Goal: Task Accomplishment & Management: Manage account settings

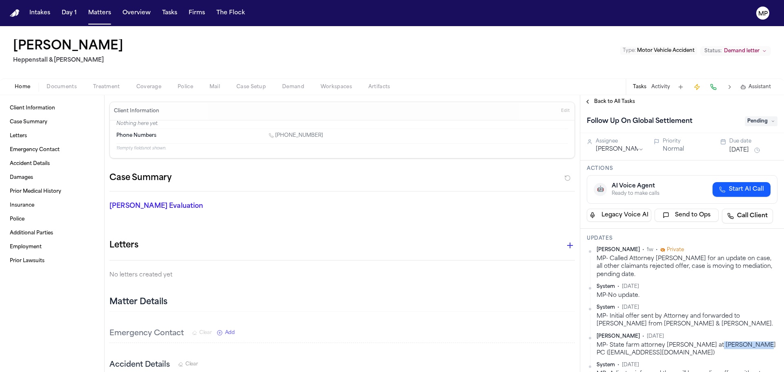
scroll to position [82, 0]
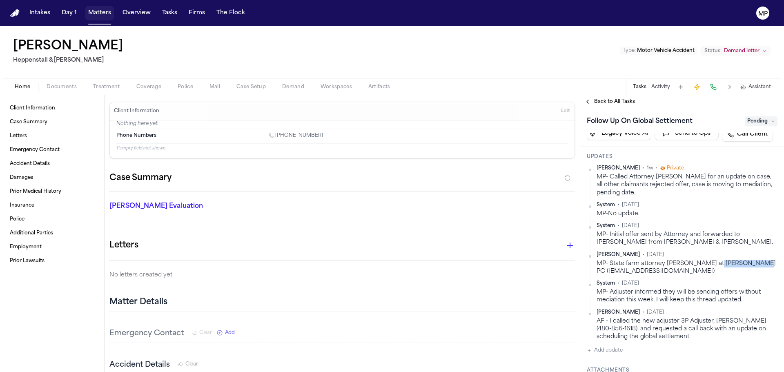
click at [103, 18] on button "Matters" at bounding box center [99, 13] width 29 height 15
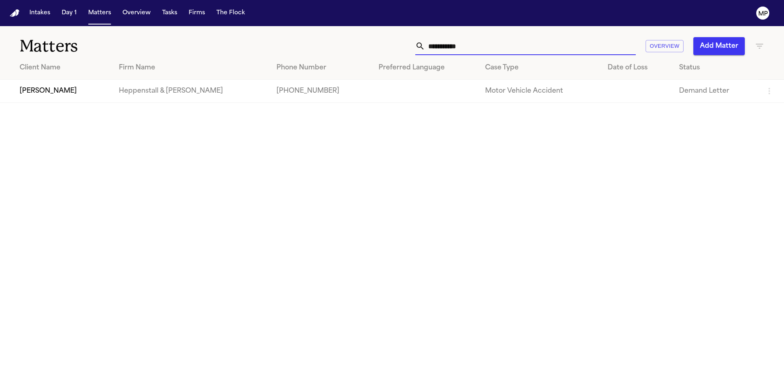
drag, startPoint x: 485, startPoint y: 49, endPoint x: 340, endPoint y: 56, distance: 145.1
click at [337, 58] on div "**********" at bounding box center [392, 64] width 784 height 77
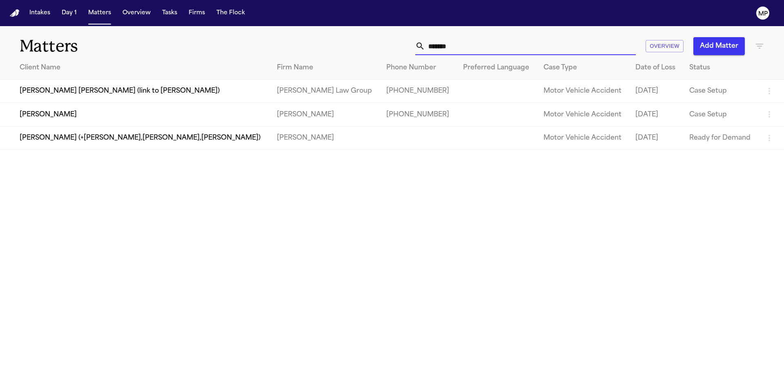
type input "******"
click at [62, 114] on td "[PERSON_NAME]" at bounding box center [135, 114] width 270 height 23
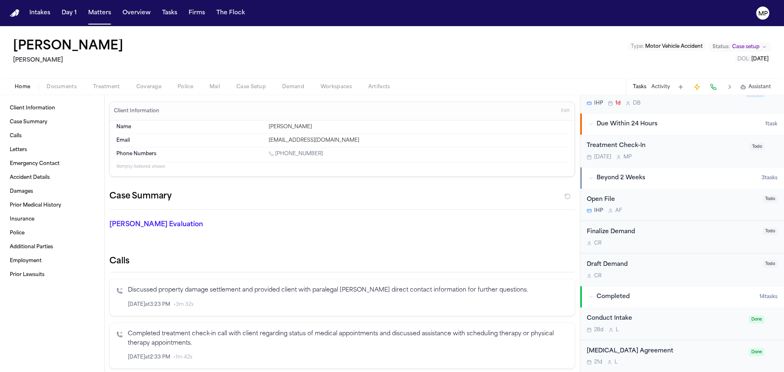
scroll to position [286, 0]
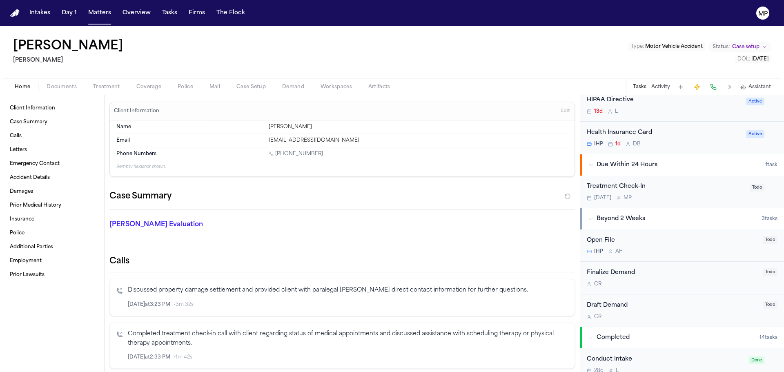
click at [682, 195] on div "[DATE] M P" at bounding box center [666, 198] width 158 height 7
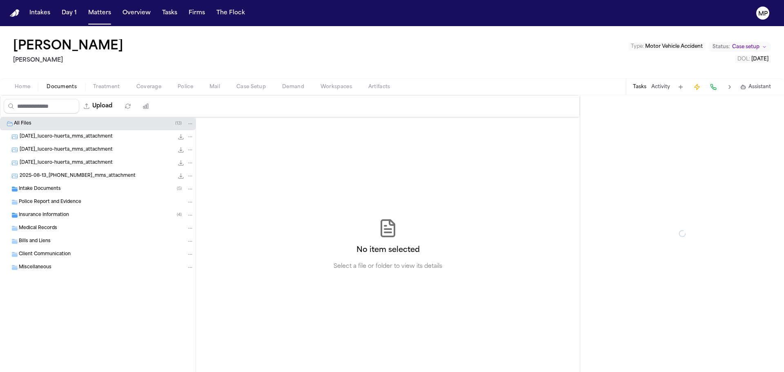
click at [66, 87] on span "Documents" at bounding box center [62, 87] width 30 height 7
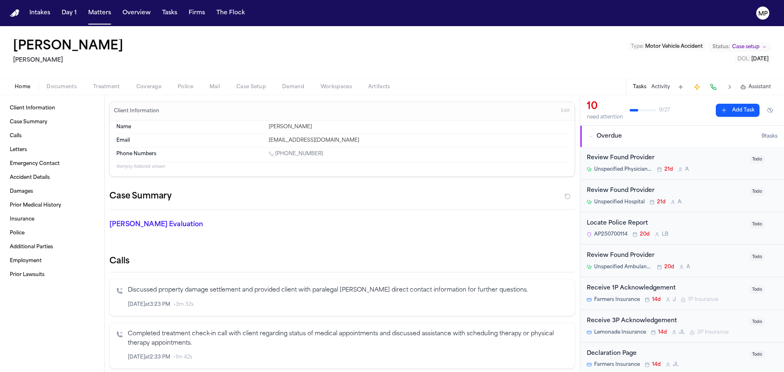
click at [27, 89] on span "Home" at bounding box center [23, 87] width 16 height 7
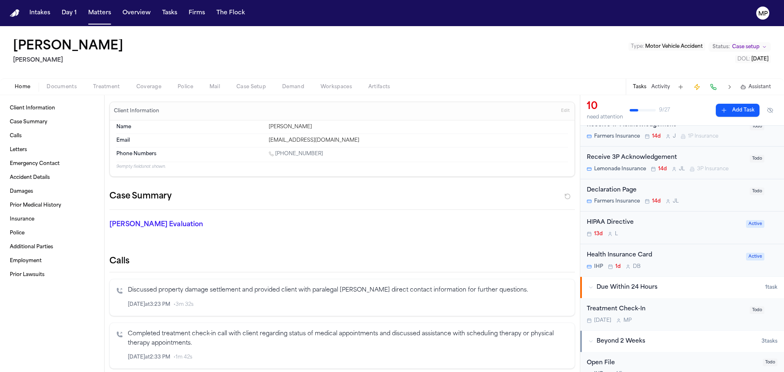
click at [698, 307] on div "Treatment Check-In" at bounding box center [666, 309] width 158 height 9
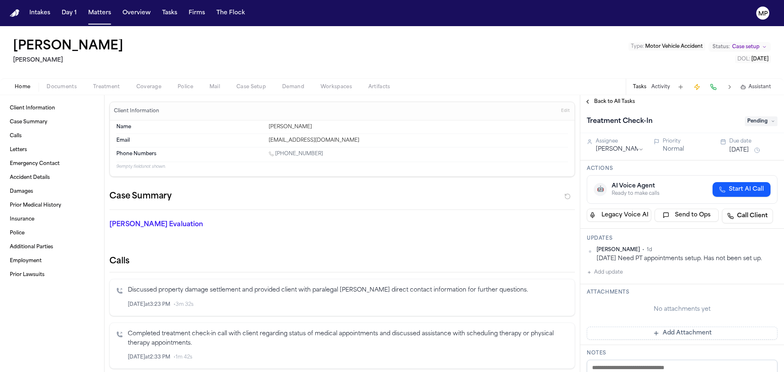
click at [62, 87] on span "Documents" at bounding box center [62, 87] width 30 height 7
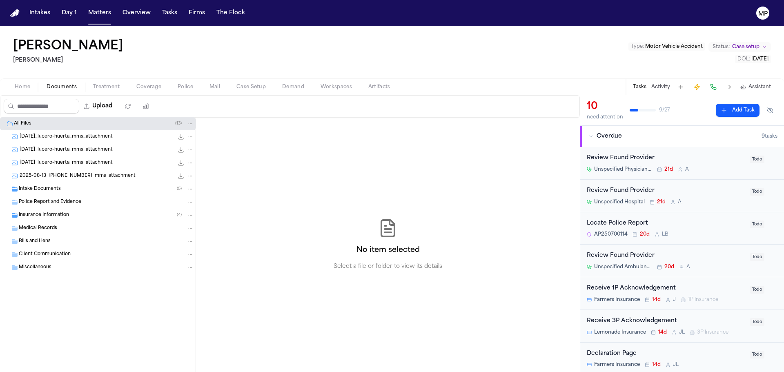
click at [23, 186] on span "Intake Documents" at bounding box center [40, 189] width 42 height 7
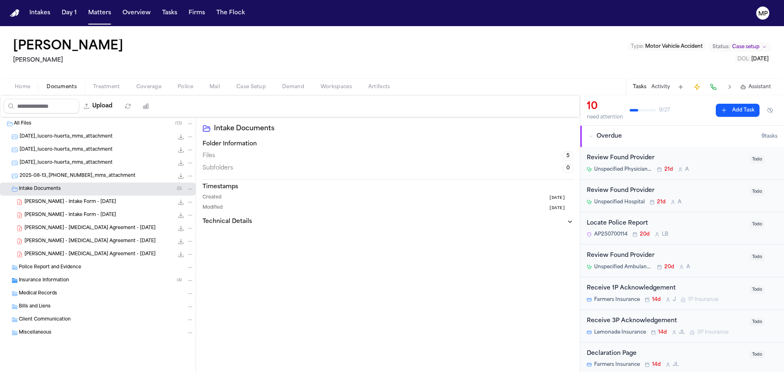
click at [44, 205] on span "[PERSON_NAME] - Intake Form - [DATE]" at bounding box center [70, 202] width 91 height 7
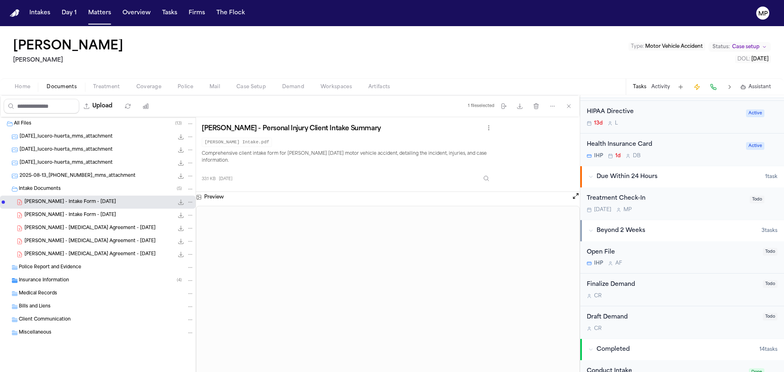
scroll to position [286, 0]
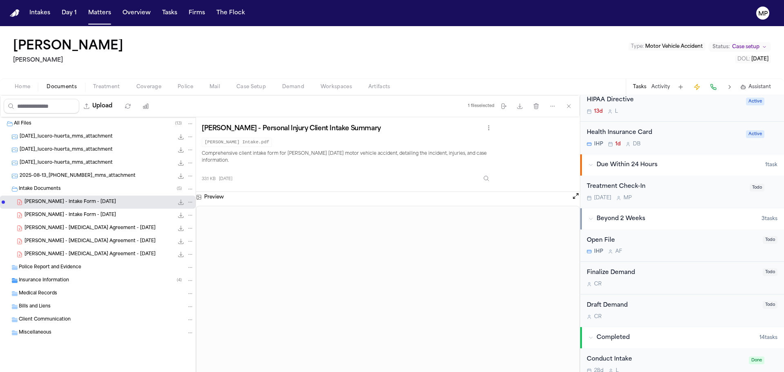
click at [691, 194] on div "Treatment Check-In [DATE] M P" at bounding box center [666, 191] width 158 height 19
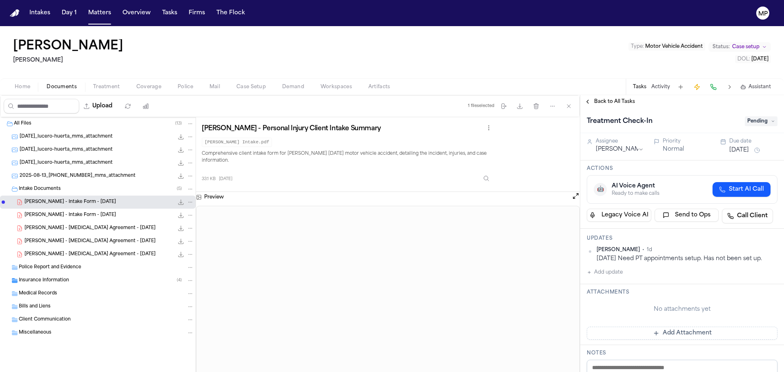
click at [591, 100] on button "Back to All Tasks" at bounding box center [609, 101] width 59 height 7
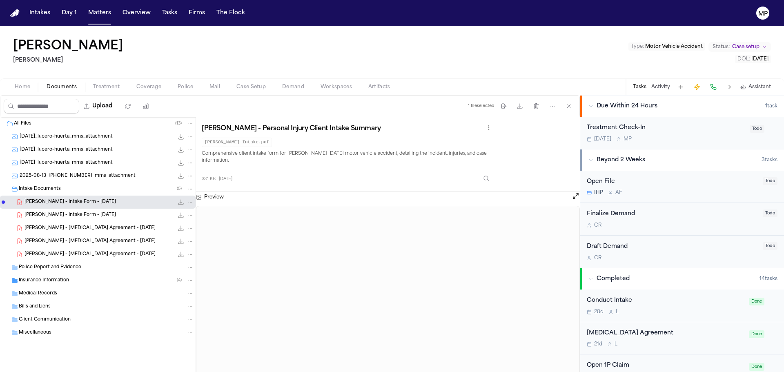
scroll to position [368, 0]
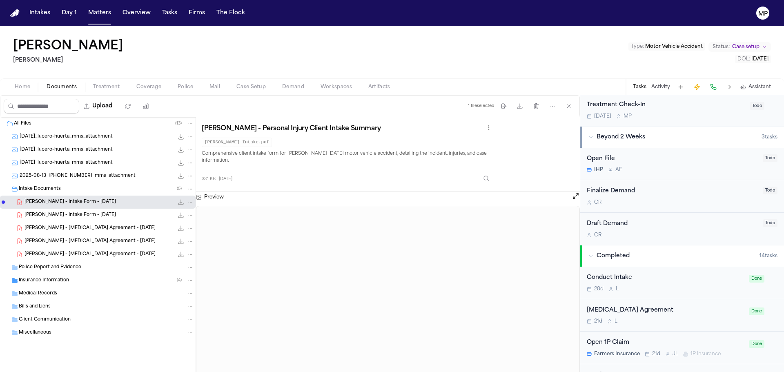
click at [672, 112] on div "Treatment Check-In [DATE] M P" at bounding box center [666, 109] width 158 height 19
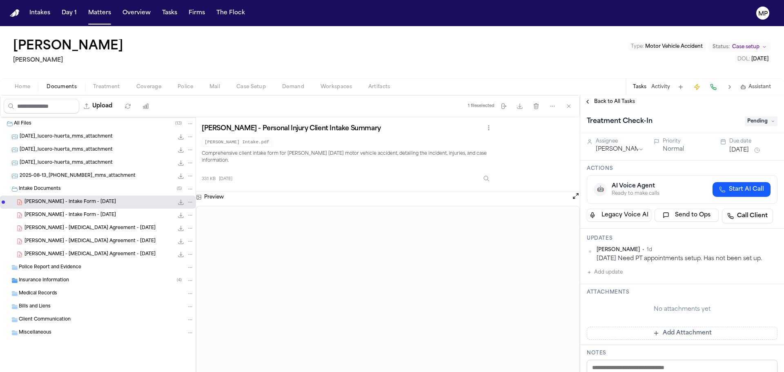
click at [609, 271] on button "Add update" at bounding box center [605, 272] width 36 height 10
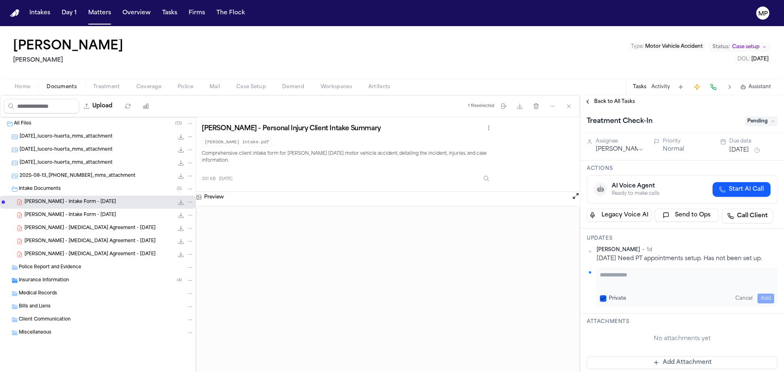
click at [617, 271] on textarea "Add your update" at bounding box center [687, 279] width 174 height 16
click at [723, 273] on textarea "**********" at bounding box center [684, 279] width 168 height 16
type textarea "**********"
click at [758, 299] on button "Add" at bounding box center [766, 299] width 17 height 10
click at [589, 102] on button "Back to All Tasks" at bounding box center [609, 101] width 59 height 7
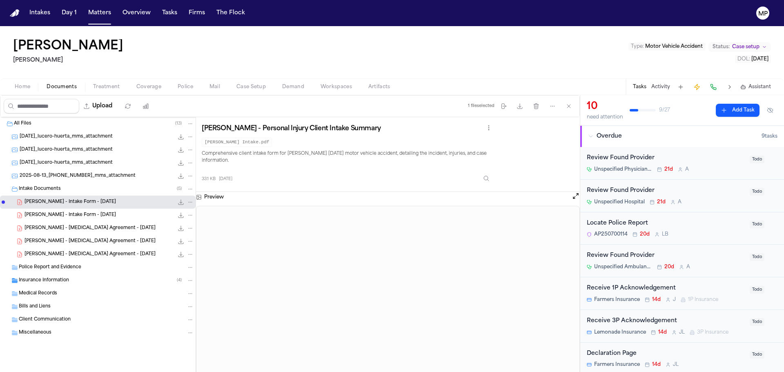
click at [106, 7] on button "Matters" at bounding box center [99, 13] width 29 height 15
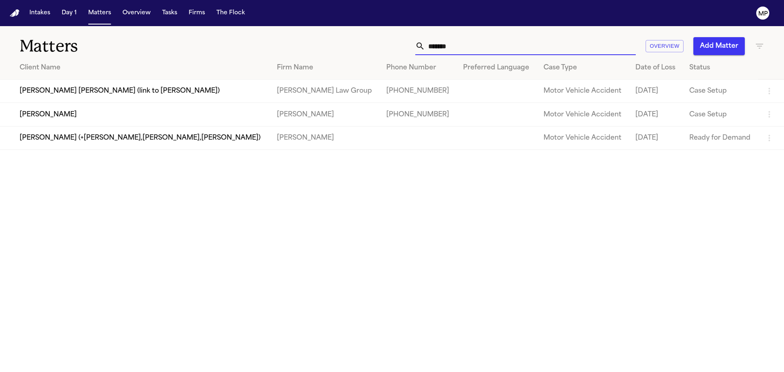
drag, startPoint x: 487, startPoint y: 38, endPoint x: 379, endPoint y: 45, distance: 108.1
click at [379, 45] on div "****** Overview Add Matter" at bounding box center [500, 46] width 528 height 18
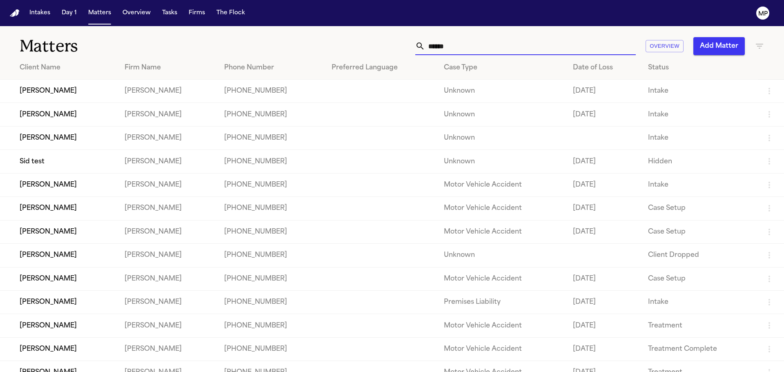
type input "*******"
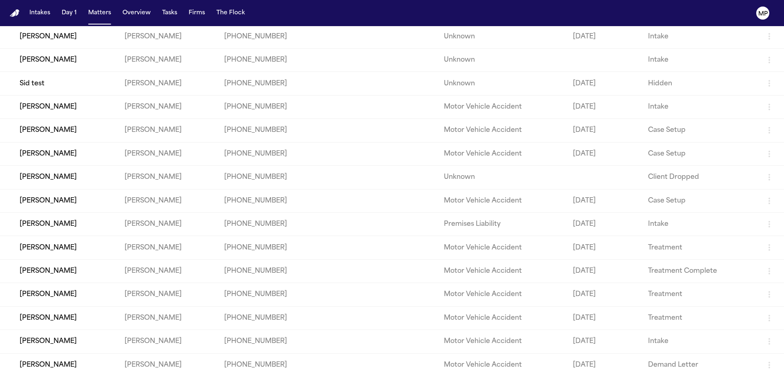
scroll to position [83, 0]
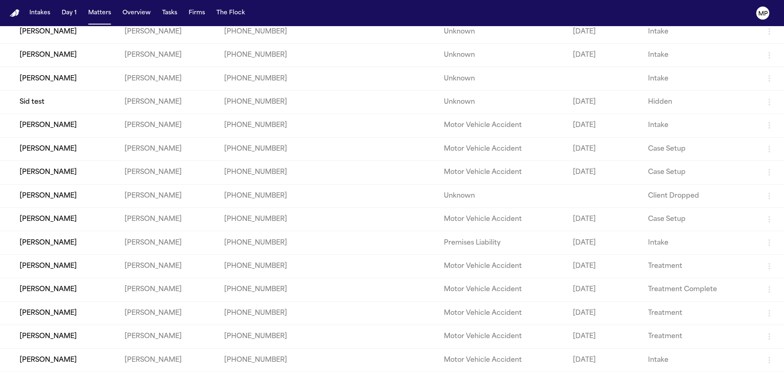
click at [74, 216] on td "[PERSON_NAME]" at bounding box center [59, 218] width 118 height 23
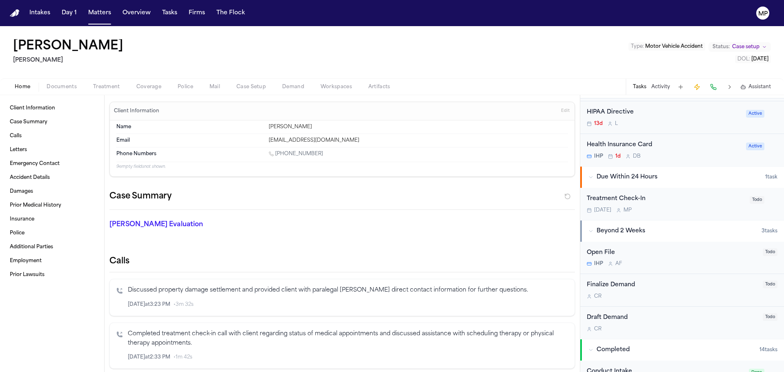
scroll to position [286, 0]
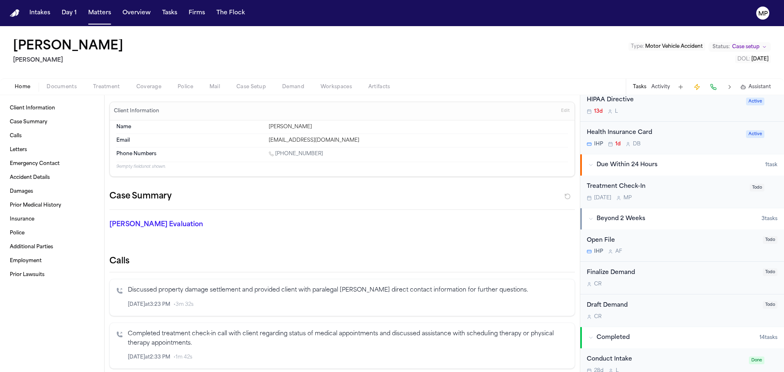
click at [661, 193] on div "Treatment Check-In [DATE] M P" at bounding box center [666, 191] width 158 height 19
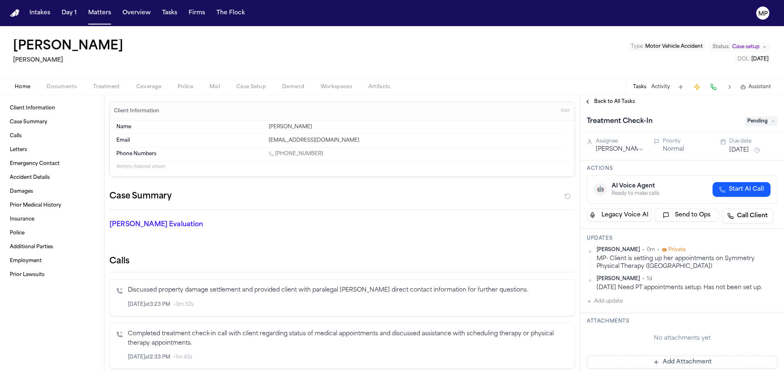
click at [617, 297] on button "Add update" at bounding box center [605, 301] width 36 height 10
click at [618, 304] on textarea "Add your update" at bounding box center [687, 308] width 174 height 16
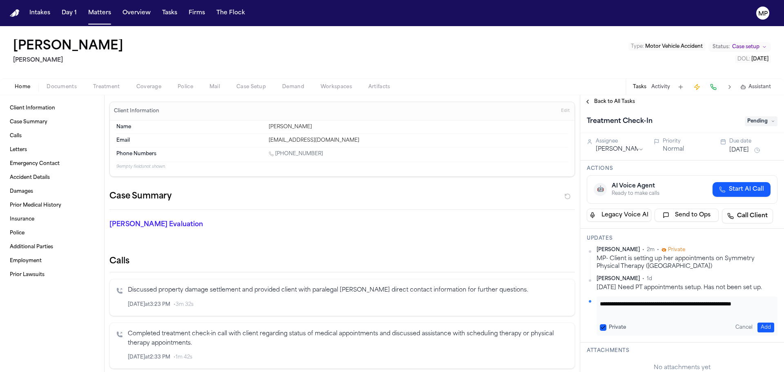
click at [719, 303] on textarea "**********" at bounding box center [684, 308] width 168 height 16
click at [718, 303] on textarea "**********" at bounding box center [684, 308] width 168 height 16
click at [711, 313] on textarea "**********" at bounding box center [684, 308] width 168 height 16
click at [624, 312] on textarea "**********" at bounding box center [684, 308] width 168 height 16
click at [693, 308] on textarea "**********" at bounding box center [684, 308] width 168 height 16
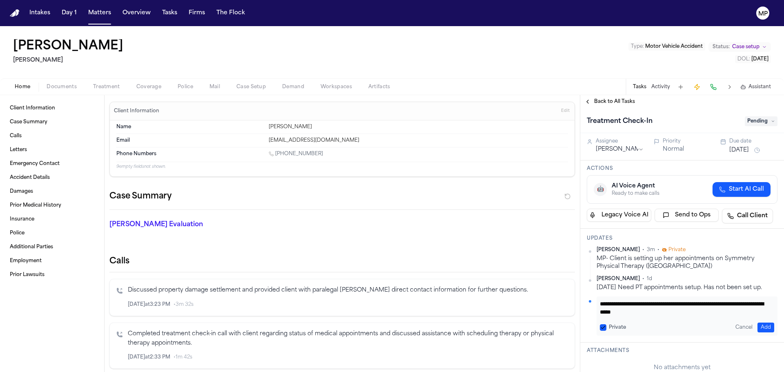
click at [706, 314] on textarea "**********" at bounding box center [684, 308] width 168 height 16
type textarea "**********"
click at [759, 329] on button "Add" at bounding box center [766, 328] width 17 height 10
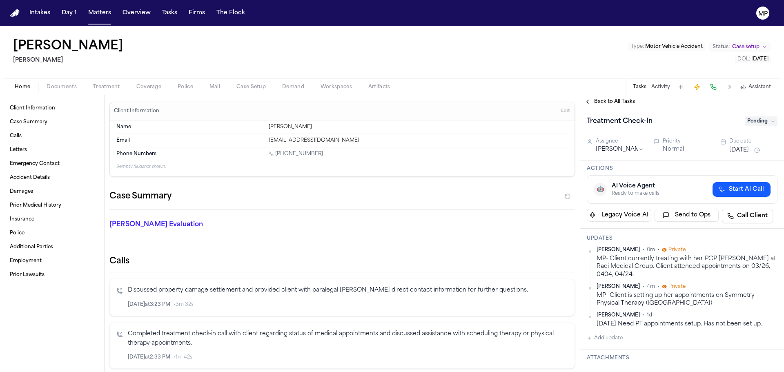
click at [47, 83] on button "Documents" at bounding box center [61, 87] width 47 height 10
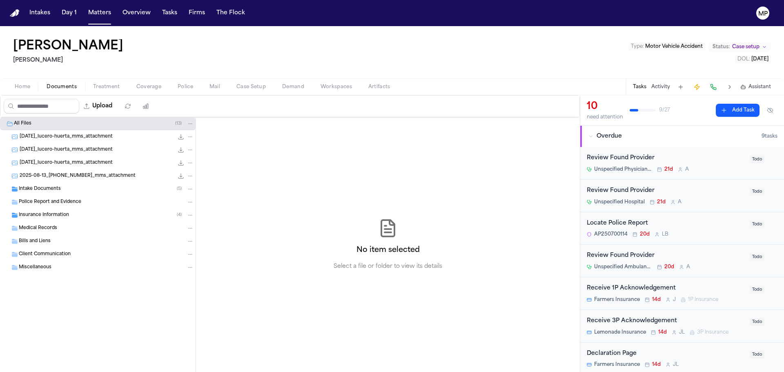
click at [95, 218] on div "Insurance Information ( 4 )" at bounding box center [106, 215] width 175 height 7
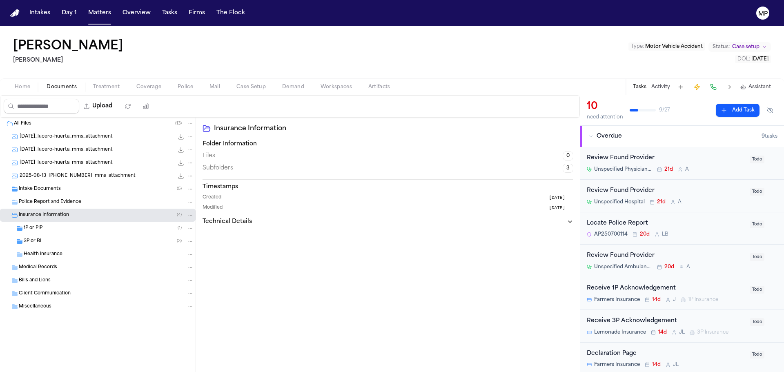
click at [95, 218] on div "Insurance Information ( 4 )" at bounding box center [106, 215] width 175 height 7
click at [101, 12] on button "Matters" at bounding box center [99, 13] width 29 height 15
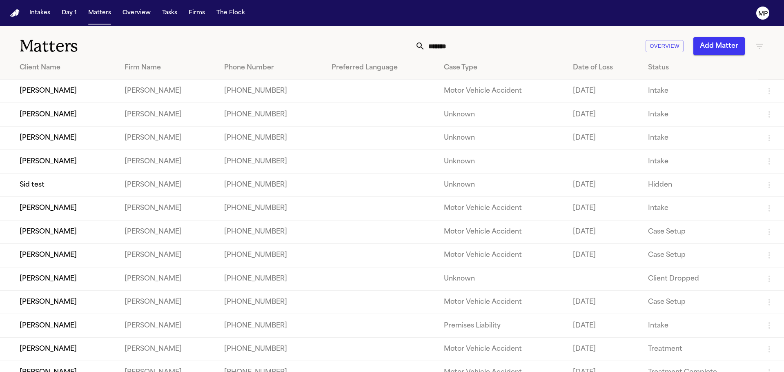
click at [66, 94] on td "[PERSON_NAME]" at bounding box center [59, 91] width 118 height 23
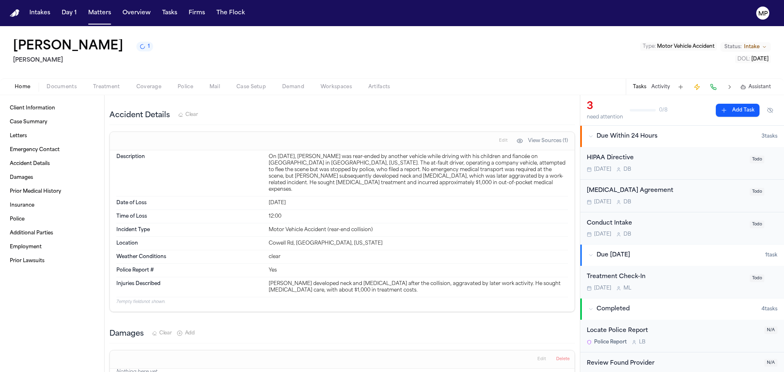
scroll to position [245, 0]
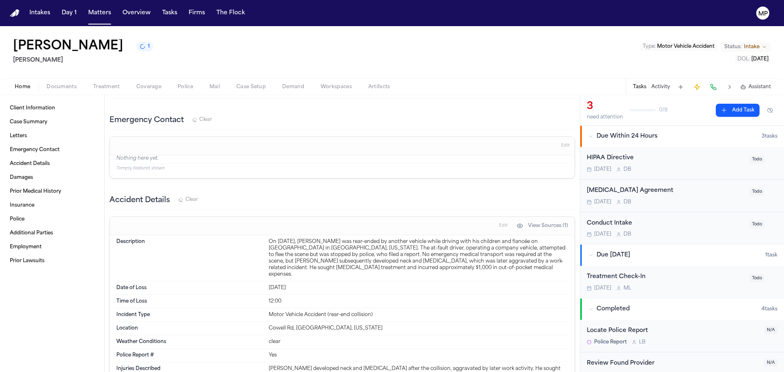
click at [62, 88] on span "Documents" at bounding box center [62, 87] width 30 height 7
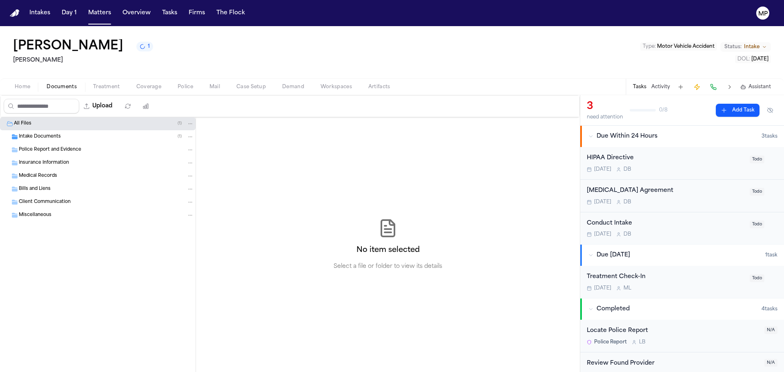
click at [31, 90] on button "Home" at bounding box center [23, 87] width 32 height 10
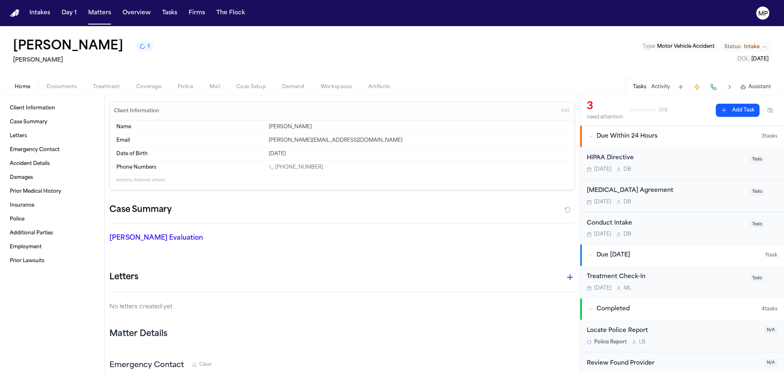
scroll to position [78, 0]
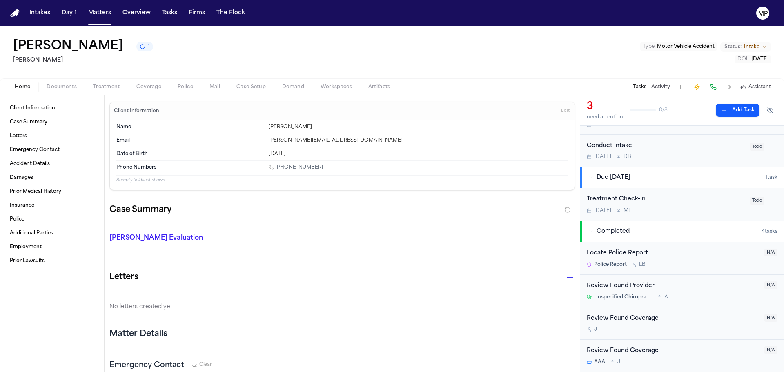
click at [119, 86] on button "Treatment" at bounding box center [106, 87] width 43 height 10
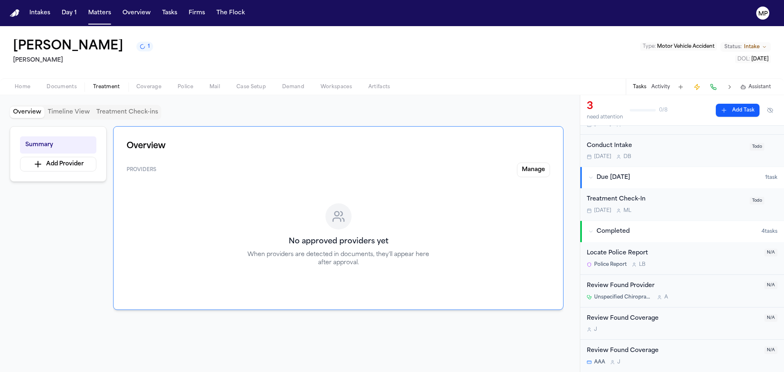
click at [75, 86] on span "Documents" at bounding box center [62, 87] width 30 height 7
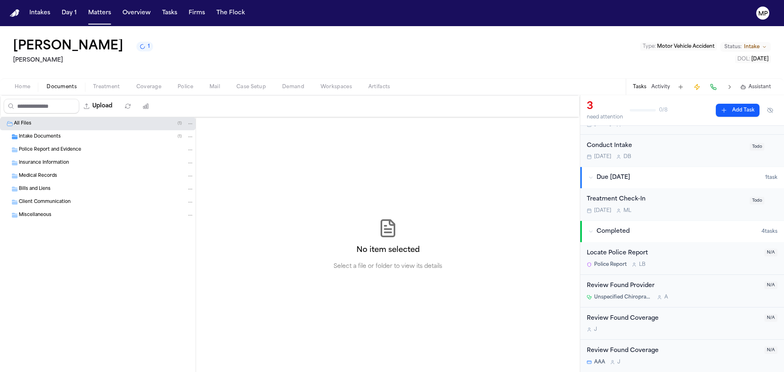
click at [62, 134] on div "Intake Documents ( 1 )" at bounding box center [106, 136] width 175 height 7
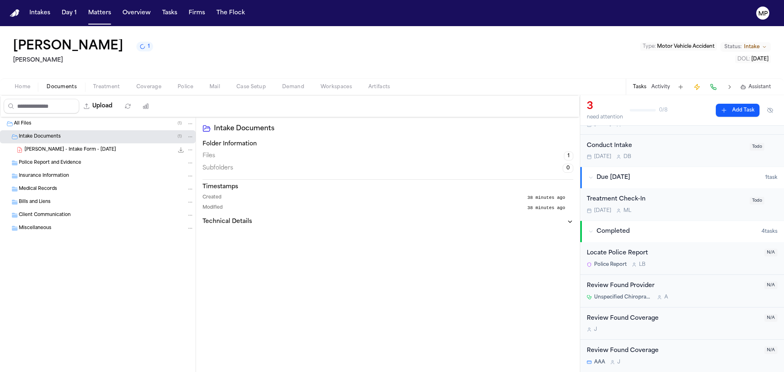
click at [76, 147] on span "[PERSON_NAME] - Intake Form - [DATE]" at bounding box center [70, 150] width 91 height 7
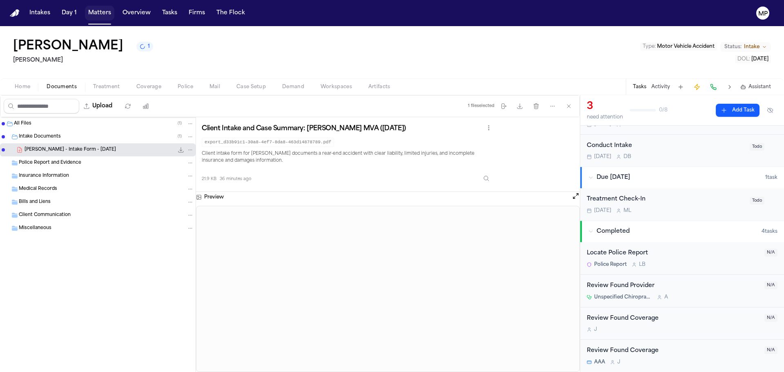
click at [104, 9] on button "Matters" at bounding box center [99, 13] width 29 height 15
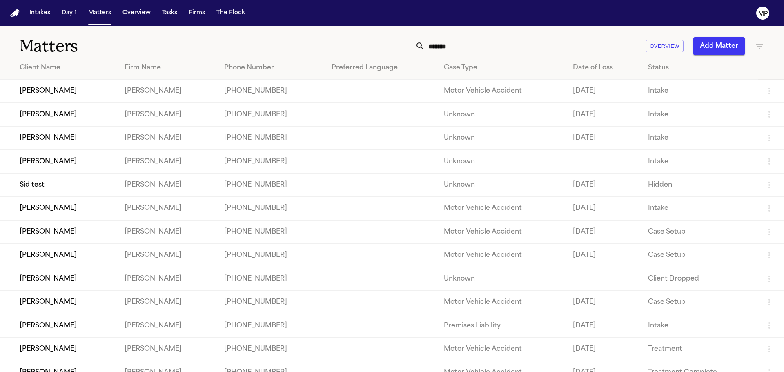
click at [115, 111] on td "[PERSON_NAME]" at bounding box center [59, 114] width 118 height 23
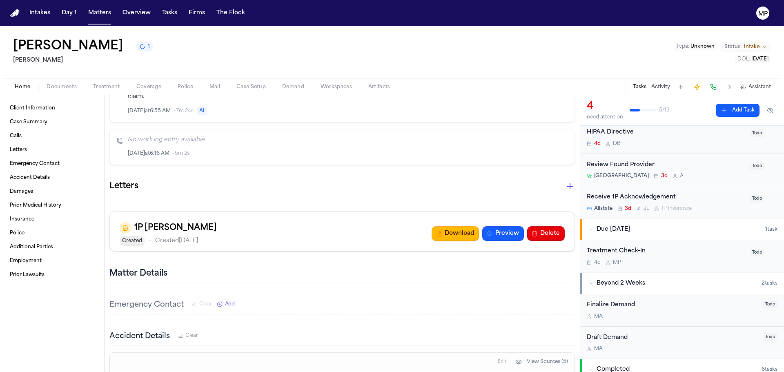
scroll to position [58, 0]
click at [684, 262] on div "4d M P" at bounding box center [666, 263] width 158 height 7
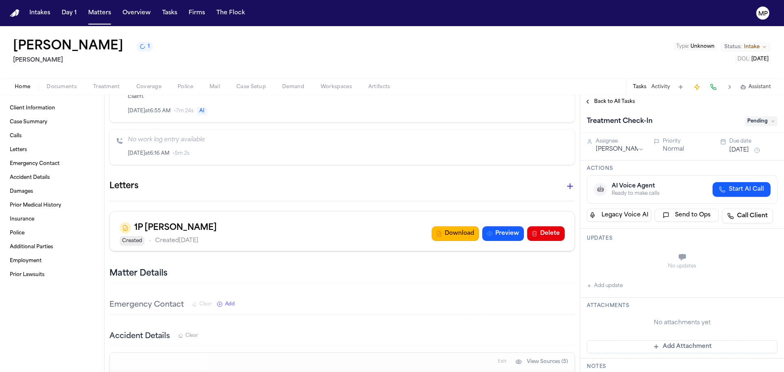
click at [588, 103] on button "Back to All Tasks" at bounding box center [609, 101] width 59 height 7
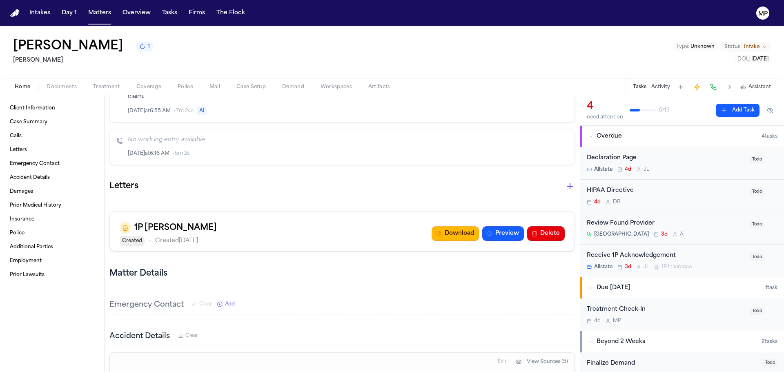
scroll to position [41, 0]
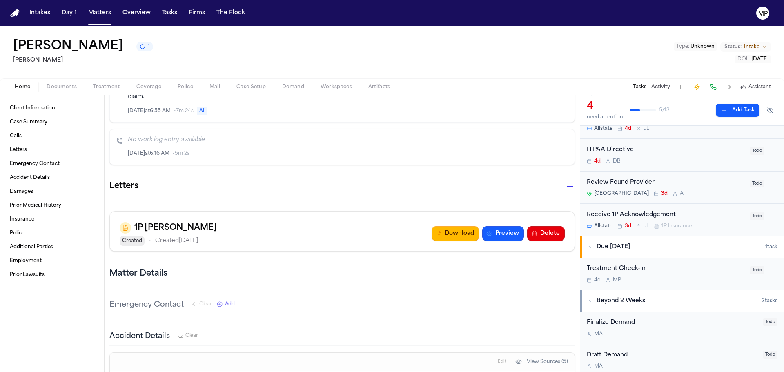
click at [682, 277] on div "4d M P" at bounding box center [666, 280] width 158 height 7
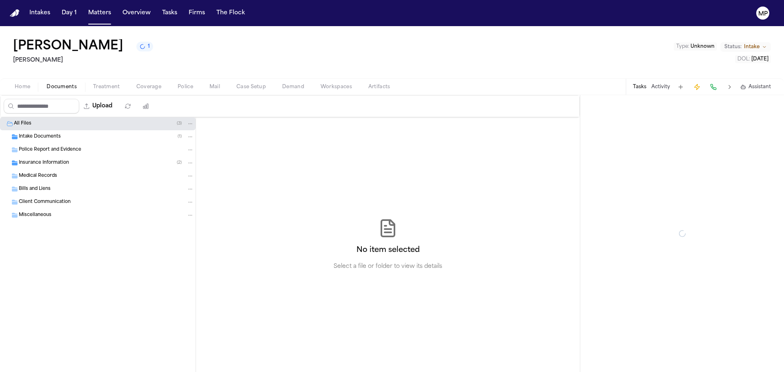
click at [61, 84] on span "Documents" at bounding box center [62, 87] width 30 height 7
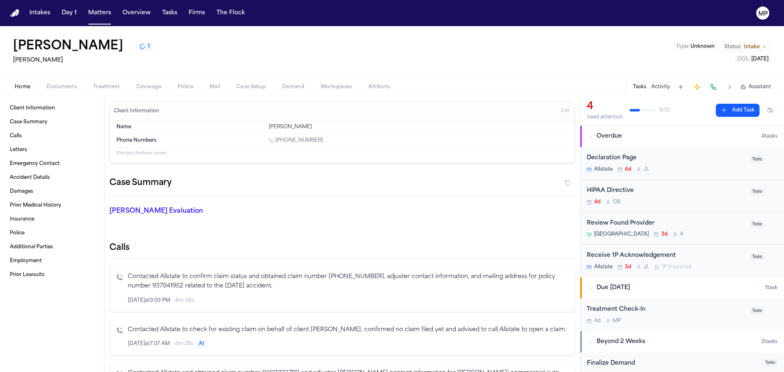
click at [16, 91] on span "button" at bounding box center [22, 91] width 25 height 1
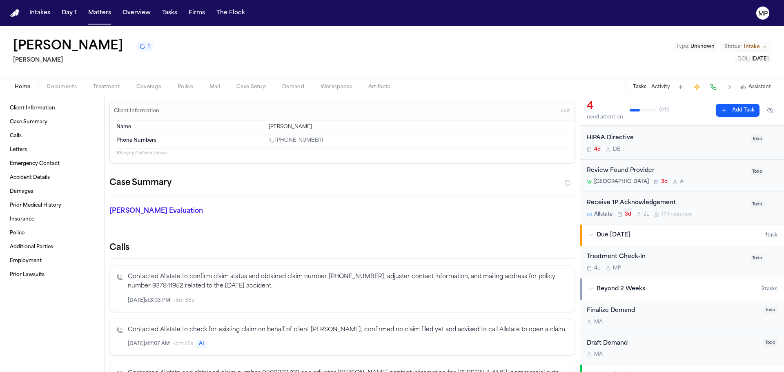
scroll to position [123, 0]
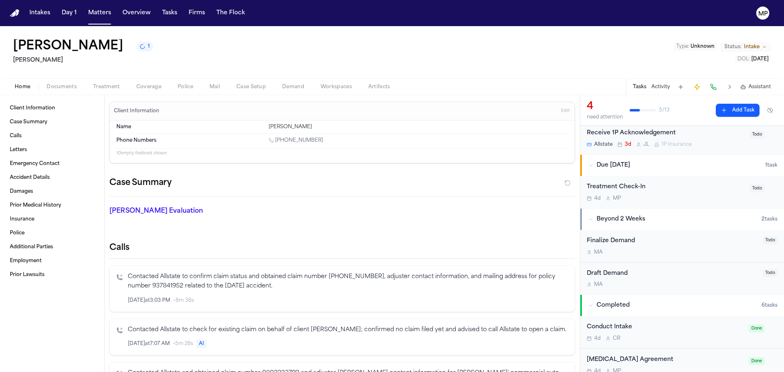
click at [698, 193] on div "Treatment Check-In 4d M P" at bounding box center [666, 192] width 158 height 19
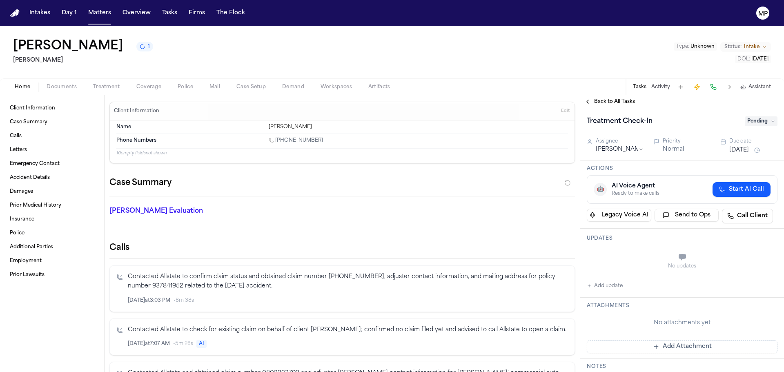
click at [608, 284] on button "Add update" at bounding box center [605, 286] width 36 height 10
click at [634, 259] on textarea "Add your update" at bounding box center [687, 258] width 174 height 16
click at [60, 82] on button "Documents" at bounding box center [61, 87] width 47 height 10
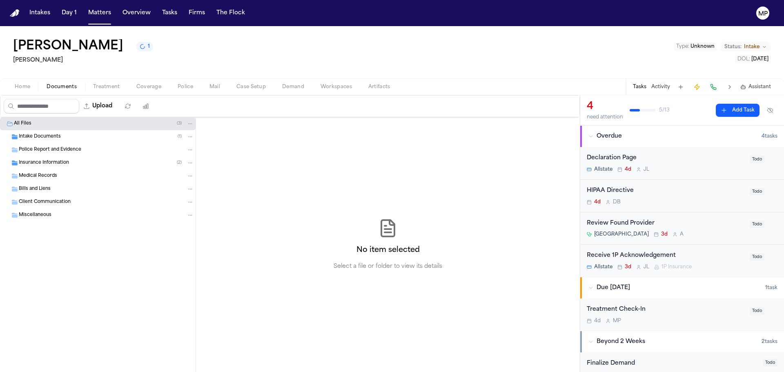
click at [69, 137] on div "Intake Documents ( 1 )" at bounding box center [106, 136] width 175 height 7
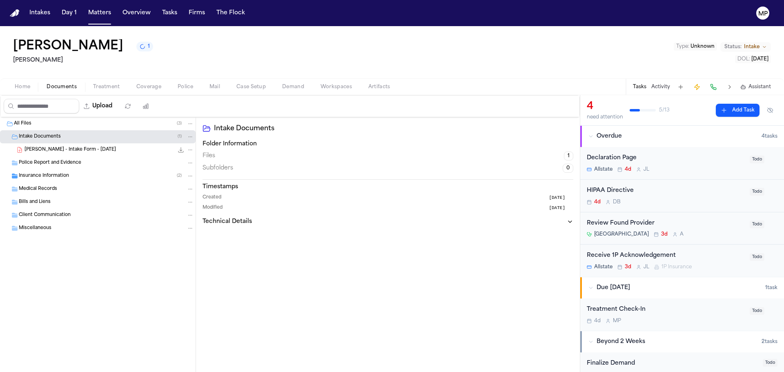
click at [69, 150] on span "[PERSON_NAME] - Intake Form - [DATE]" at bounding box center [70, 150] width 91 height 7
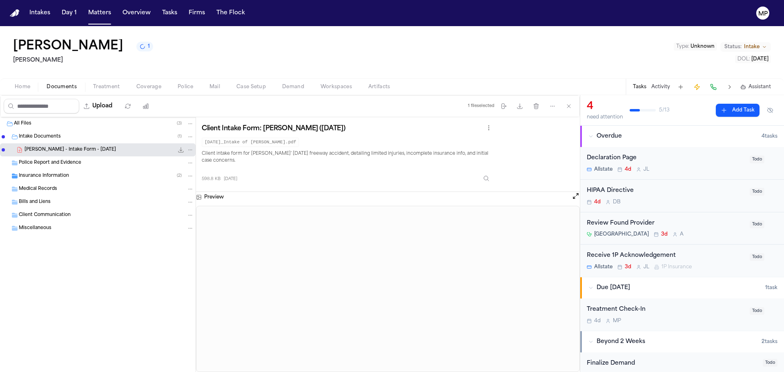
click at [68, 170] on div "Insurance Information ( 2 )" at bounding box center [98, 175] width 196 height 13
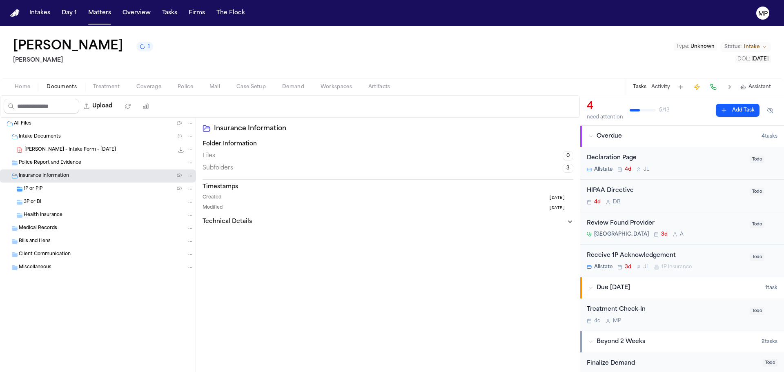
click at [72, 186] on div "1P or PIP ( 2 )" at bounding box center [109, 188] width 170 height 7
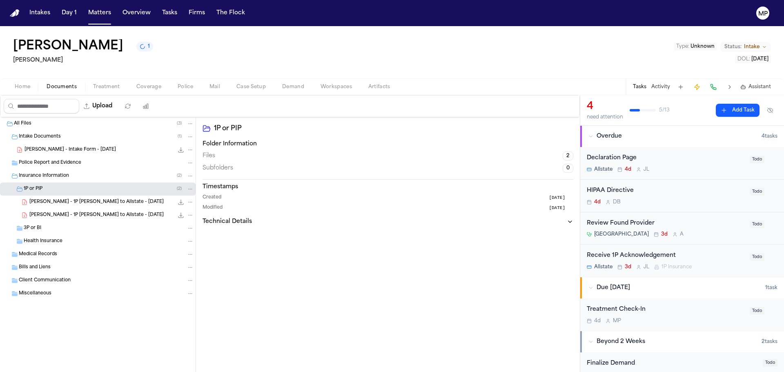
click at [76, 228] on div "3P or BI" at bounding box center [109, 228] width 170 height 7
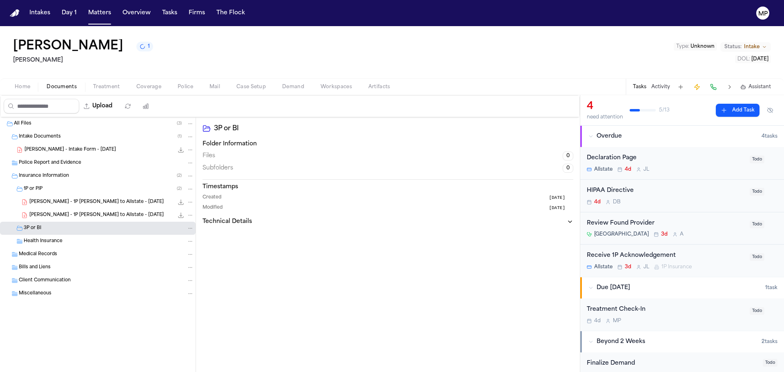
click at [23, 88] on span "Home" at bounding box center [23, 87] width 16 height 7
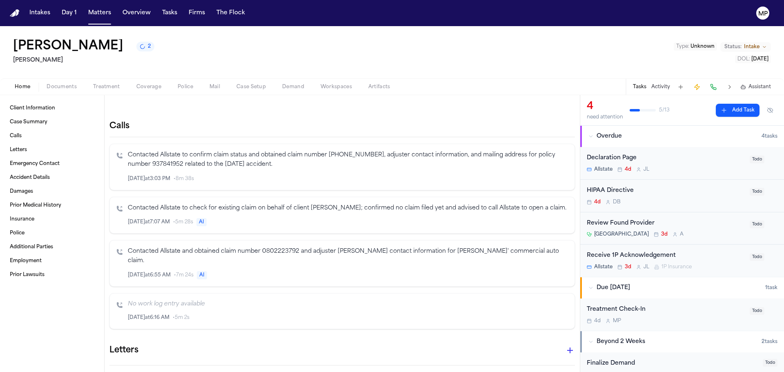
scroll to position [123, 0]
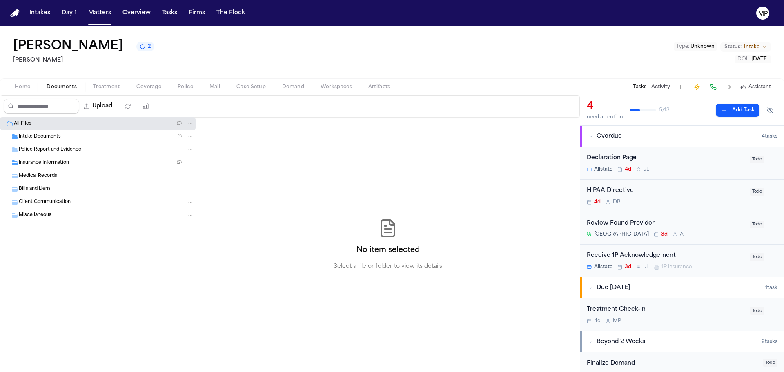
click at [81, 85] on button "Documents" at bounding box center [61, 87] width 47 height 10
click at [64, 160] on span "Insurance Information" at bounding box center [44, 163] width 50 height 7
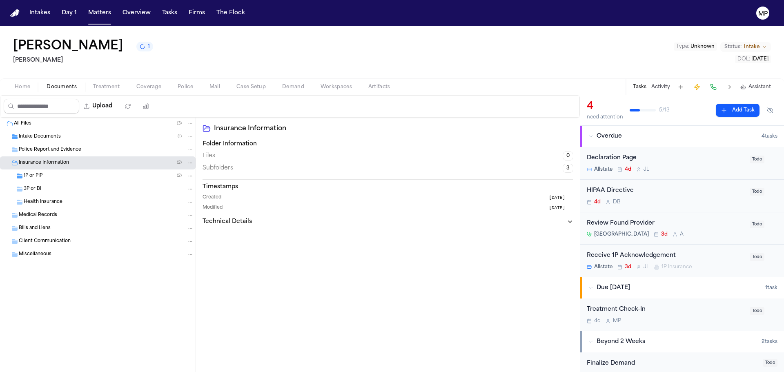
click at [59, 138] on span "Intake Documents" at bounding box center [40, 137] width 42 height 7
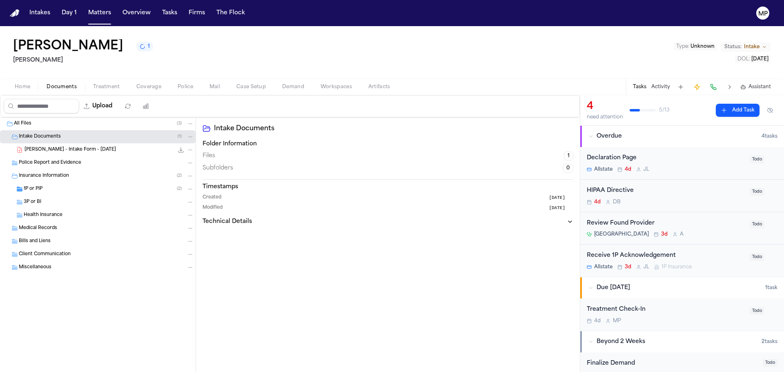
click at [60, 152] on span "[PERSON_NAME] - Intake Form - [DATE]" at bounding box center [70, 150] width 91 height 7
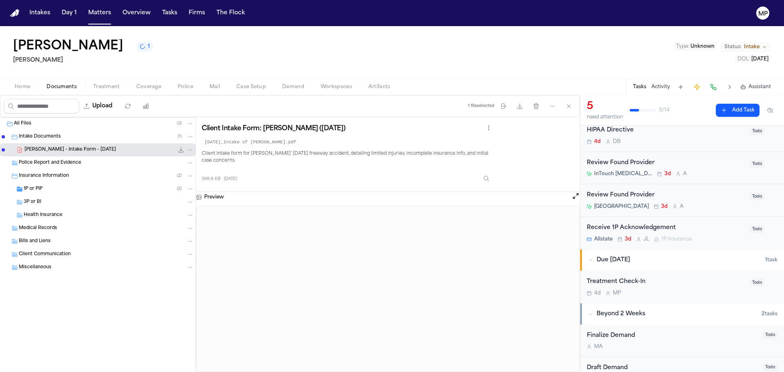
scroll to position [123, 0]
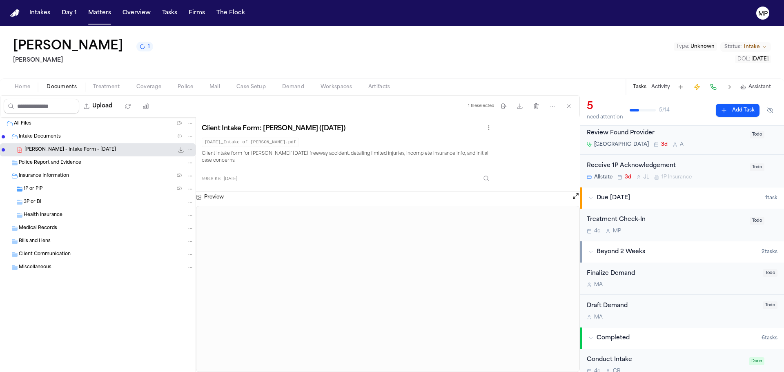
click at [680, 225] on div "Treatment Check-In 4d M P" at bounding box center [666, 224] width 158 height 19
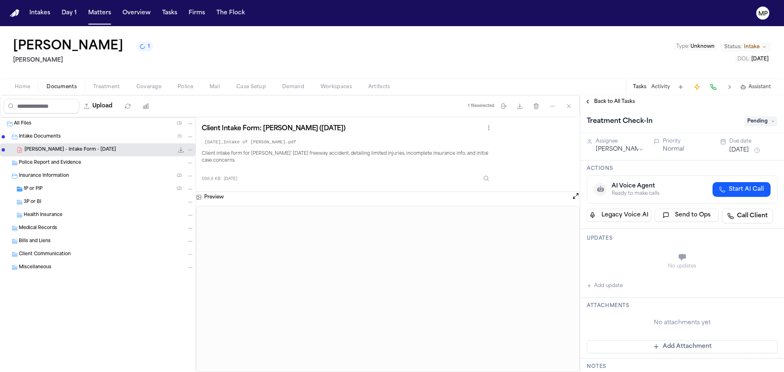
click at [606, 283] on button "Add update" at bounding box center [605, 286] width 36 height 10
click at [638, 261] on textarea "Add your update" at bounding box center [687, 258] width 174 height 16
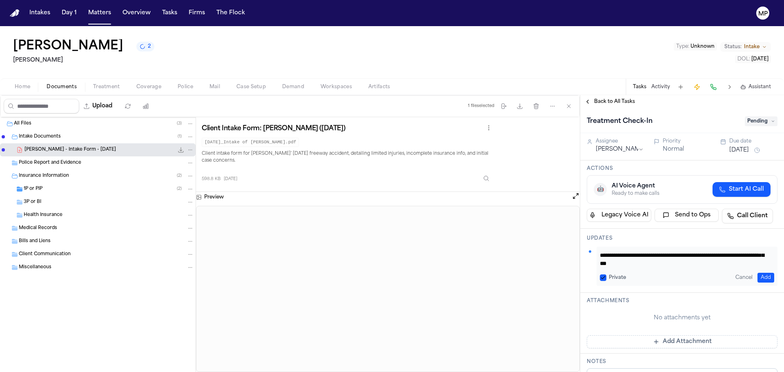
scroll to position [15, 0]
type textarea "**********"
click at [758, 274] on button "Add" at bounding box center [766, 278] width 17 height 10
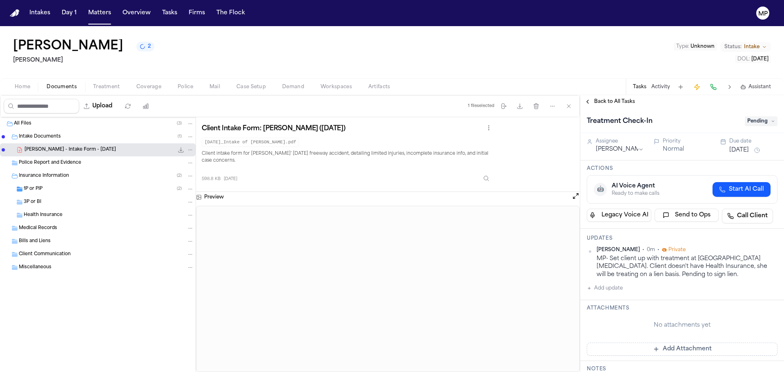
click at [731, 147] on button "[DATE]" at bounding box center [739, 150] width 20 height 8
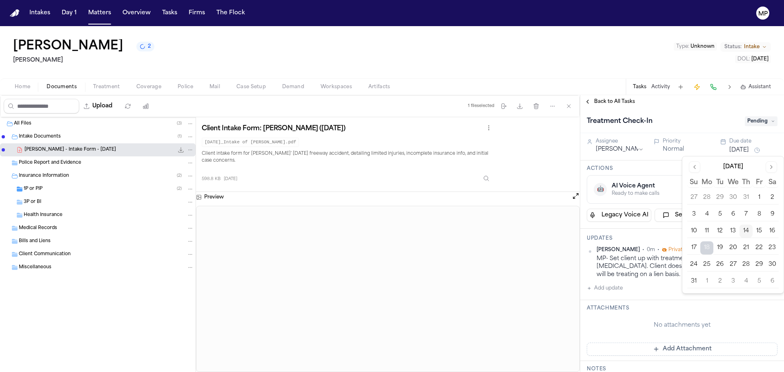
click at [759, 232] on button "15" at bounding box center [759, 231] width 13 height 13
click at [672, 173] on div "Actions 🤖 AI Voice Agent Ready to make calls Start AI Call Legacy Voice AI Send…" at bounding box center [682, 194] width 204 height 68
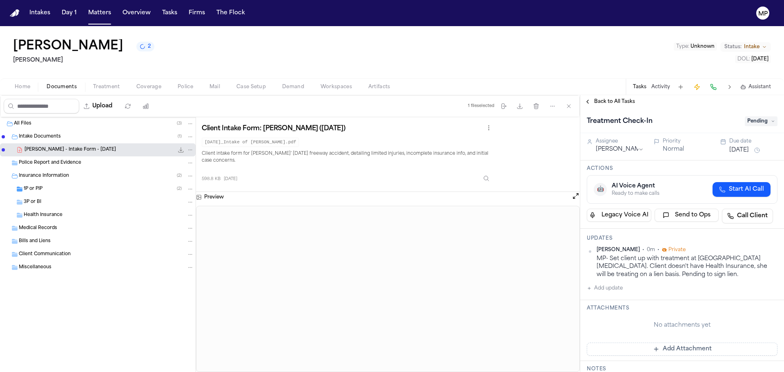
click at [761, 119] on span "Pending" at bounding box center [761, 121] width 33 height 10
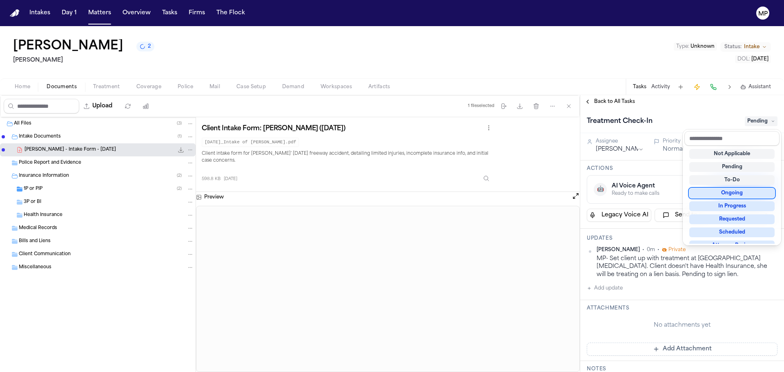
click at [746, 196] on div "Ongoing" at bounding box center [731, 193] width 85 height 10
click at [667, 165] on div "Treatment Check-In Ongoing Assignee [PERSON_NAME] Priority Normal Due date [DAT…" at bounding box center [682, 240] width 204 height 264
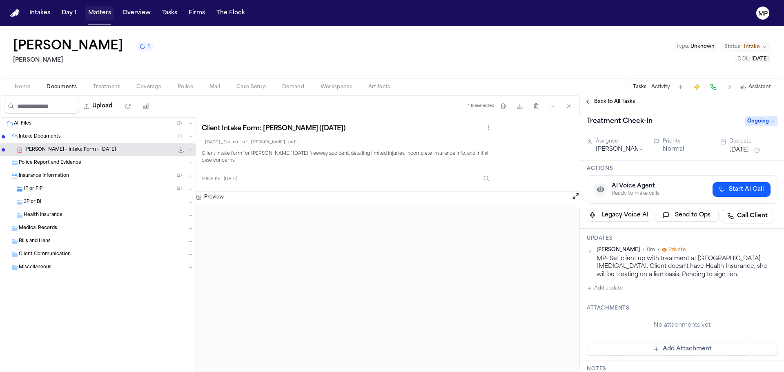
click at [87, 11] on button "Matters" at bounding box center [99, 13] width 29 height 15
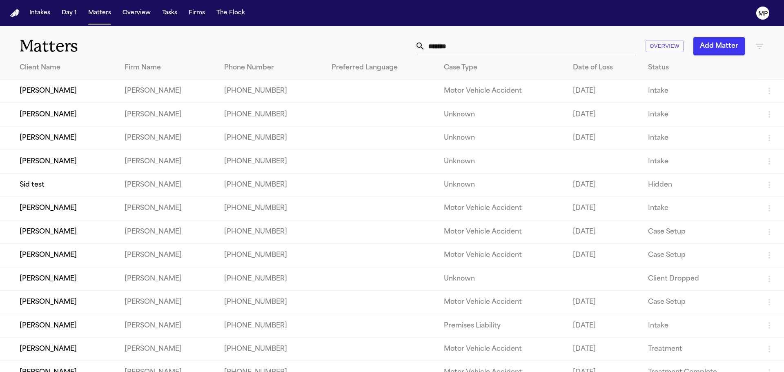
click at [291, 116] on td "[PHONE_NUMBER]" at bounding box center [272, 114] width 108 height 23
click at [96, 115] on td "[PERSON_NAME]" at bounding box center [59, 114] width 118 height 23
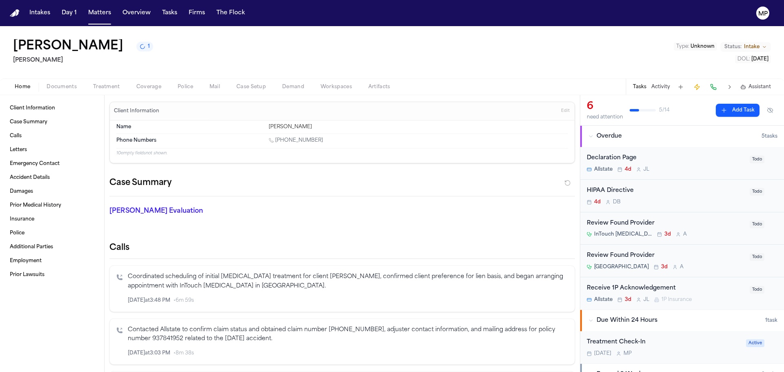
click at [758, 44] on span "Intake" at bounding box center [752, 47] width 16 height 7
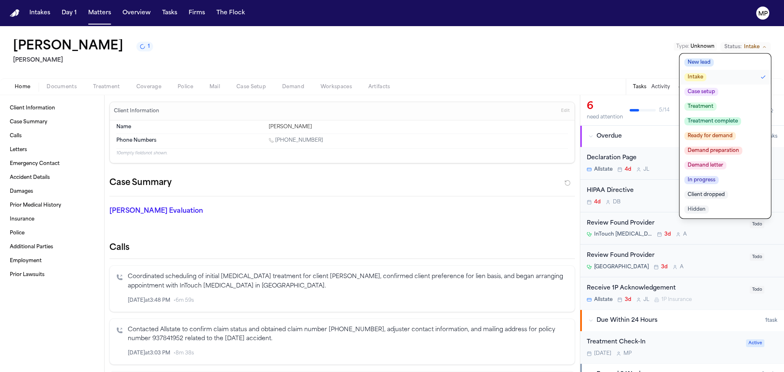
click at [709, 91] on span "Case setup" at bounding box center [701, 92] width 34 height 8
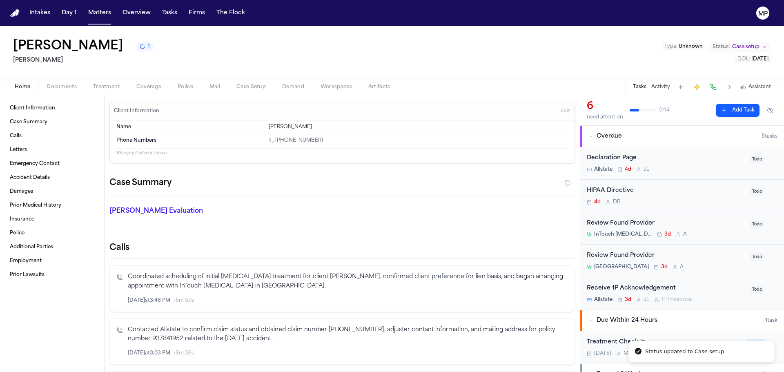
click at [585, 58] on div "[PERSON_NAME] 1 [PERSON_NAME] Type : Unknown Status: Case setup DOL : [DATE]" at bounding box center [392, 52] width 784 height 52
click at [696, 201] on div "4d D B" at bounding box center [666, 202] width 158 height 7
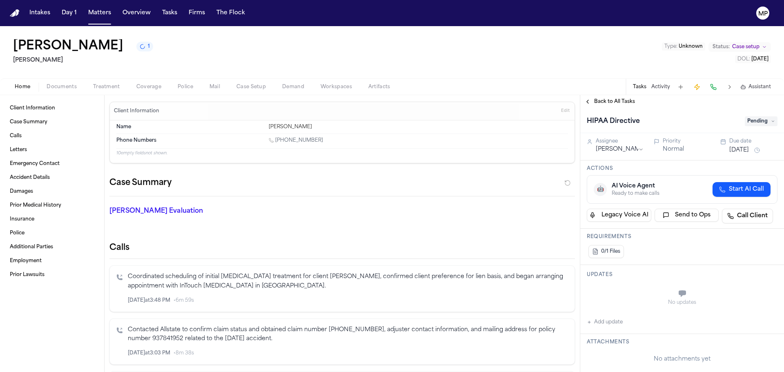
click at [590, 99] on button "Back to All Tasks" at bounding box center [609, 101] width 59 height 7
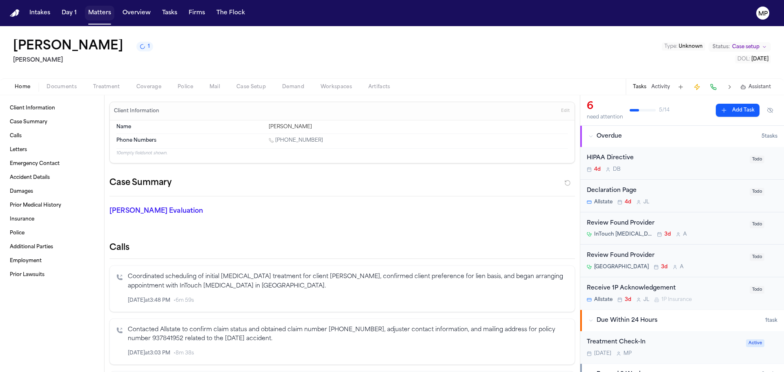
click at [99, 7] on button "Matters" at bounding box center [99, 13] width 29 height 15
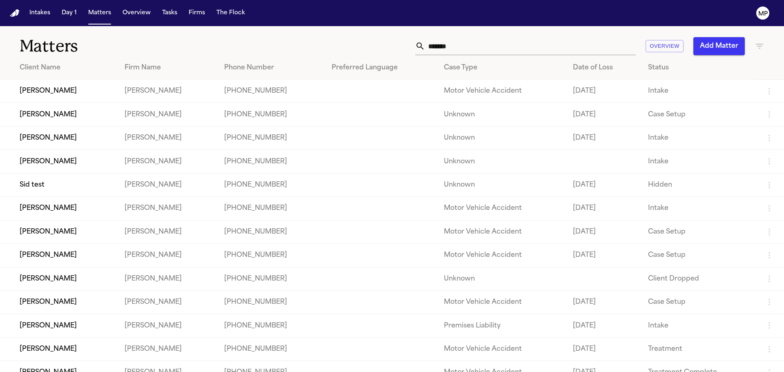
click at [111, 166] on td "[PERSON_NAME]" at bounding box center [59, 161] width 118 height 23
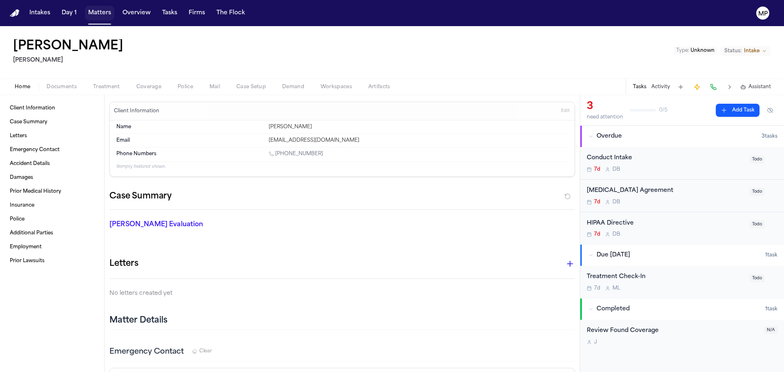
click at [104, 17] on button "Matters" at bounding box center [99, 13] width 29 height 15
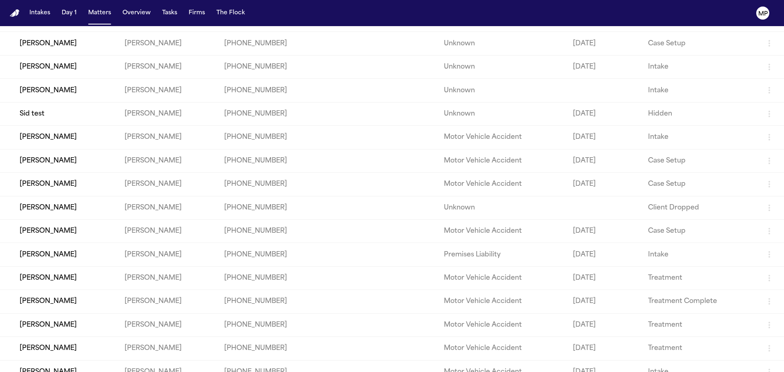
scroll to position [82, 0]
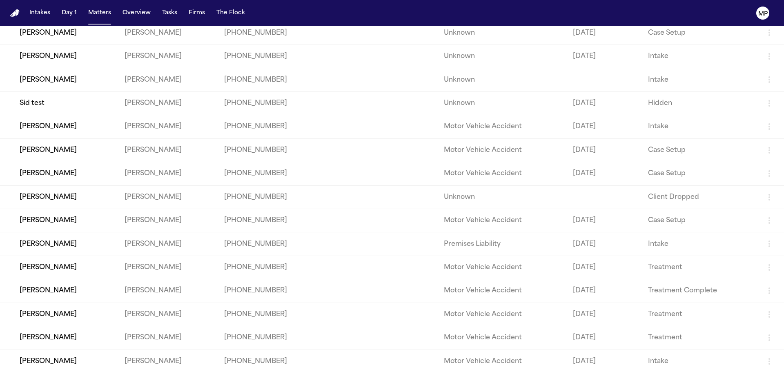
click at [107, 129] on td "[PERSON_NAME]" at bounding box center [59, 126] width 118 height 23
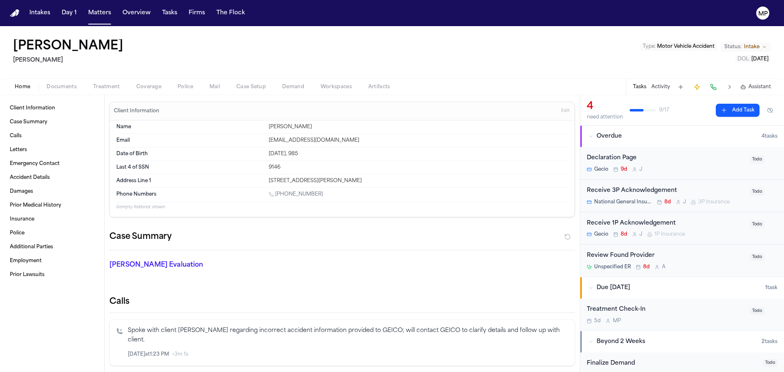
click at [677, 314] on div "Treatment Check-In" at bounding box center [666, 309] width 158 height 9
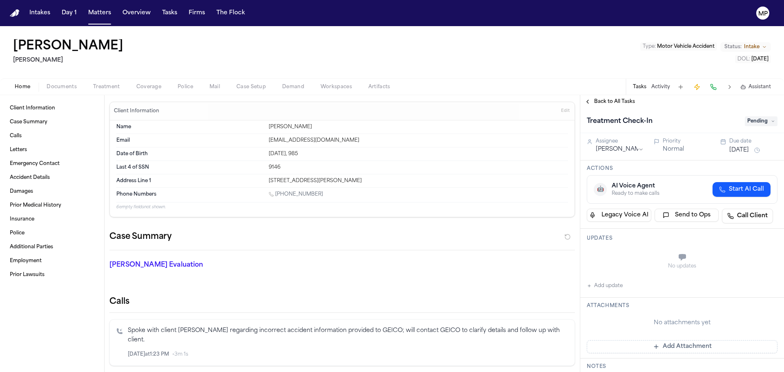
click at [58, 87] on span "Documents" at bounding box center [62, 87] width 30 height 7
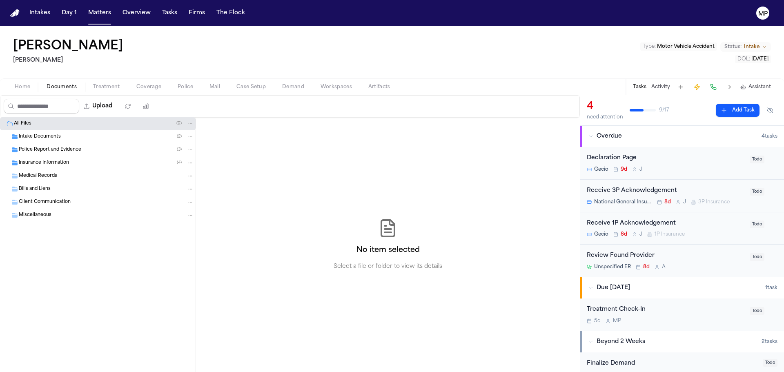
click at [57, 132] on div "Intake Documents ( 2 )" at bounding box center [98, 136] width 196 height 13
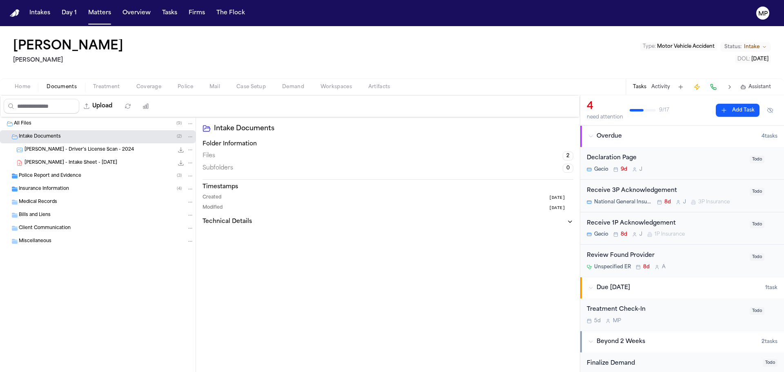
click at [56, 162] on span "[PERSON_NAME] - Intake Sheet - [DATE]" at bounding box center [71, 163] width 93 height 7
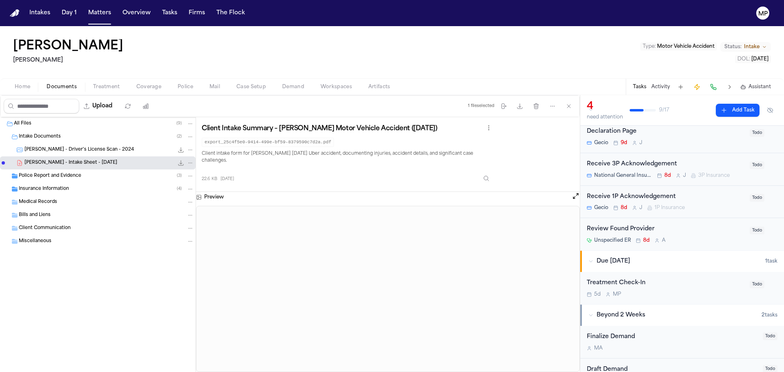
scroll to position [41, 0]
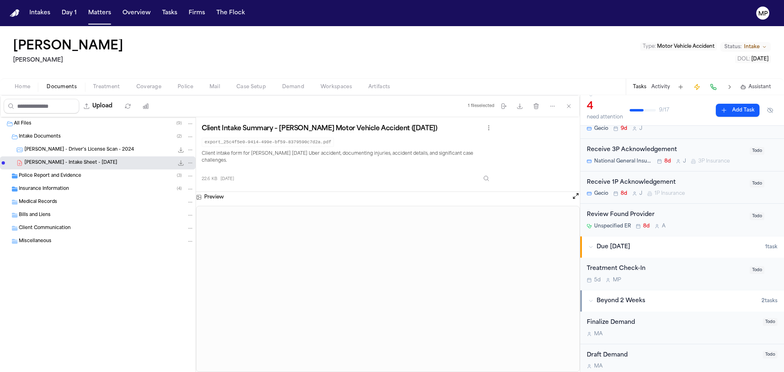
click at [676, 270] on div "Treatment Check-In" at bounding box center [666, 268] width 158 height 9
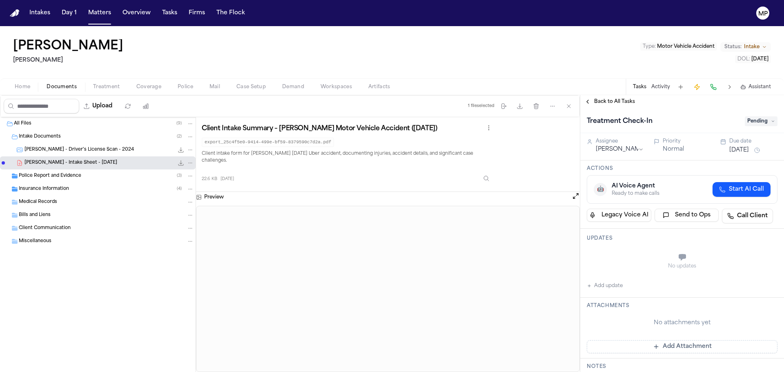
click at [611, 285] on button "Add update" at bounding box center [605, 286] width 36 height 10
click at [646, 254] on textarea "Add your update" at bounding box center [687, 258] width 174 height 16
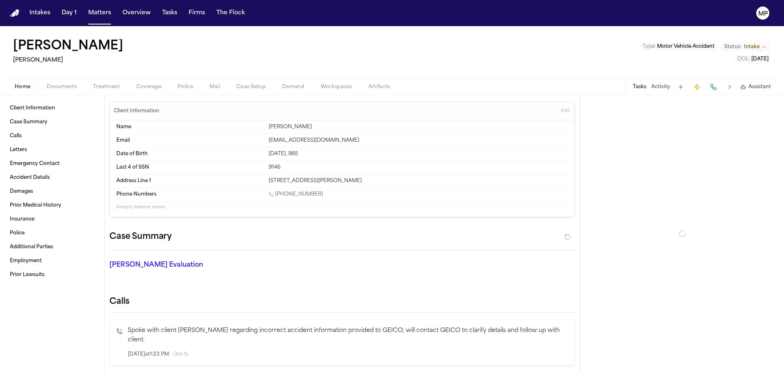
click at [21, 85] on span "Home" at bounding box center [23, 87] width 16 height 7
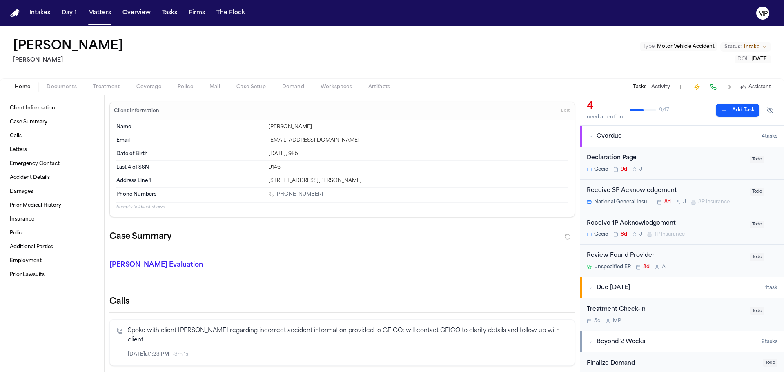
drag, startPoint x: 313, startPoint y: 180, endPoint x: 352, endPoint y: 180, distance: 38.8
click at [352, 180] on div "[STREET_ADDRESS][PERSON_NAME]" at bounding box center [418, 181] width 299 height 7
copy div "Perris, CA 92570"
click at [684, 313] on div "Treatment Check-In" at bounding box center [666, 309] width 158 height 9
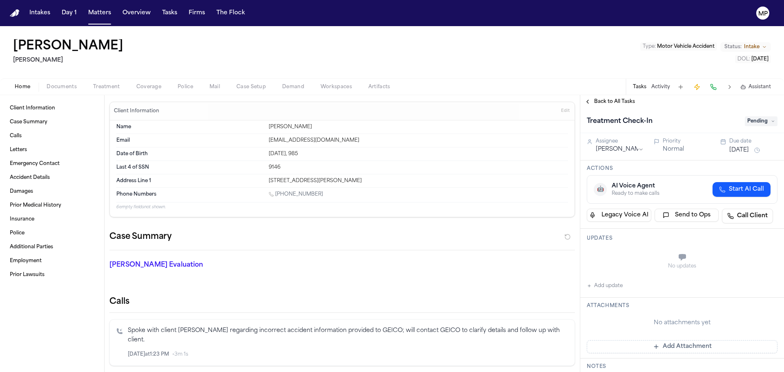
click at [615, 282] on button "Add update" at bounding box center [605, 286] width 36 height 10
click at [622, 256] on textarea "Add your update" at bounding box center [687, 258] width 174 height 16
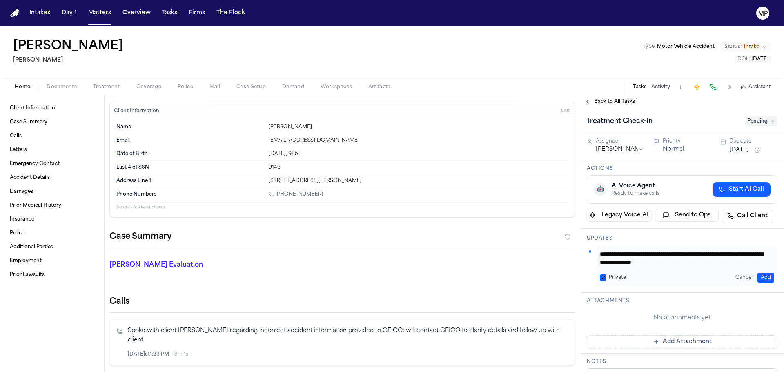
scroll to position [15, 0]
type textarea "**********"
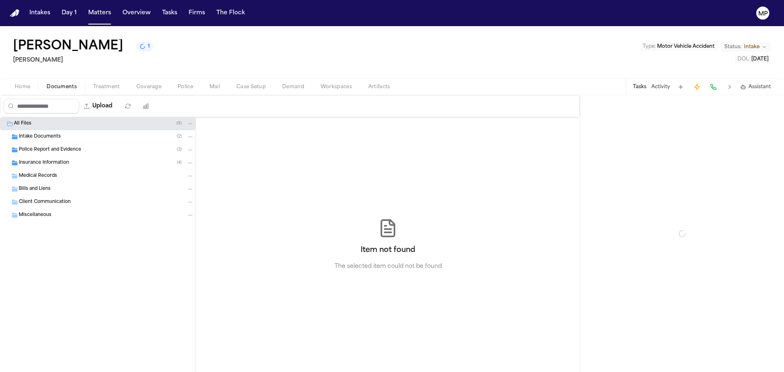
click at [60, 91] on span "button" at bounding box center [62, 91] width 40 height 1
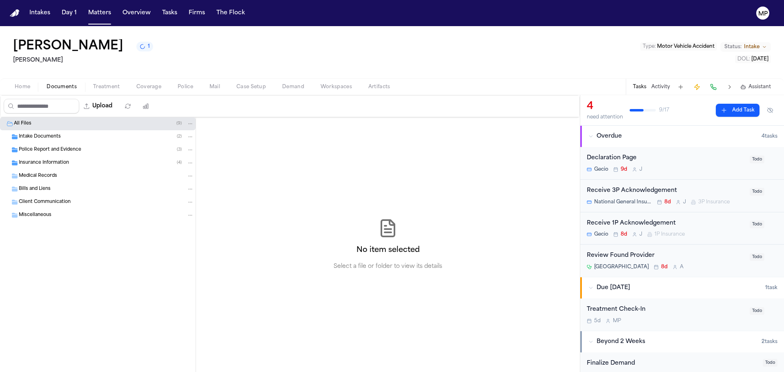
click at [51, 137] on span "Intake Documents" at bounding box center [40, 137] width 42 height 7
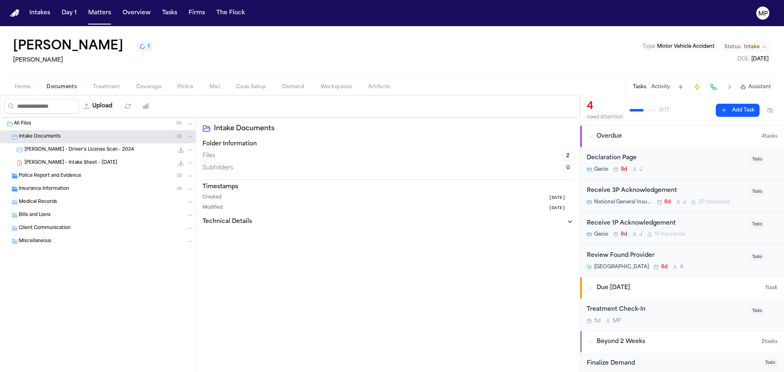
click at [51, 163] on span "[PERSON_NAME] - Intake Sheet - [DATE]" at bounding box center [71, 163] width 93 height 7
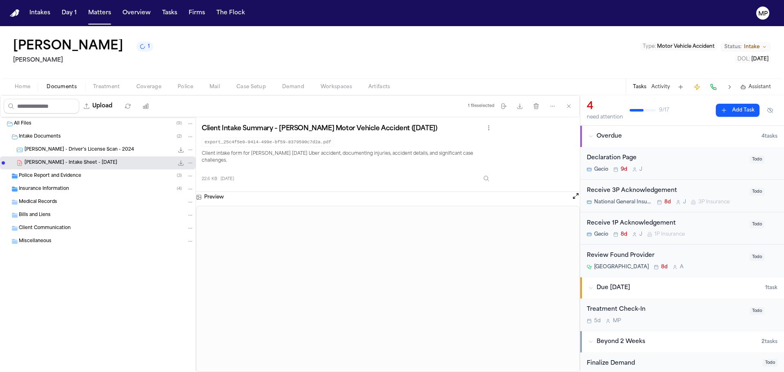
click at [699, 305] on div "Treatment Check-In 5d M P Todo" at bounding box center [682, 315] width 204 height 32
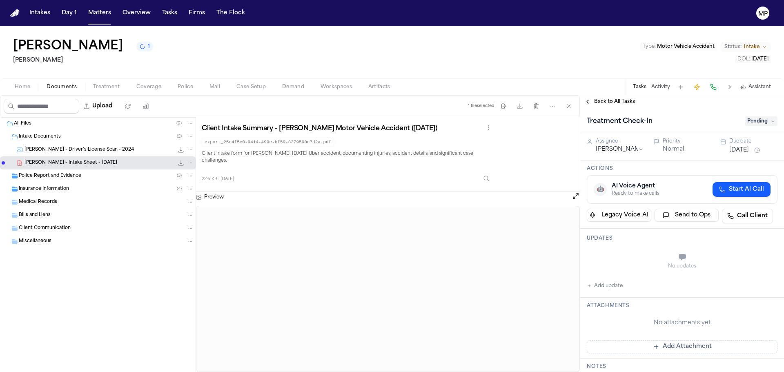
click at [601, 284] on button "Add update" at bounding box center [605, 286] width 36 height 10
click at [643, 261] on textarea "Add your update" at bounding box center [687, 258] width 174 height 16
click at [592, 102] on button "Back to All Tasks" at bounding box center [609, 101] width 59 height 7
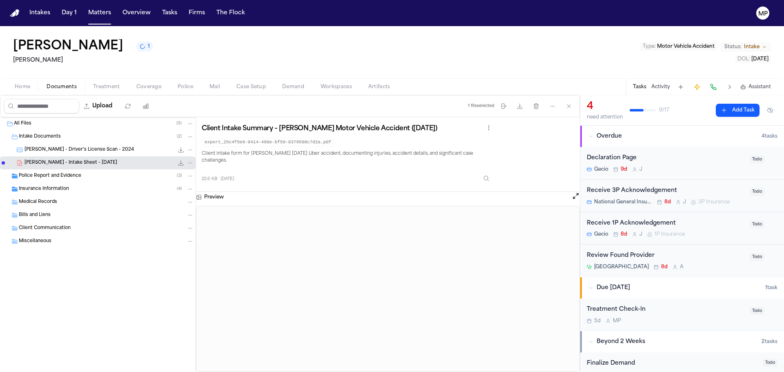
click at [711, 314] on div "Treatment Check-In 5d M P" at bounding box center [666, 314] width 158 height 19
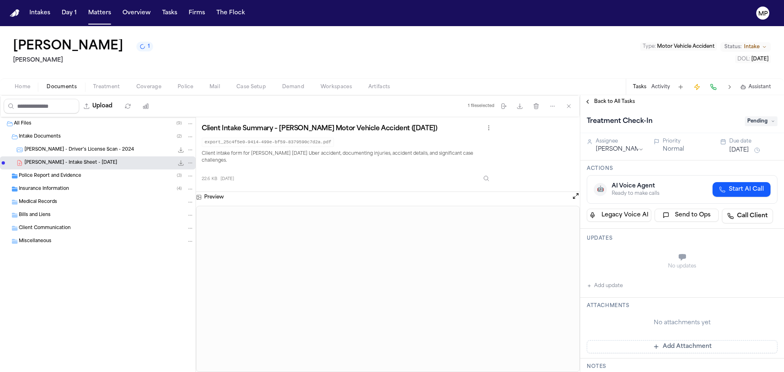
click at [600, 285] on button "Add update" at bounding box center [605, 286] width 36 height 10
click at [635, 263] on textarea "Add your update" at bounding box center [687, 258] width 174 height 16
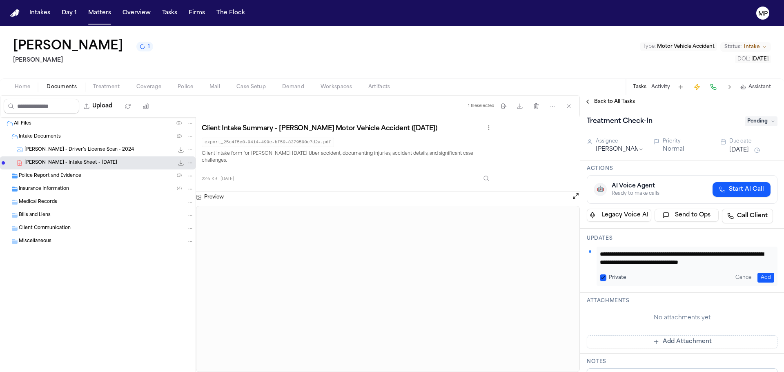
scroll to position [23, 0]
type textarea "**********"
click at [758, 278] on button "Add" at bounding box center [766, 278] width 17 height 10
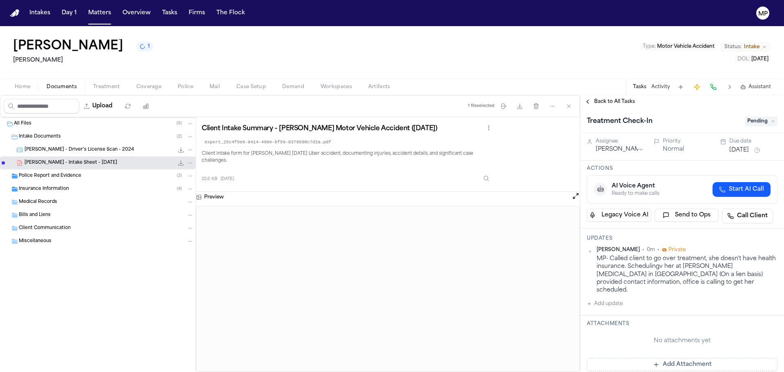
click at [747, 147] on button "[DATE]" at bounding box center [739, 150] width 20 height 8
click at [709, 126] on div "Treatment Check-In" at bounding box center [663, 121] width 153 height 13
click at [760, 120] on span "Pending" at bounding box center [761, 121] width 33 height 10
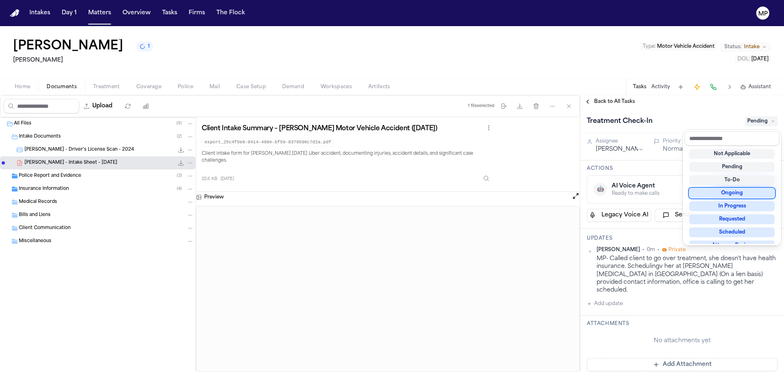
click at [734, 192] on div "Ongoing" at bounding box center [731, 193] width 85 height 10
click at [700, 112] on div "Treatment Check-In Ongoing" at bounding box center [682, 120] width 204 height 25
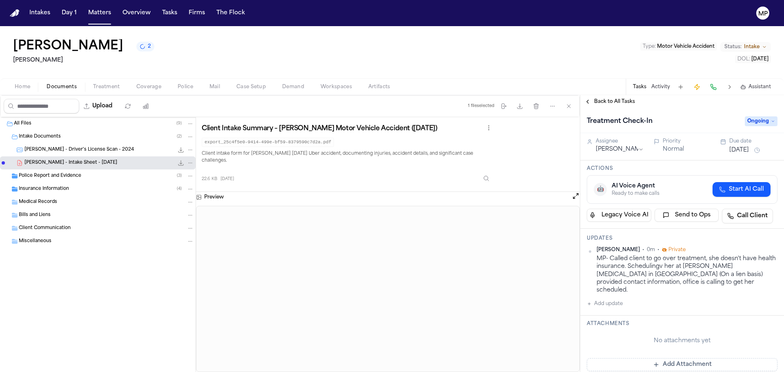
click at [26, 84] on span "Home" at bounding box center [23, 87] width 16 height 7
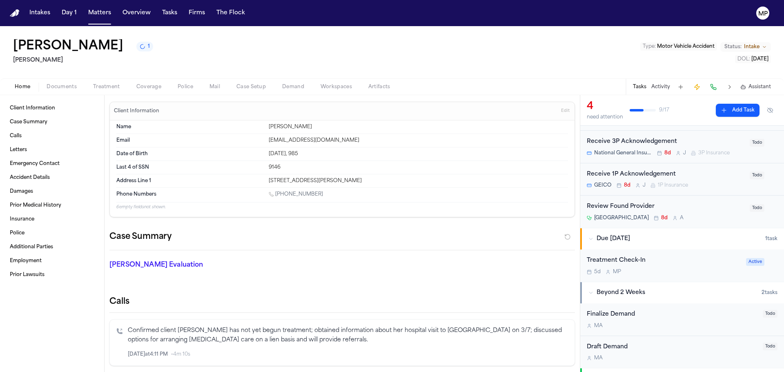
scroll to position [41, 0]
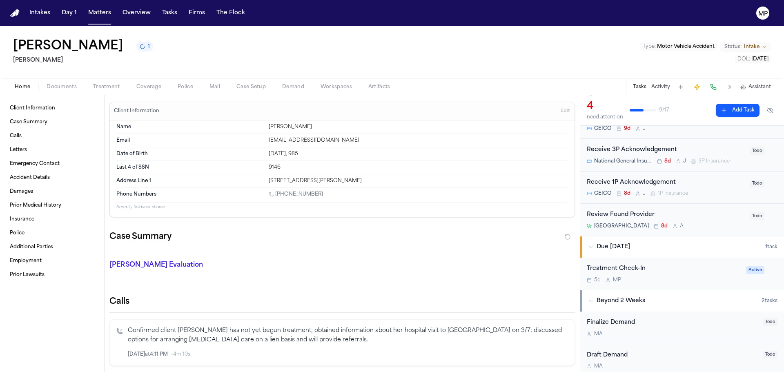
click at [720, 223] on div "[GEOGRAPHIC_DATA] 8d A" at bounding box center [666, 226] width 158 height 7
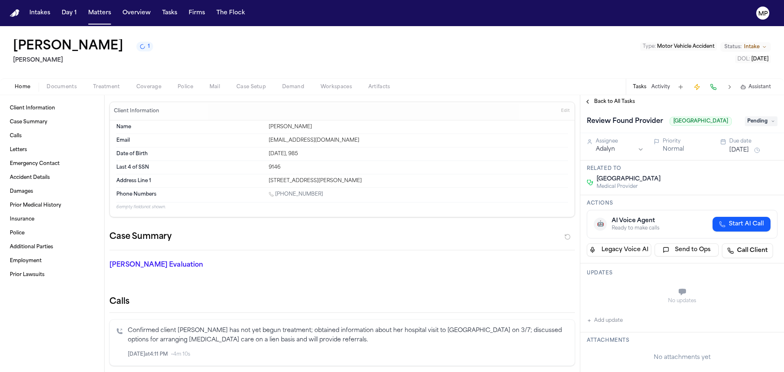
click at [689, 121] on span "[GEOGRAPHIC_DATA]" at bounding box center [701, 121] width 62 height 9
click at [590, 100] on button "Back to All Tasks" at bounding box center [609, 101] width 59 height 7
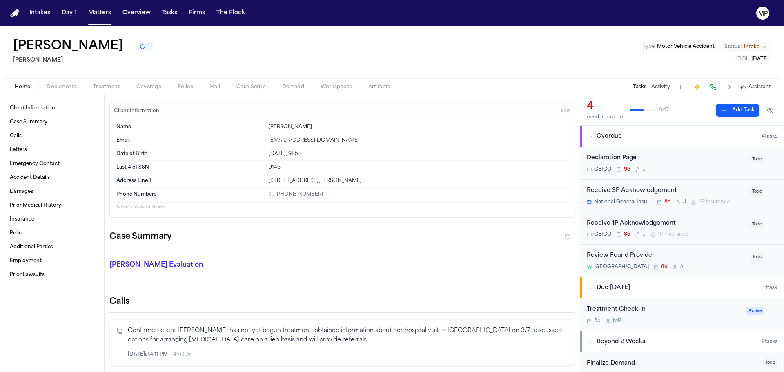
click at [96, 5] on nav "Intakes Day 1 Matters Overview Tasks Firms The Flock MP" at bounding box center [392, 13] width 784 height 26
click at [96, 20] on nav "Intakes Day 1 Matters Overview Tasks Firms The Flock MP" at bounding box center [392, 13] width 784 height 26
click at [101, 10] on button "Matters" at bounding box center [99, 13] width 29 height 15
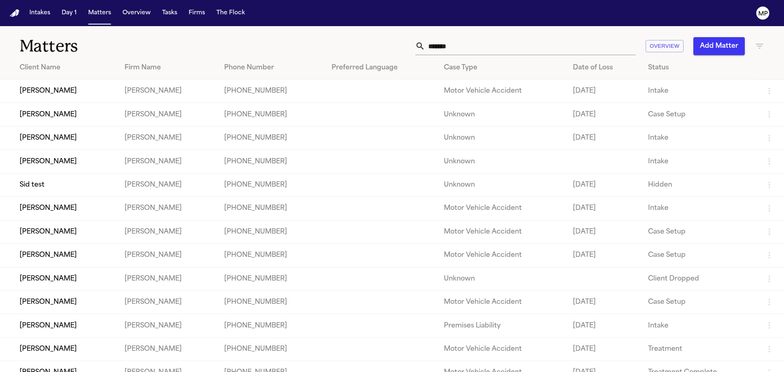
click at [82, 237] on td "[PERSON_NAME]" at bounding box center [59, 231] width 118 height 23
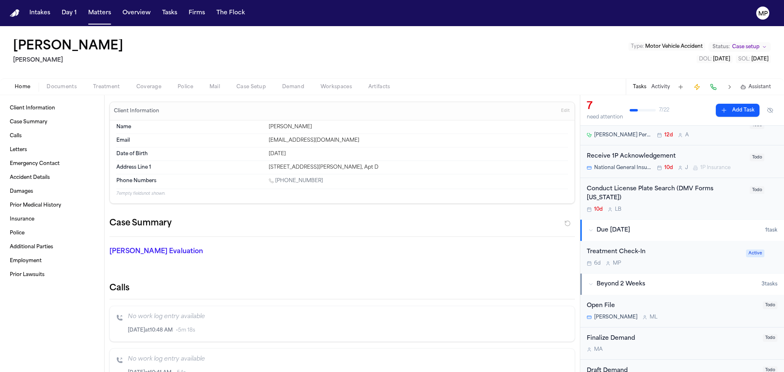
scroll to position [204, 0]
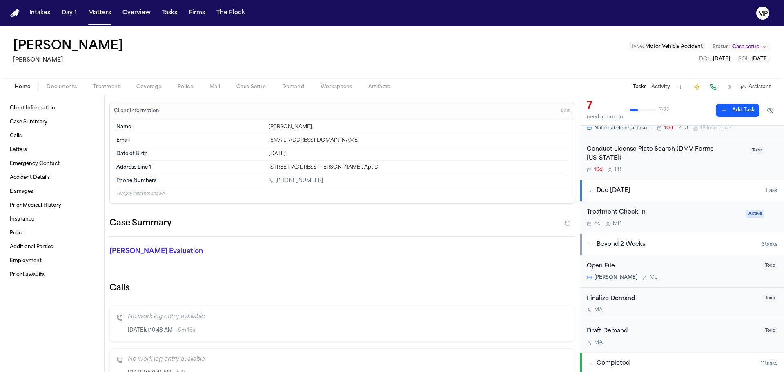
click at [695, 223] on div "6d M P" at bounding box center [664, 224] width 154 height 7
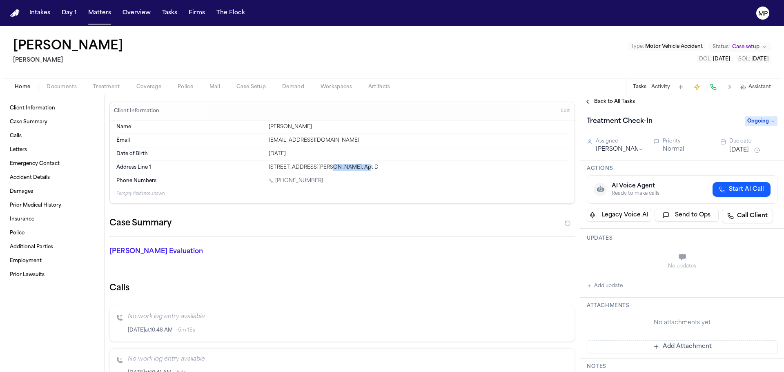
drag, startPoint x: 322, startPoint y: 167, endPoint x: 354, endPoint y: 161, distance: 32.4
click at [354, 161] on div "Address Line 1 [STREET_ADDRESS][GEOGRAPHIC_DATA][PERSON_NAME]" at bounding box center [342, 167] width 452 height 13
copy div "Gardena, [GEOGRAPHIC_DATA]"
click at [73, 92] on div "Home Documents Treatment Coverage Police Mail Case Setup Demand Workspaces Arti…" at bounding box center [392, 86] width 784 height 16
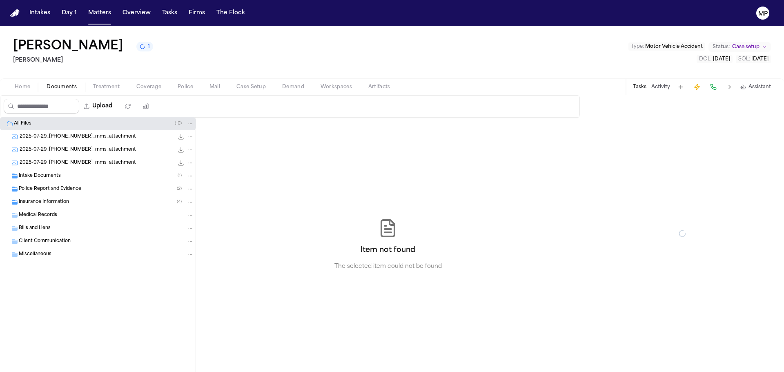
click at [74, 85] on span "Documents" at bounding box center [62, 87] width 30 height 7
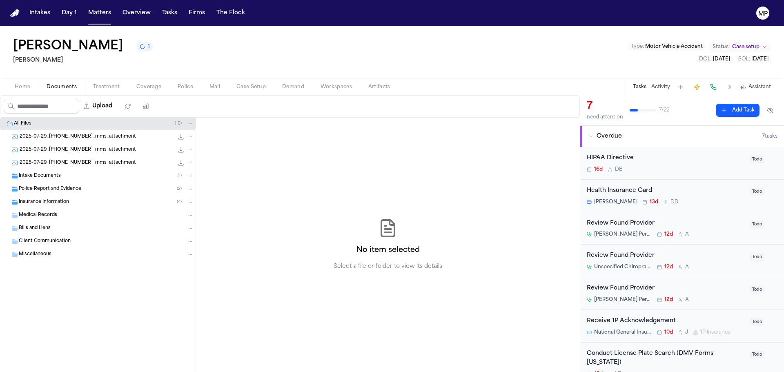
click at [48, 176] on span "Intake Documents" at bounding box center [40, 176] width 42 height 7
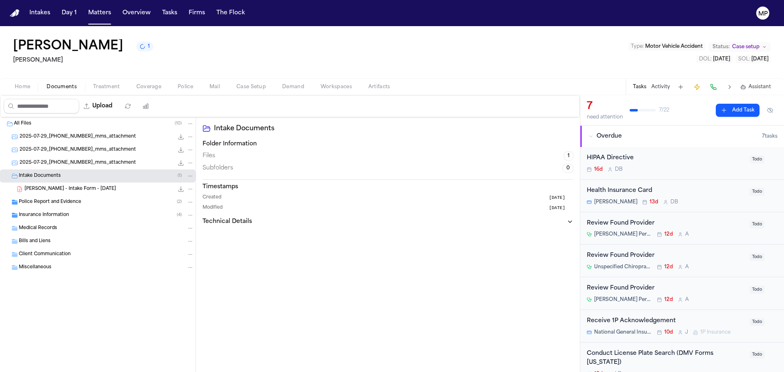
click at [54, 220] on div "Insurance Information ( 4 )" at bounding box center [98, 215] width 196 height 13
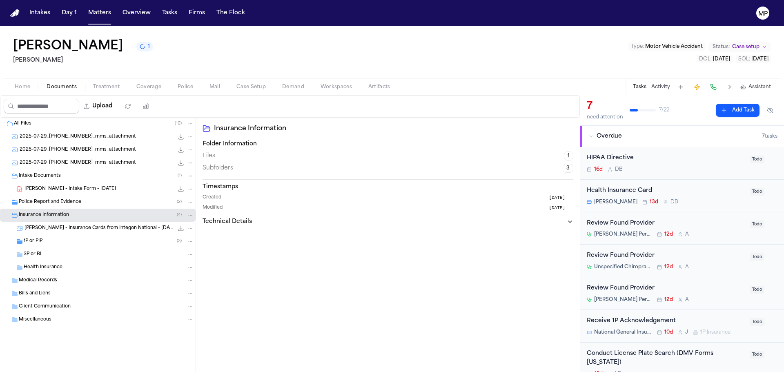
click at [59, 227] on span "[PERSON_NAME] - Insurance Cards from Integon National - [DATE] to [DATE]" at bounding box center [99, 228] width 149 height 7
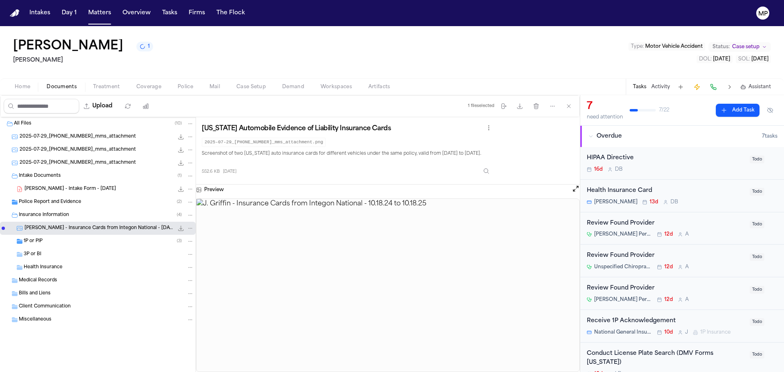
click at [574, 189] on button "Open preview" at bounding box center [576, 189] width 8 height 8
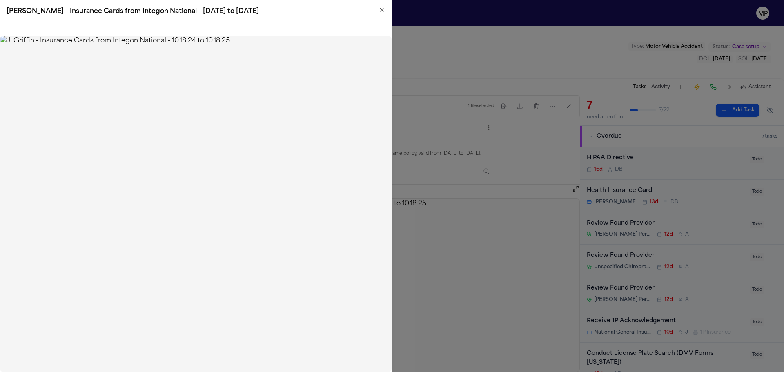
click at [380, 14] on h2 "[PERSON_NAME] - Insurance Cards from Integon National - [DATE] to [DATE]" at bounding box center [196, 12] width 379 height 10
click at [380, 13] on h2 "[PERSON_NAME] - Insurance Cards from Integon National - [DATE] to [DATE]" at bounding box center [196, 12] width 379 height 10
click at [381, 10] on icon "button" at bounding box center [382, 10] width 7 height 7
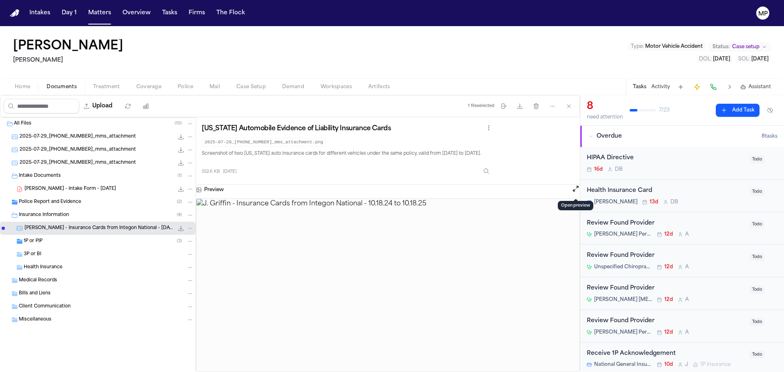
click at [60, 183] on div "[PERSON_NAME] - Intake Form - [DATE] 21.9 KB • PDF" at bounding box center [98, 189] width 196 height 13
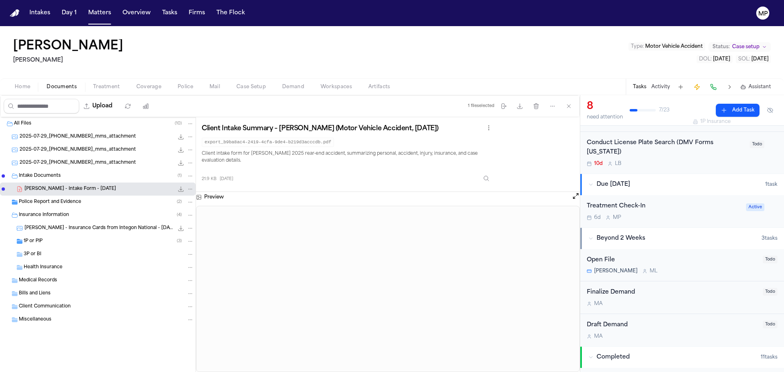
scroll to position [245, 0]
click at [687, 209] on div "Treatment Check-In" at bounding box center [664, 204] width 154 height 9
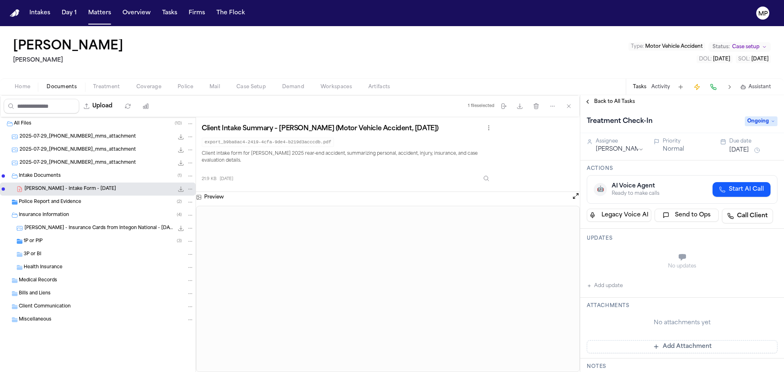
click at [616, 285] on button "Add update" at bounding box center [605, 286] width 36 height 10
click at [647, 254] on textarea "Add your update" at bounding box center [687, 258] width 174 height 16
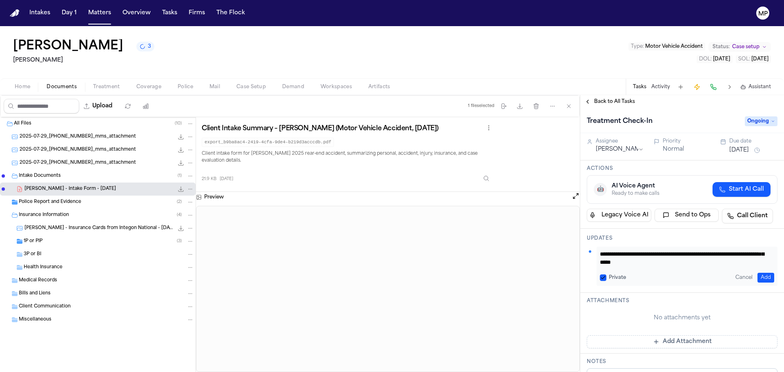
scroll to position [40, 0]
type textarea "**********"
click at [758, 273] on button "Add" at bounding box center [766, 278] width 17 height 10
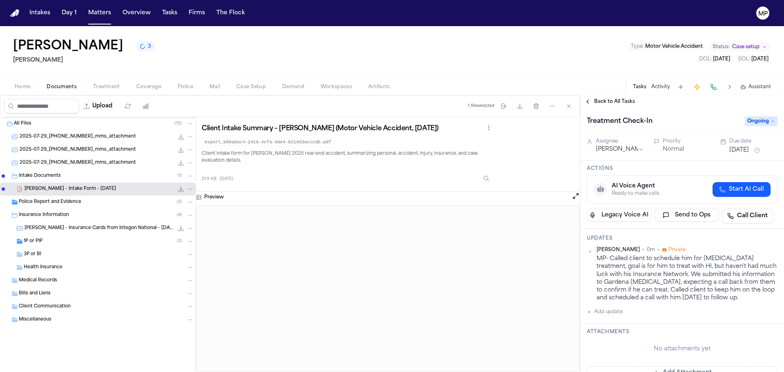
click at [740, 149] on button "[DATE]" at bounding box center [739, 150] width 20 height 8
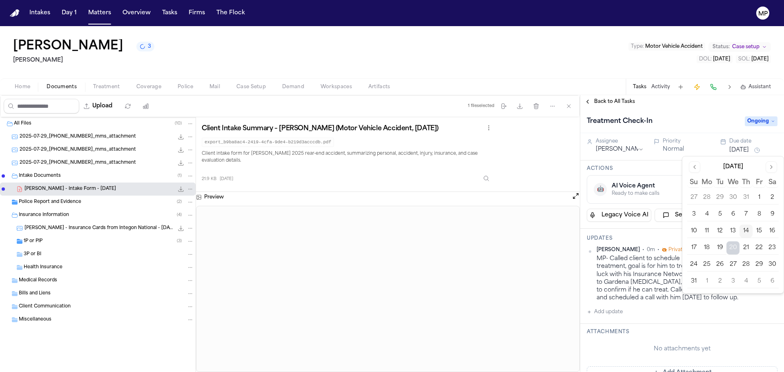
click at [762, 231] on button "15" at bounding box center [759, 231] width 13 height 13
click at [670, 237] on h3 "Updates" at bounding box center [682, 238] width 191 height 7
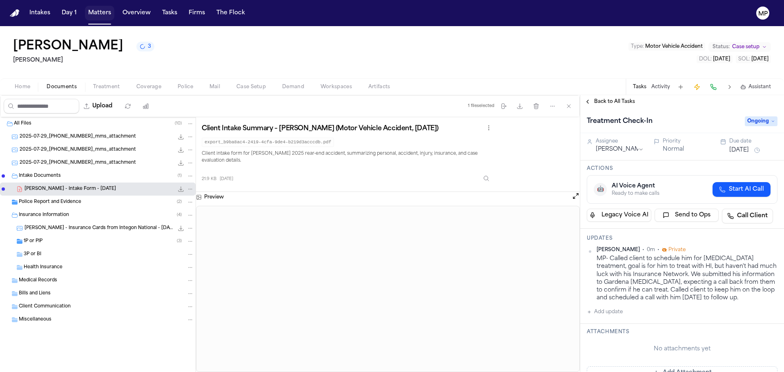
click at [102, 13] on button "Matters" at bounding box center [99, 13] width 29 height 15
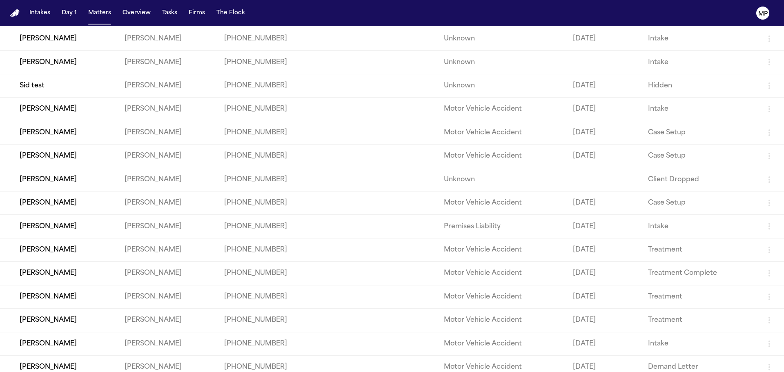
scroll to position [106, 0]
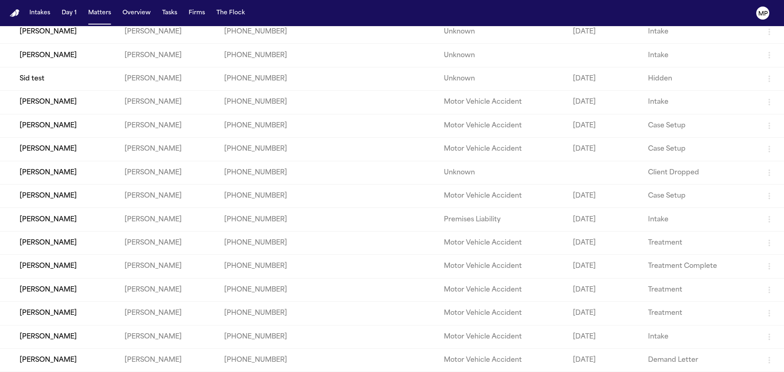
click at [90, 152] on td "[PERSON_NAME]" at bounding box center [59, 149] width 118 height 23
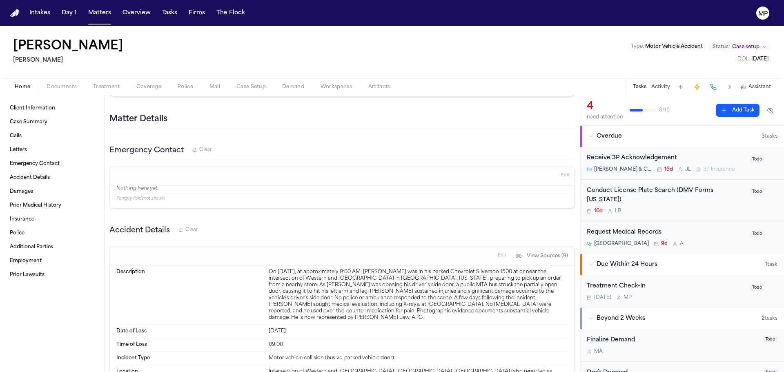
scroll to position [531, 0]
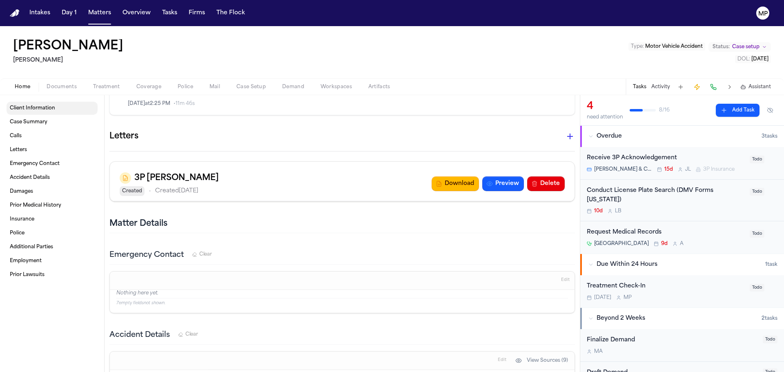
click at [40, 110] on span "Client Information" at bounding box center [32, 108] width 45 height 7
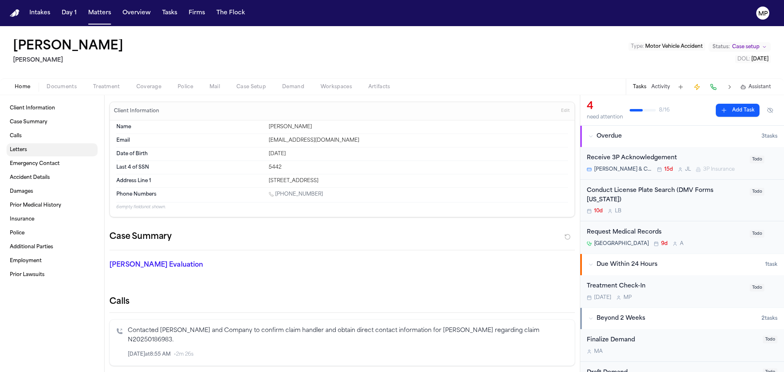
click at [38, 149] on link "Letters" at bounding box center [52, 149] width 91 height 13
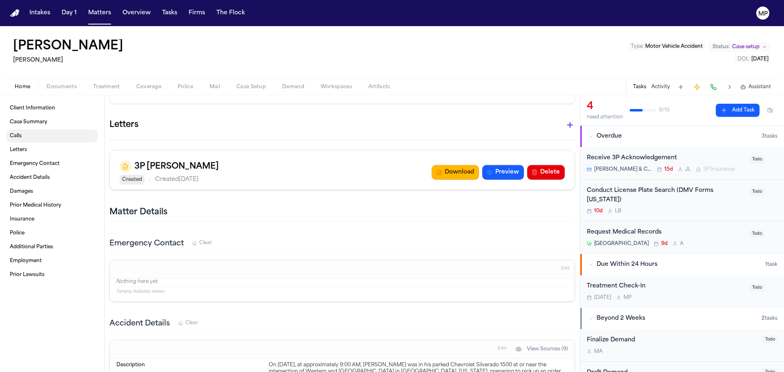
scroll to position [554, 0]
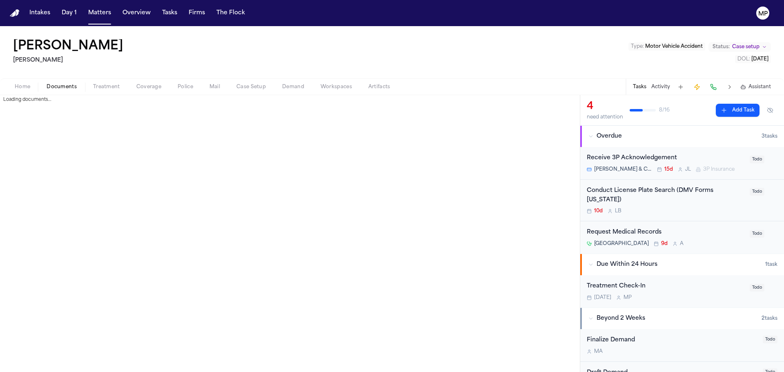
click at [59, 90] on button "Documents" at bounding box center [61, 87] width 47 height 10
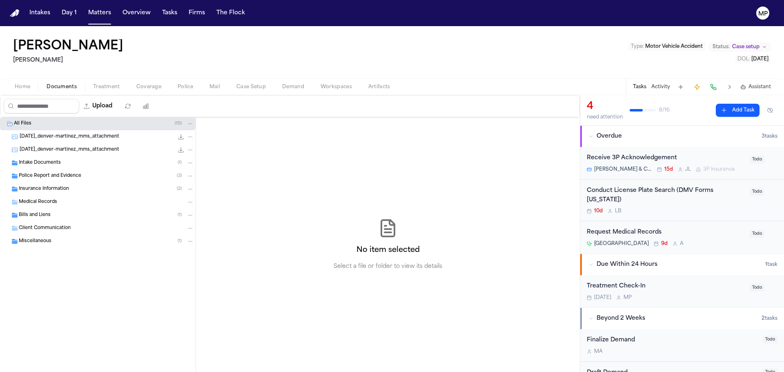
click at [45, 166] on span "Intake Documents" at bounding box center [40, 163] width 42 height 7
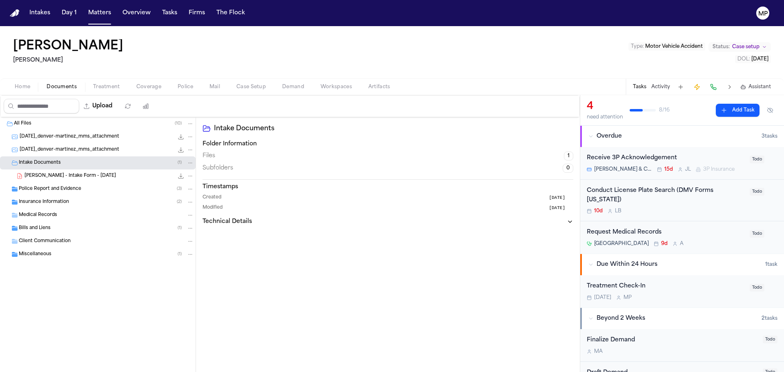
click at [45, 187] on span "Police Report and Evidence" at bounding box center [50, 189] width 62 height 7
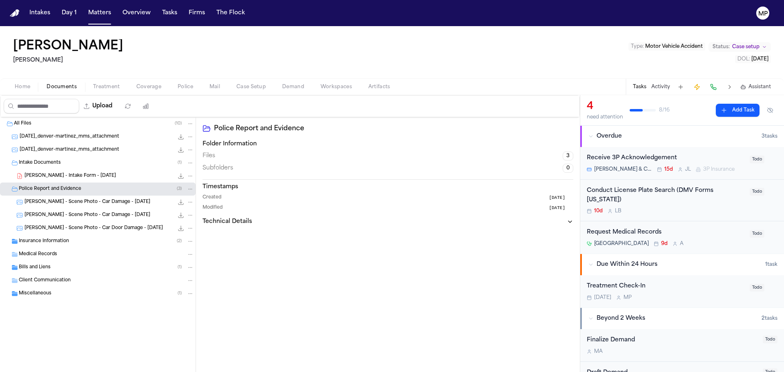
click at [43, 238] on span "Insurance Information" at bounding box center [44, 241] width 50 height 7
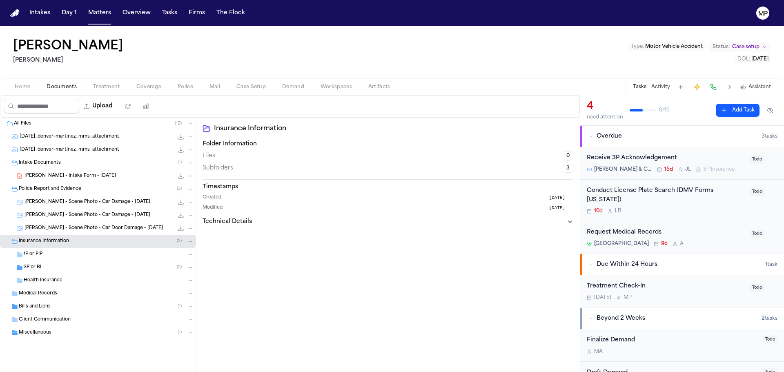
click at [18, 84] on span "Home" at bounding box center [23, 87] width 16 height 7
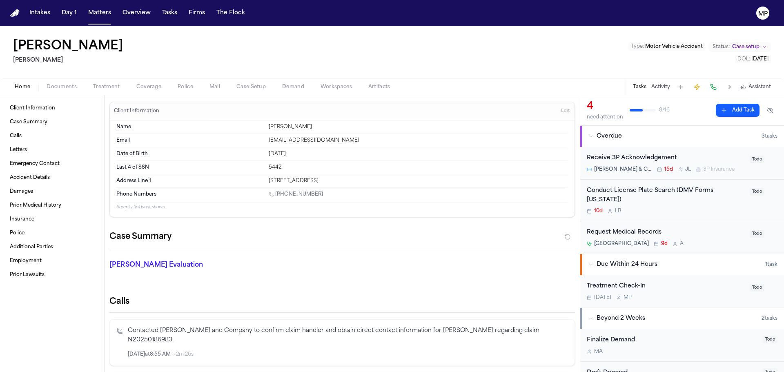
click at [70, 86] on span "Documents" at bounding box center [62, 87] width 30 height 7
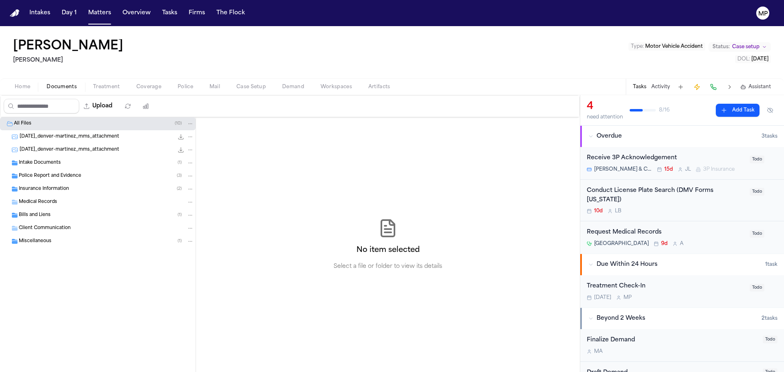
click at [74, 163] on div "Intake Documents ( 1 )" at bounding box center [106, 162] width 175 height 7
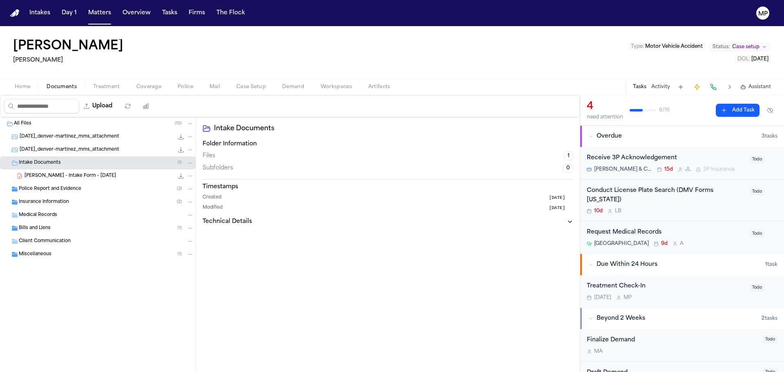
click at [74, 174] on span "[PERSON_NAME] - Intake Form - [DATE]" at bounding box center [70, 176] width 91 height 7
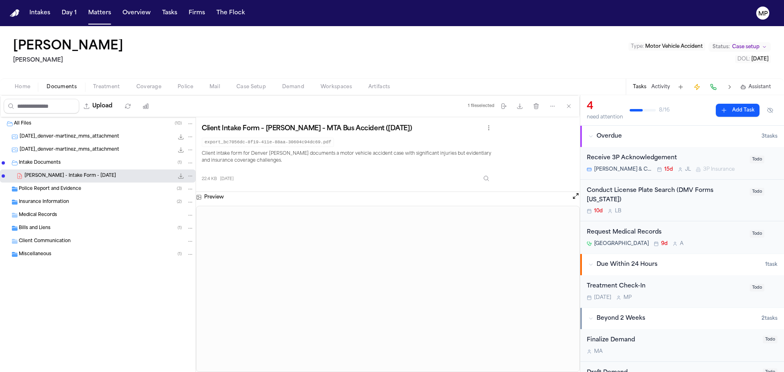
click at [287, 172] on div "22.4 KB [DATE]" at bounding box center [348, 177] width 292 height 18
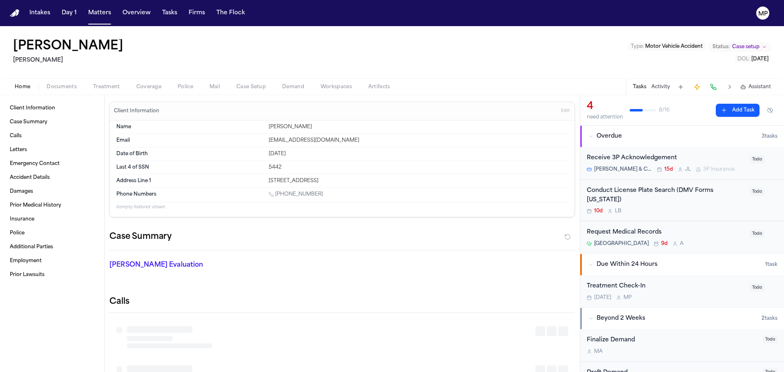
click at [31, 87] on button "Home" at bounding box center [23, 87] width 32 height 10
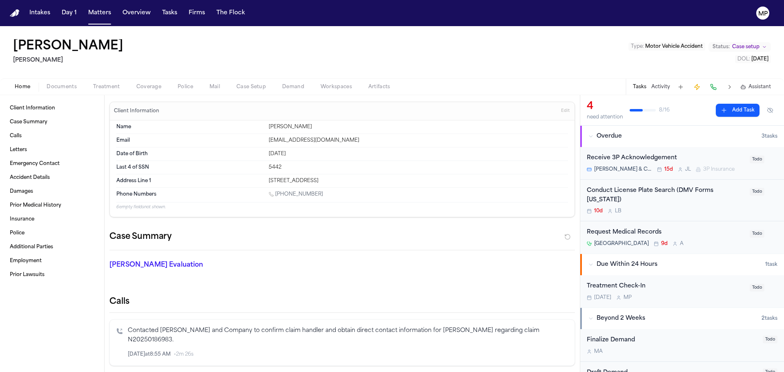
click at [684, 301] on div "Treatment Check-In [DATE] M P Todo" at bounding box center [682, 291] width 204 height 32
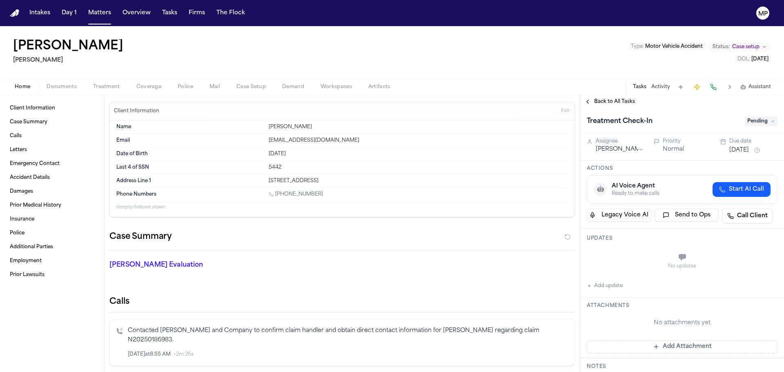
click at [624, 287] on div "No updates Add update" at bounding box center [682, 269] width 191 height 44
click at [617, 289] on button "Add update" at bounding box center [605, 286] width 36 height 10
click at [666, 263] on textarea "Add your update" at bounding box center [687, 258] width 174 height 16
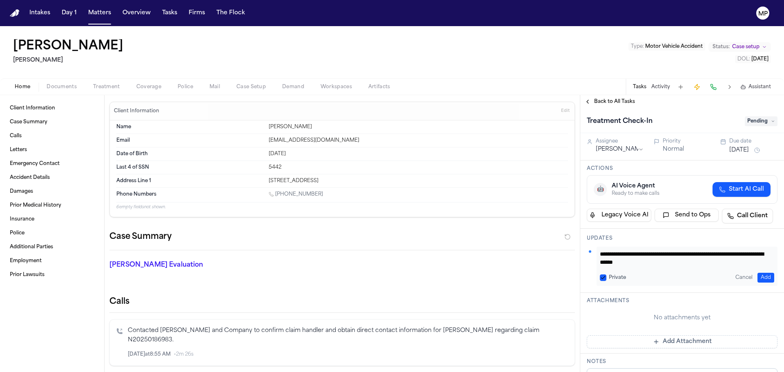
type textarea "**********"
click at [766, 279] on button "Add" at bounding box center [766, 278] width 17 height 10
click at [749, 147] on button "[DATE]" at bounding box center [739, 150] width 20 height 8
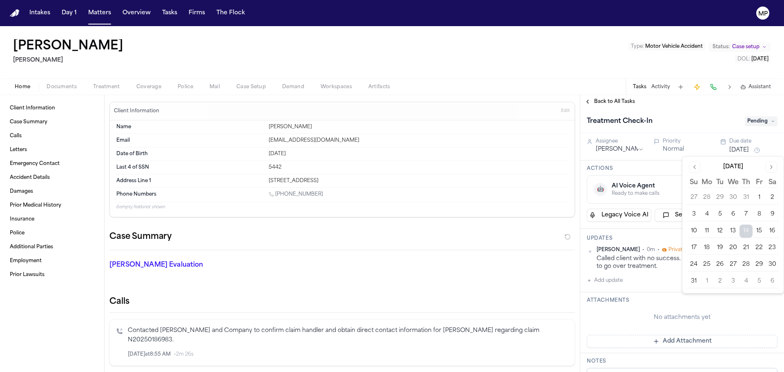
click at [755, 228] on button "15" at bounding box center [759, 231] width 13 height 13
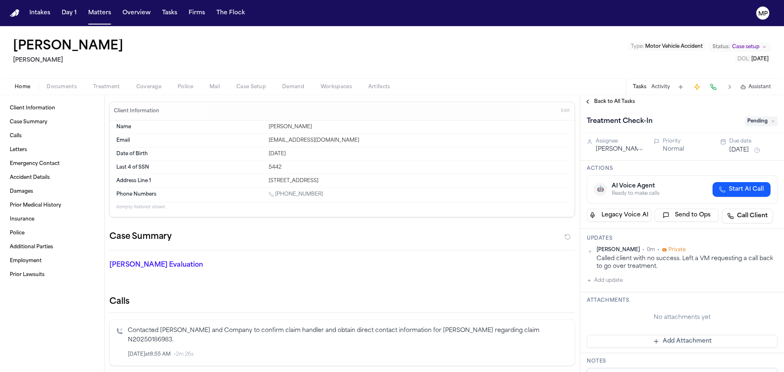
click at [399, 72] on div "Denver [PERSON_NAME] Type : Motor Vehicle Accident Status: Case setup DOL : [DA…" at bounding box center [392, 52] width 784 height 52
click at [764, 118] on span "Pending" at bounding box center [761, 121] width 33 height 10
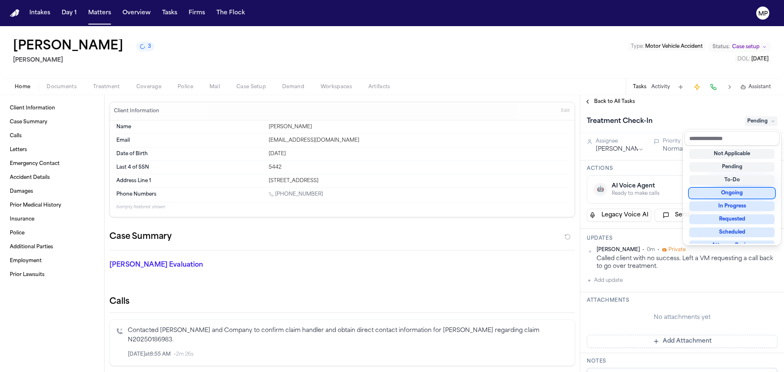
click at [743, 194] on div "Ongoing" at bounding box center [731, 193] width 85 height 10
click at [480, 73] on div "Denver [PERSON_NAME] 3 [PERSON_NAME] Type : Motor Vehicle Accident Status: Case…" at bounding box center [392, 199] width 784 height 346
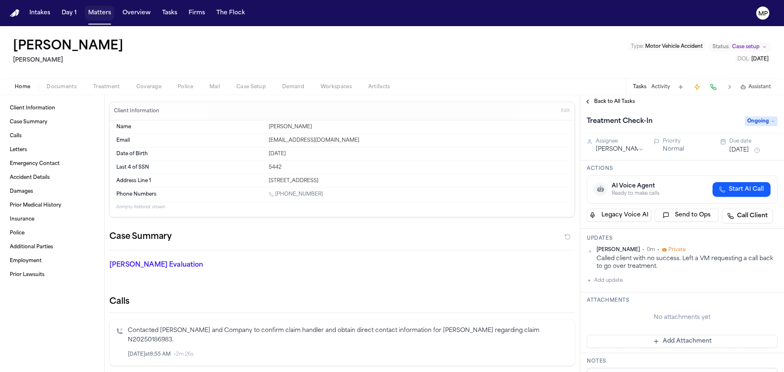
click at [92, 11] on button "Matters" at bounding box center [99, 13] width 29 height 15
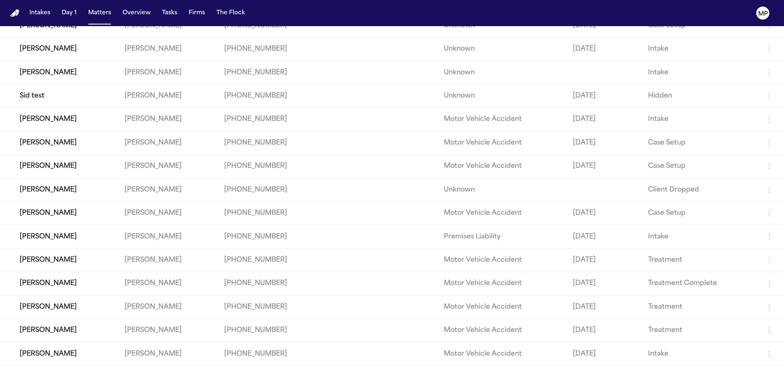
scroll to position [106, 0]
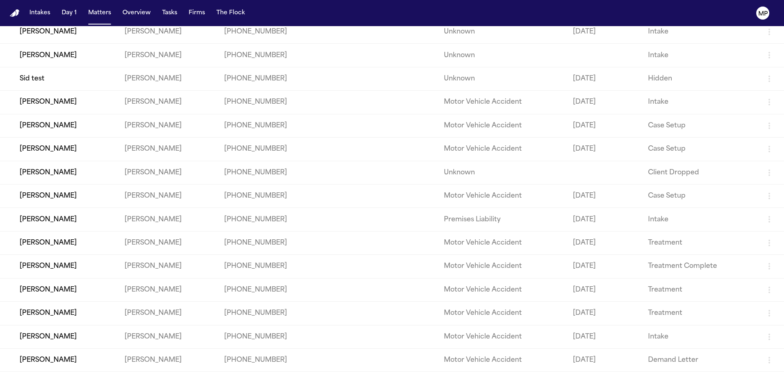
click at [62, 167] on td "[PERSON_NAME]" at bounding box center [59, 172] width 118 height 23
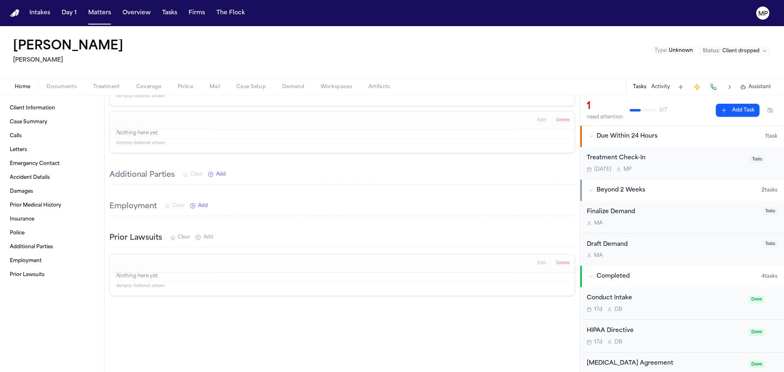
scroll to position [45, 0]
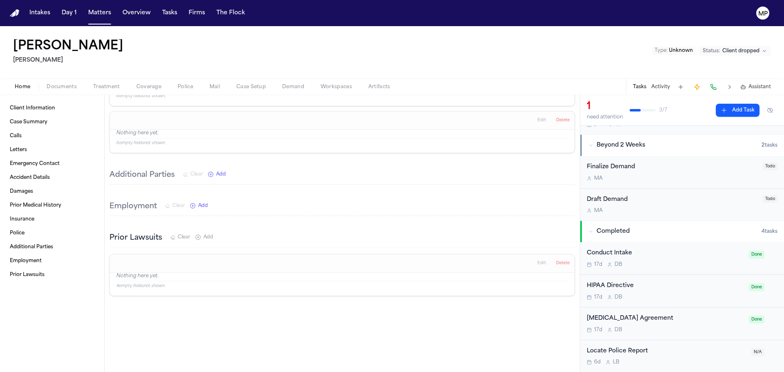
click at [702, 320] on div "[MEDICAL_DATA] Agreement" at bounding box center [665, 318] width 157 height 9
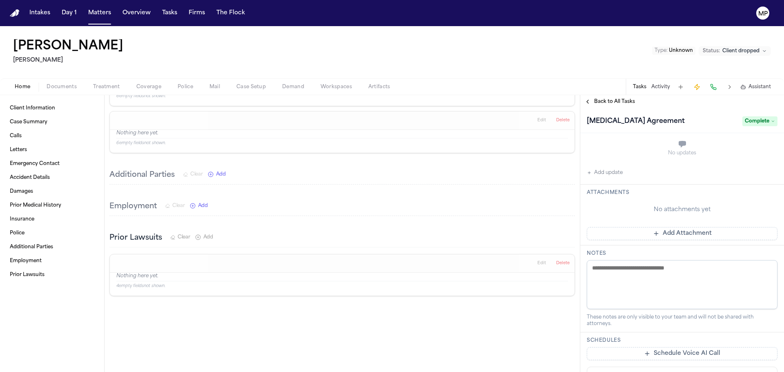
scroll to position [41, 0]
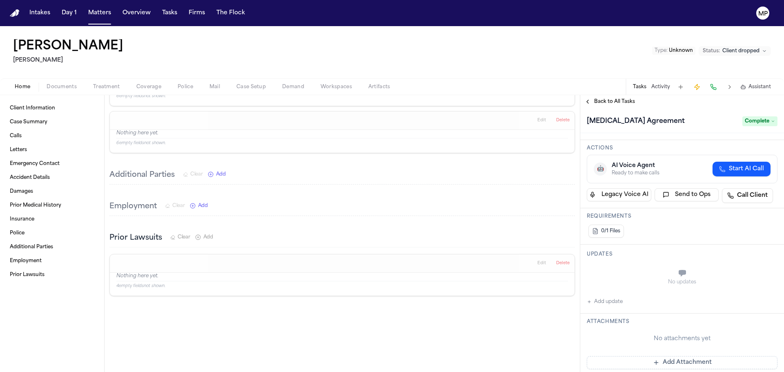
click at [591, 105] on div "Back to All Tasks" at bounding box center [682, 101] width 204 height 13
click at [60, 93] on div "Home Documents Treatment Coverage Police Mail Case Setup Demand Workspaces Arti…" at bounding box center [392, 86] width 784 height 16
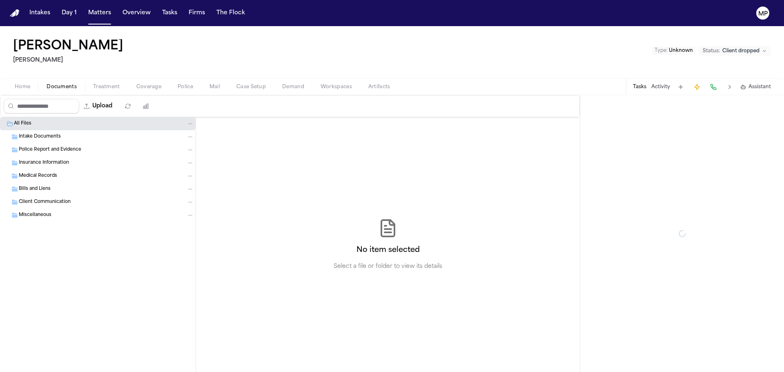
click at [65, 82] on button "Documents" at bounding box center [61, 87] width 47 height 10
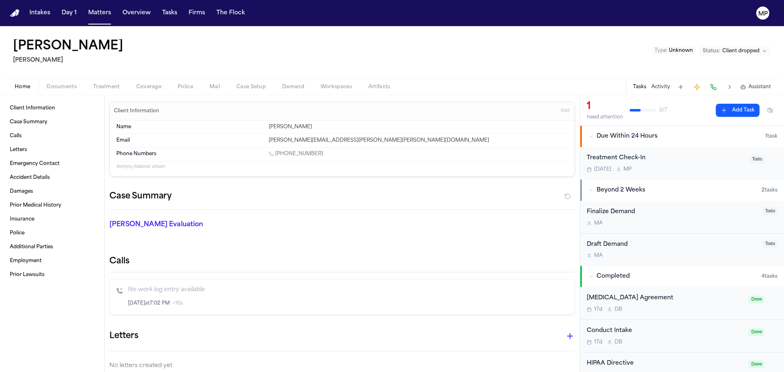
click at [13, 90] on button "Home" at bounding box center [23, 87] width 32 height 10
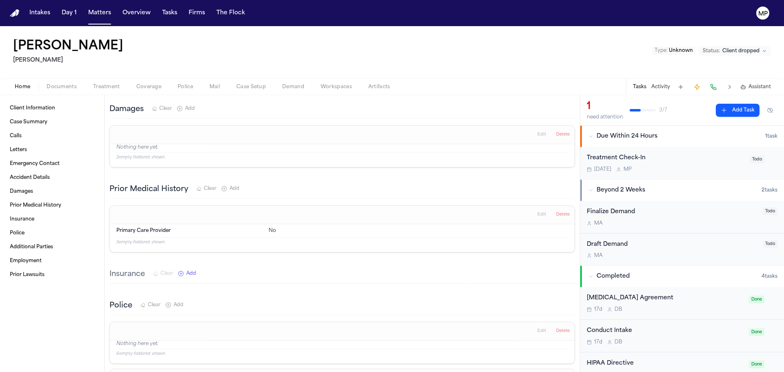
scroll to position [406, 0]
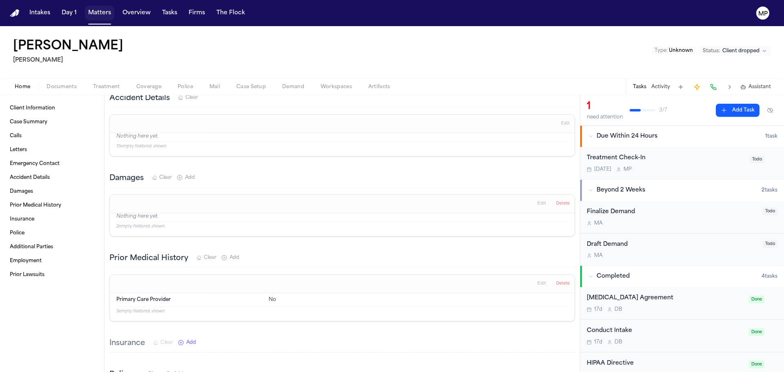
click at [110, 13] on button "Matters" at bounding box center [99, 13] width 29 height 15
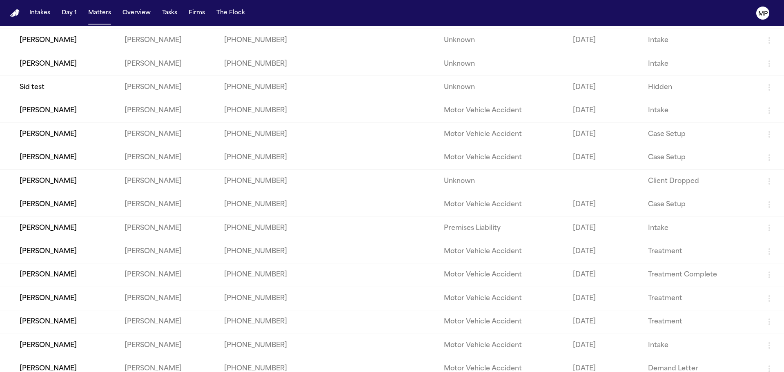
scroll to position [106, 0]
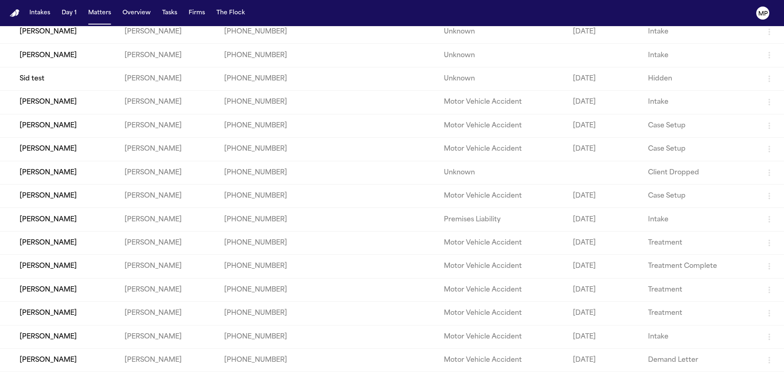
click at [99, 222] on td "[PERSON_NAME]" at bounding box center [59, 219] width 118 height 23
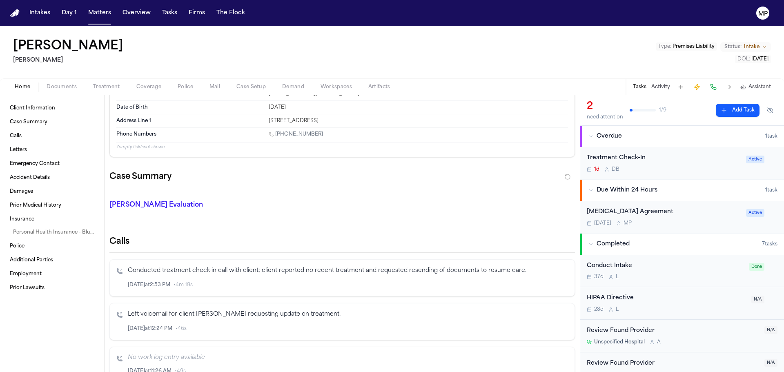
scroll to position [123, 0]
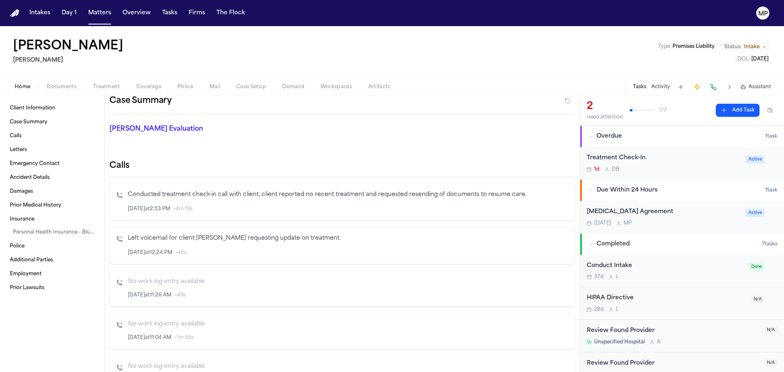
click at [664, 172] on div "1d D B" at bounding box center [664, 169] width 154 height 7
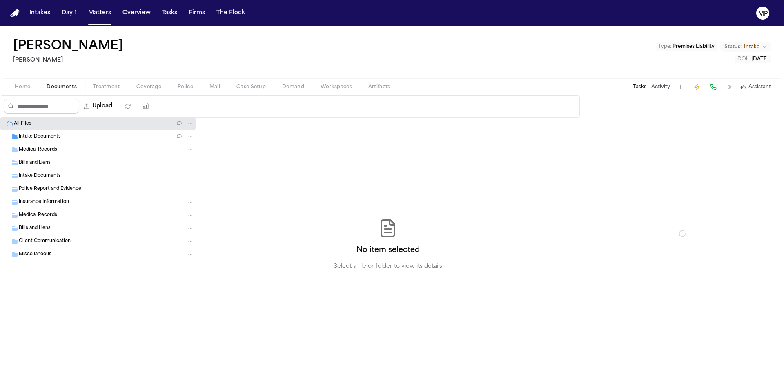
click at [76, 85] on span "Documents" at bounding box center [62, 87] width 30 height 7
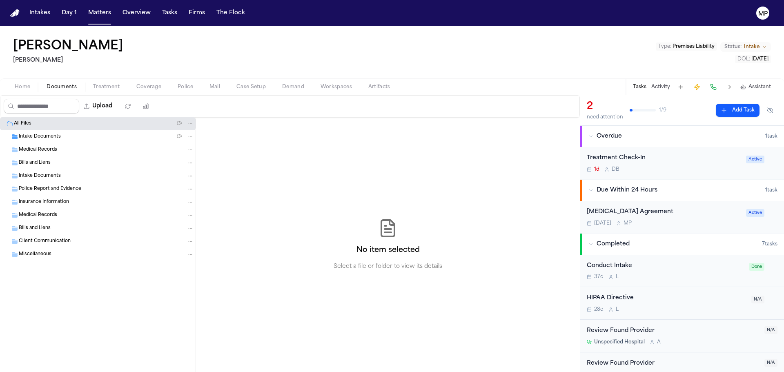
click at [17, 87] on span "Home" at bounding box center [23, 87] width 16 height 7
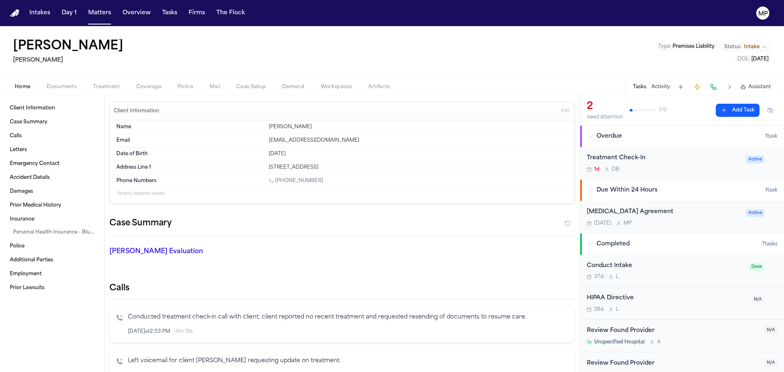
click at [700, 163] on div "Treatment Check-In 1d D B" at bounding box center [664, 163] width 154 height 19
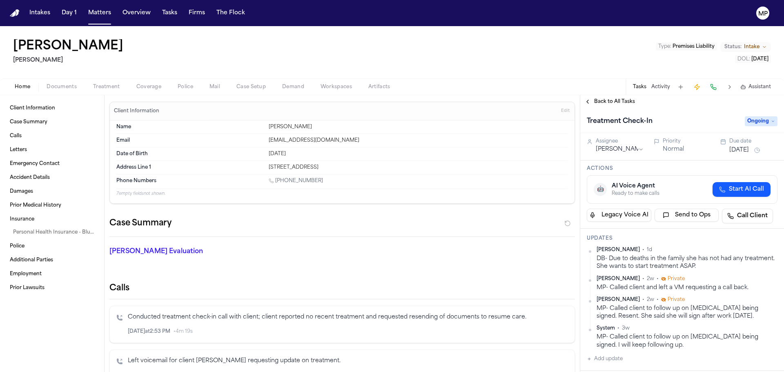
click at [749, 149] on button "[DATE]" at bounding box center [739, 150] width 20 height 8
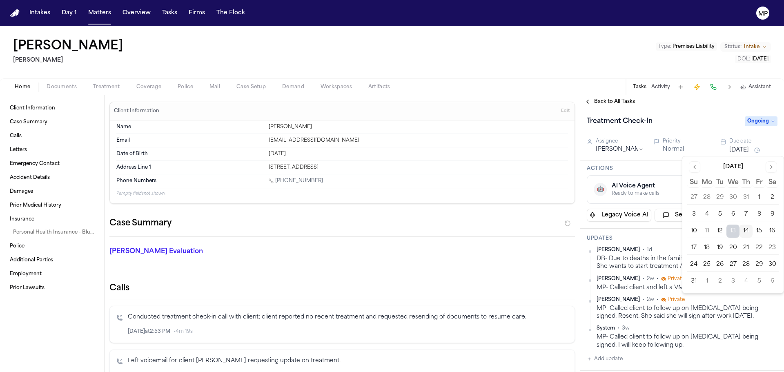
click at [746, 232] on button "14" at bounding box center [746, 231] width 13 height 13
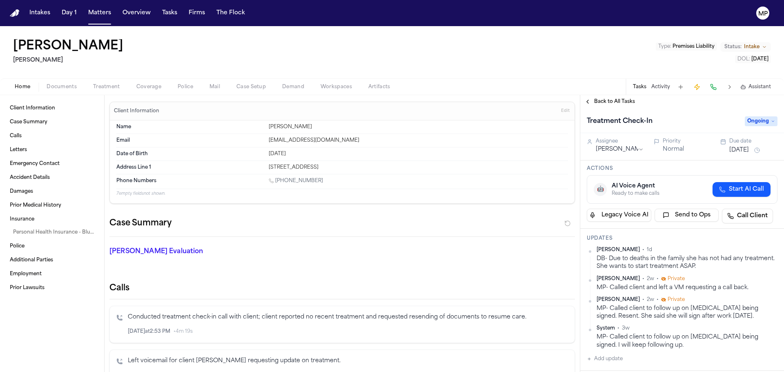
click at [664, 225] on div "Actions 🤖 AI Voice Agent Ready to make calls Start AI Call Legacy Voice AI Send…" at bounding box center [682, 194] width 204 height 68
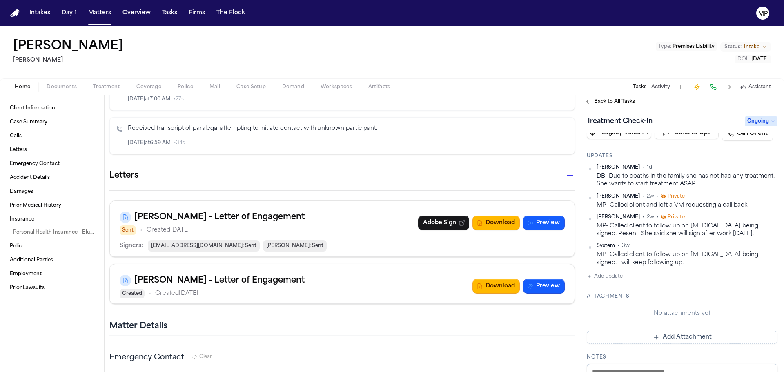
scroll to position [123, 0]
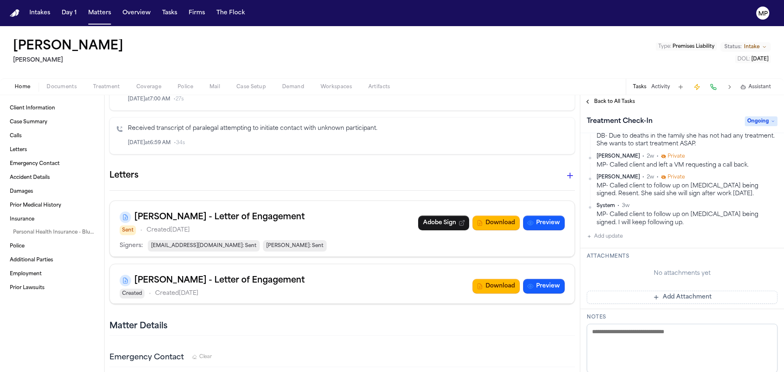
click at [608, 236] on button "Add update" at bounding box center [605, 237] width 36 height 10
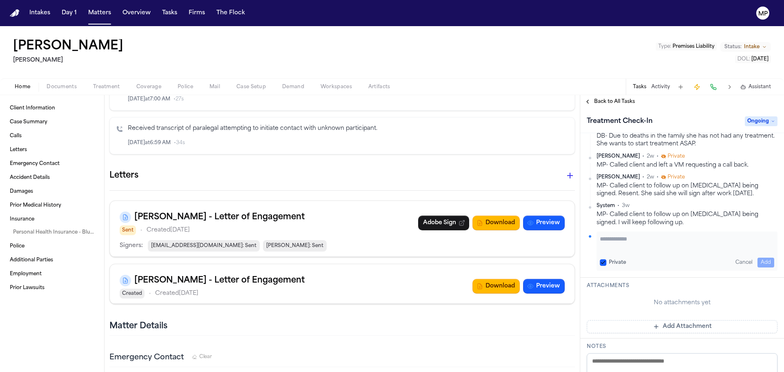
click at [619, 245] on textarea "Add your update" at bounding box center [687, 243] width 174 height 16
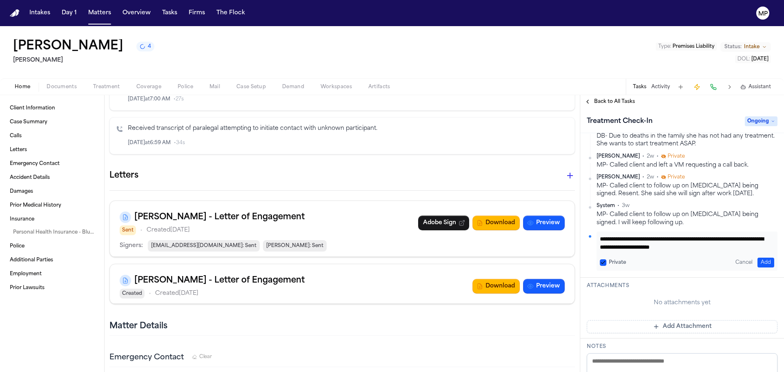
type textarea "**********"
click at [759, 261] on button "Add" at bounding box center [766, 263] width 17 height 10
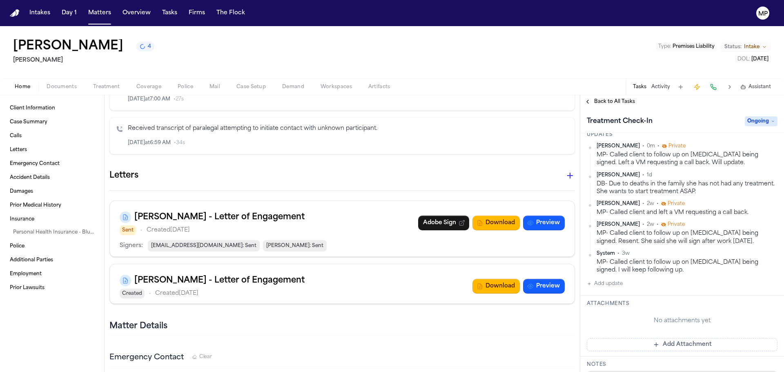
scroll to position [0, 0]
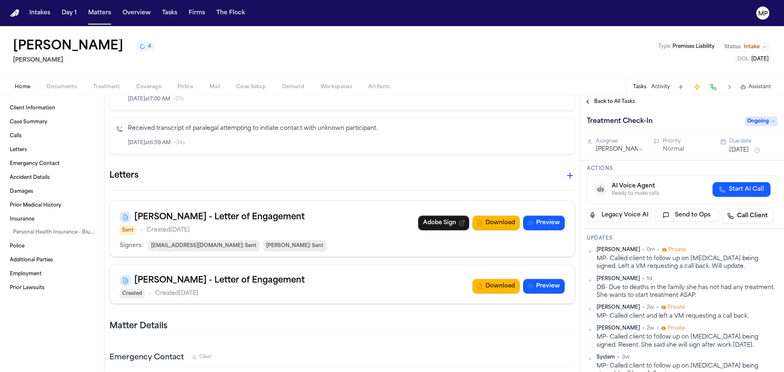
click at [733, 145] on div "Due date [DATE]" at bounding box center [753, 146] width 48 height 17
click at [733, 147] on button "[DATE]" at bounding box center [739, 150] width 20 height 8
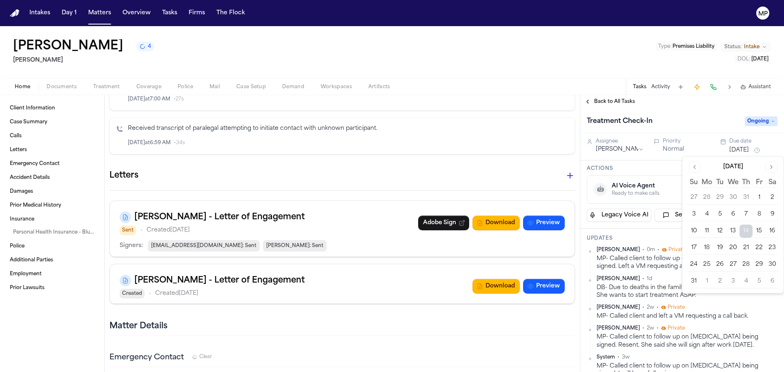
click at [757, 230] on button "15" at bounding box center [759, 231] width 13 height 13
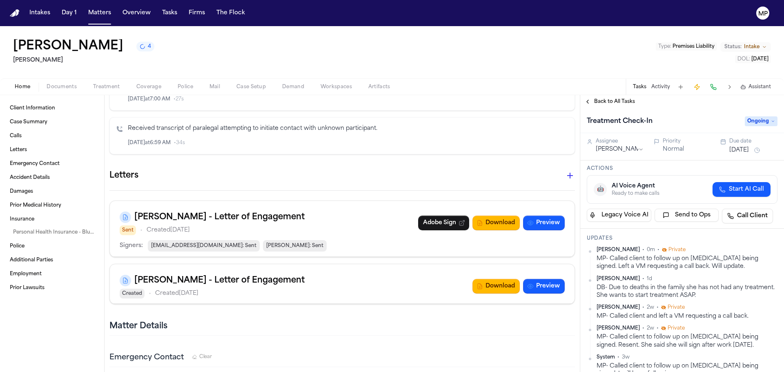
click at [698, 110] on div "Treatment Check-In Ongoing" at bounding box center [682, 120] width 204 height 25
click at [50, 84] on span "Documents" at bounding box center [62, 87] width 30 height 7
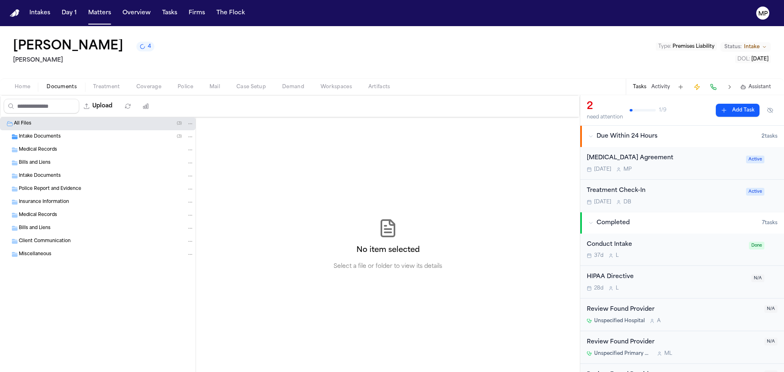
click at [17, 83] on button "Home" at bounding box center [23, 87] width 32 height 10
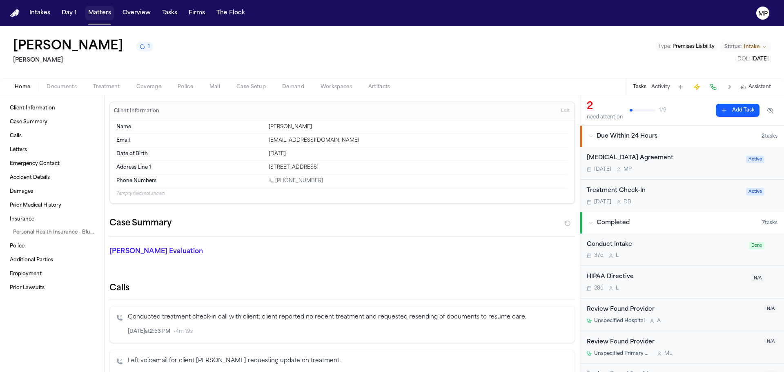
click at [97, 9] on button "Matters" at bounding box center [99, 13] width 29 height 15
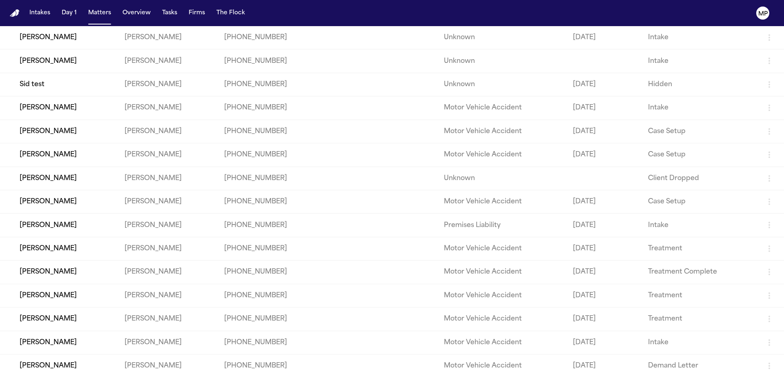
scroll to position [106, 0]
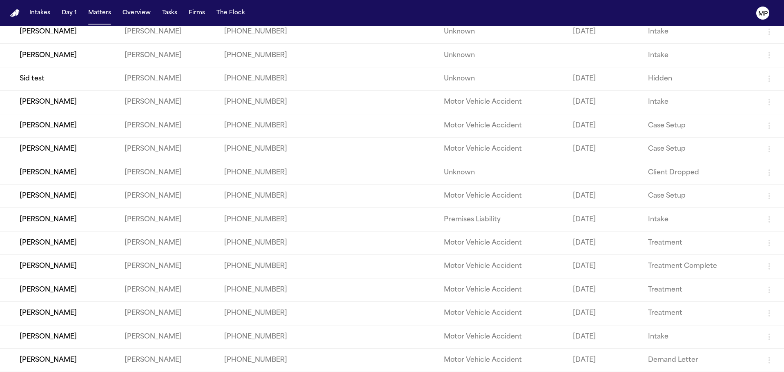
click at [96, 243] on td "[PERSON_NAME]" at bounding box center [59, 242] width 118 height 23
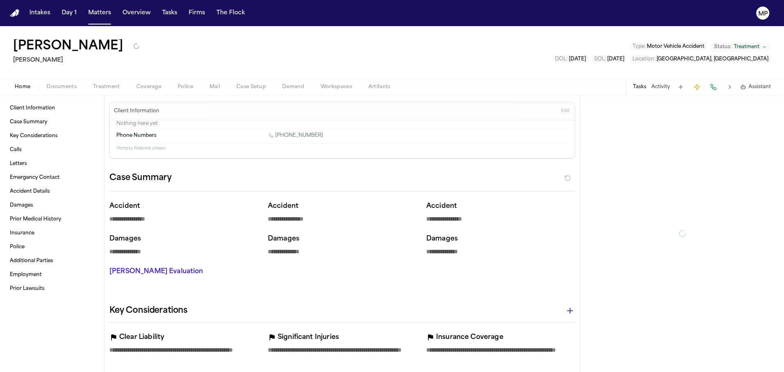
type textarea "*"
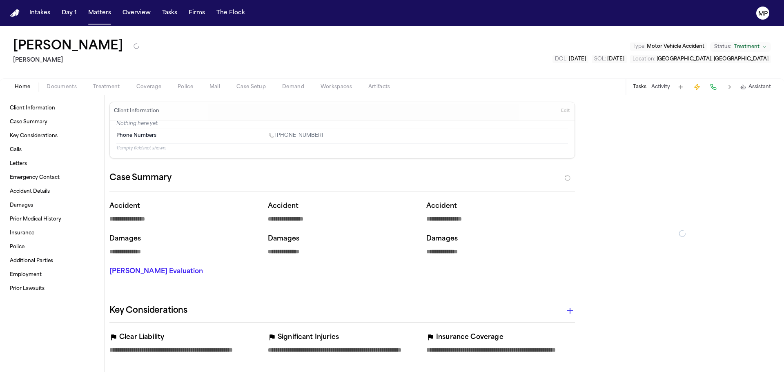
type textarea "*"
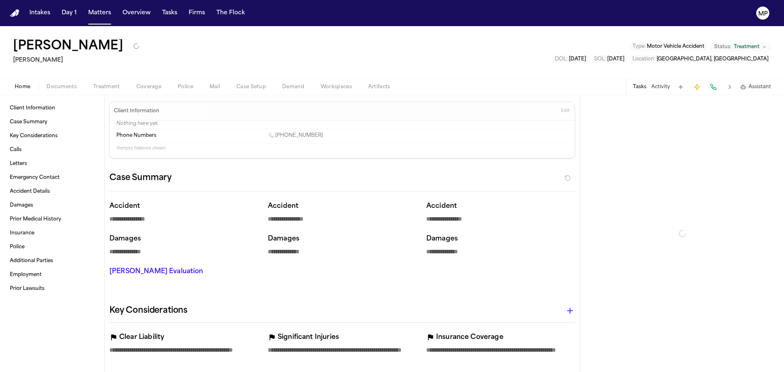
type textarea "*"
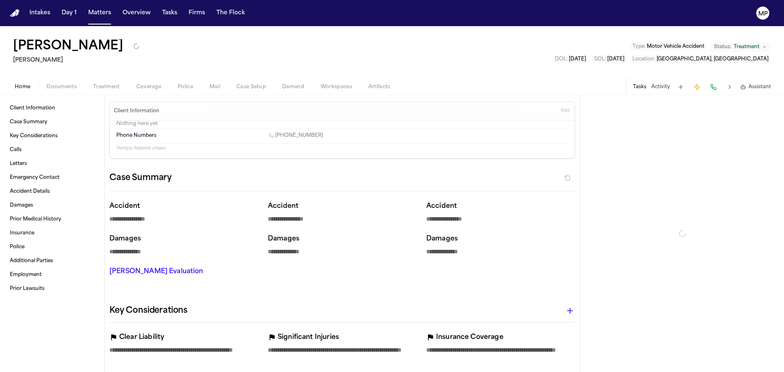
type textarea "*"
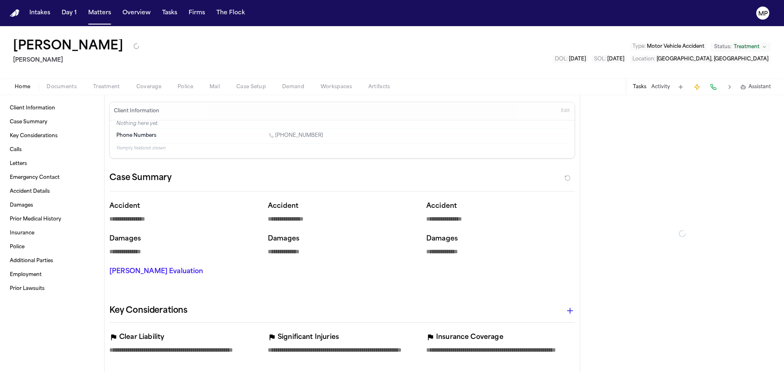
type textarea "*"
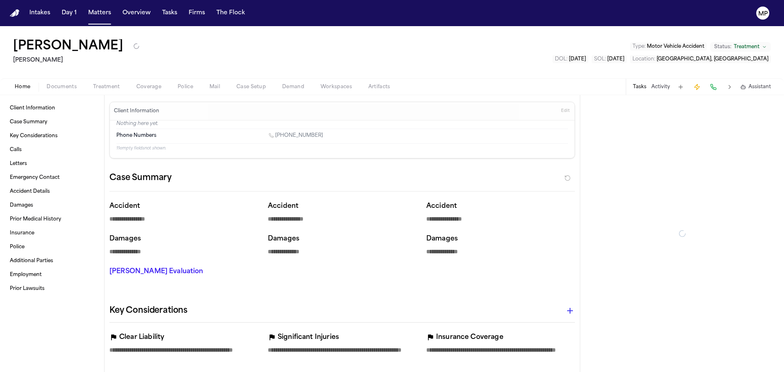
type textarea "*"
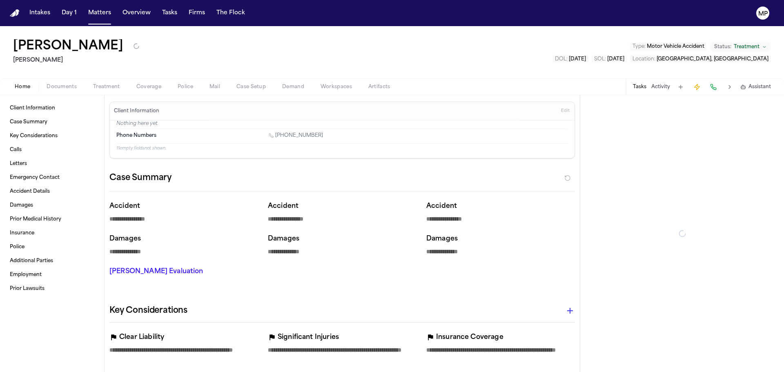
type textarea "*"
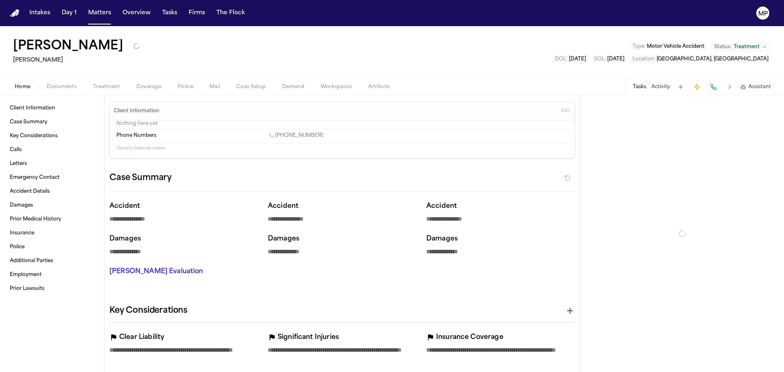
type textarea "*"
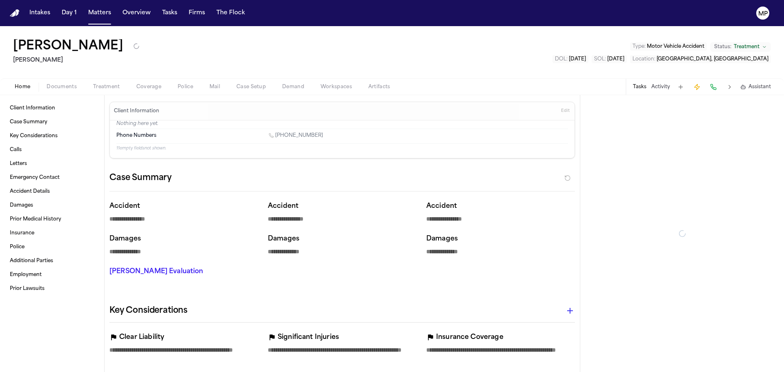
type textarea "*"
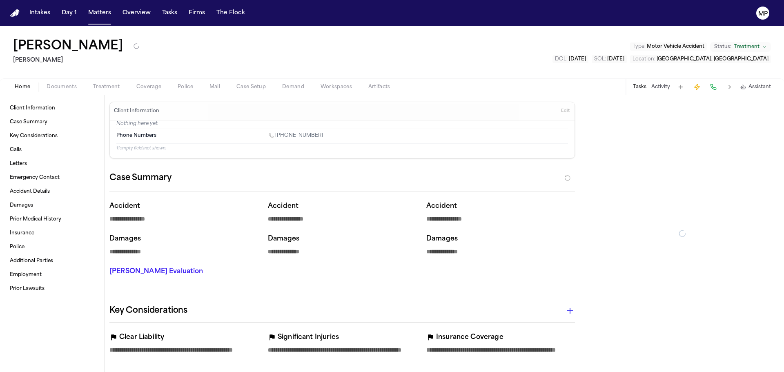
type textarea "*"
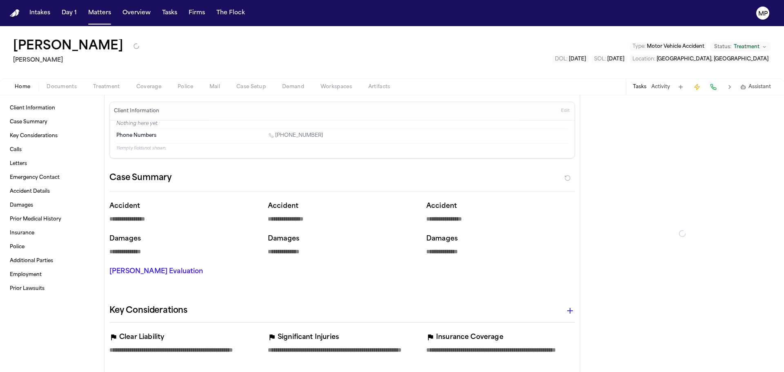
type textarea "*"
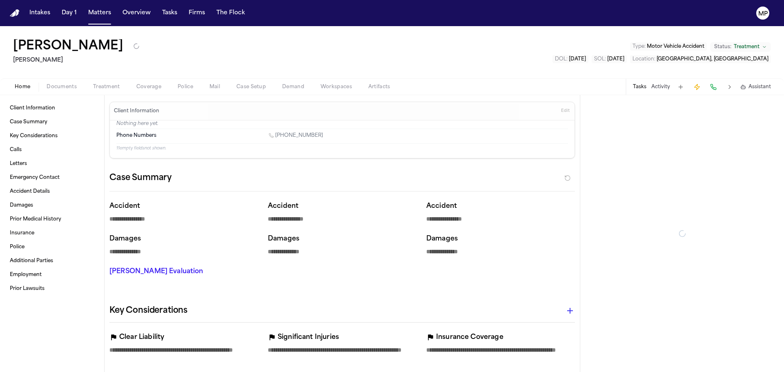
type textarea "*"
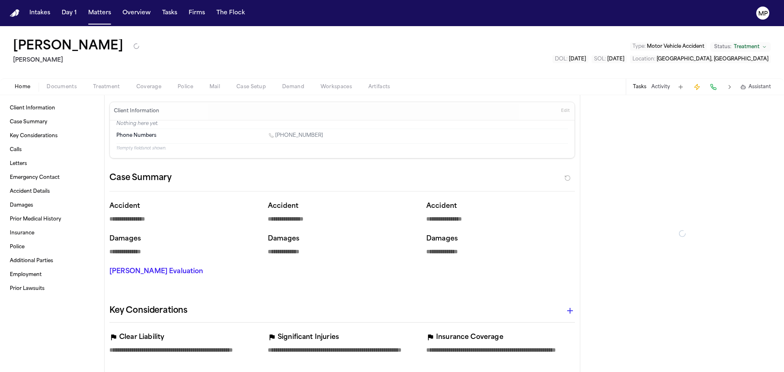
type textarea "*"
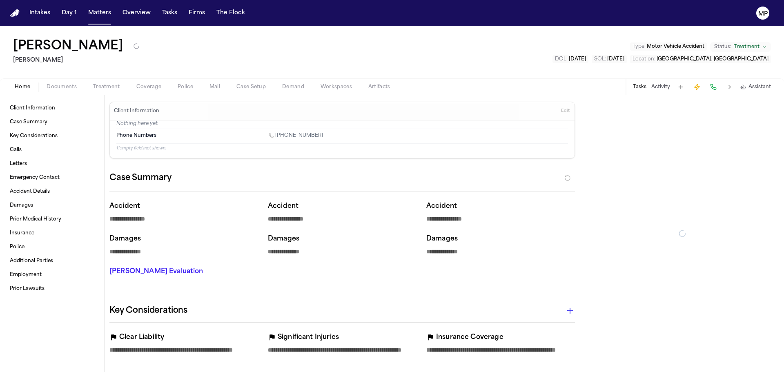
type textarea "*"
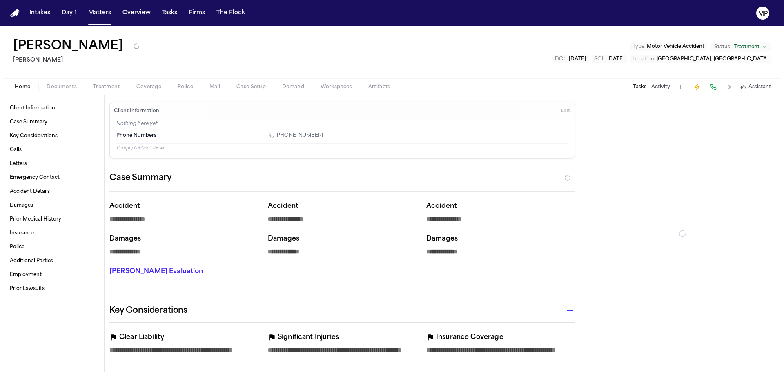
type textarea "*"
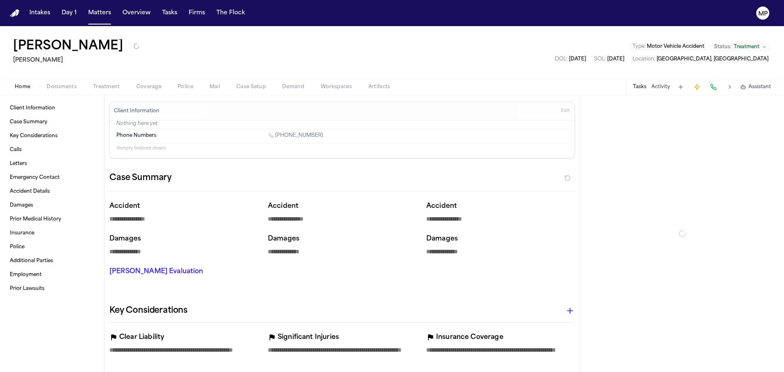
type textarea "*"
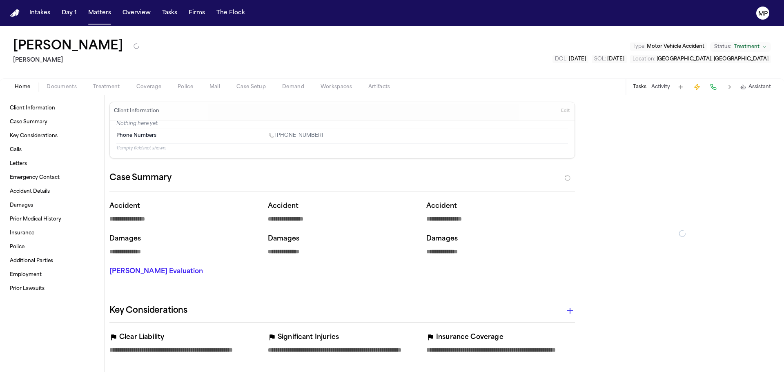
type textarea "*"
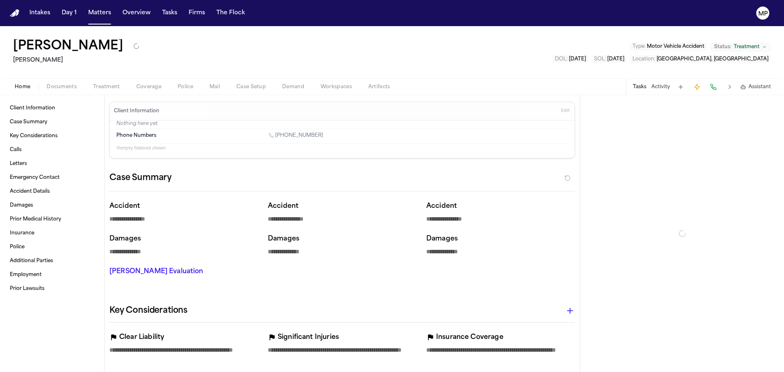
type textarea "*"
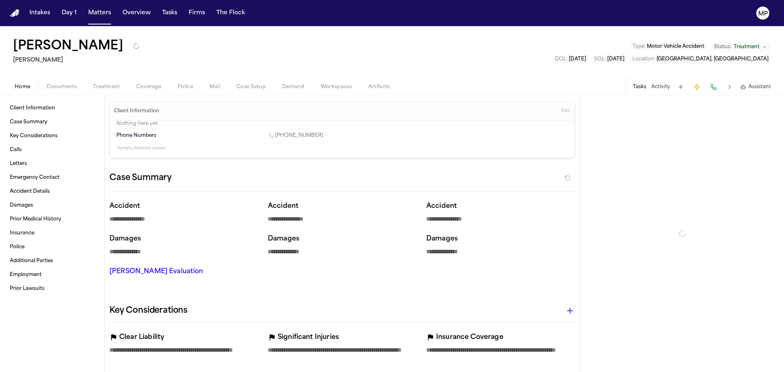
type textarea "*"
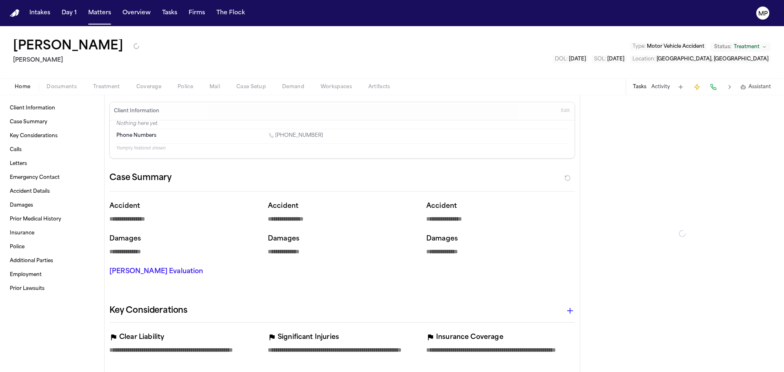
type textarea "*"
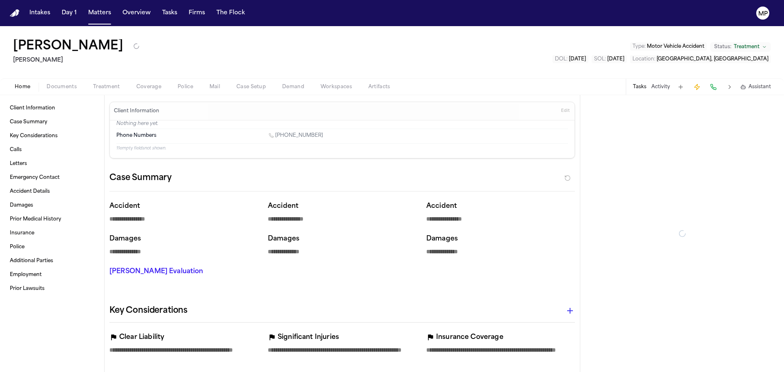
type textarea "*"
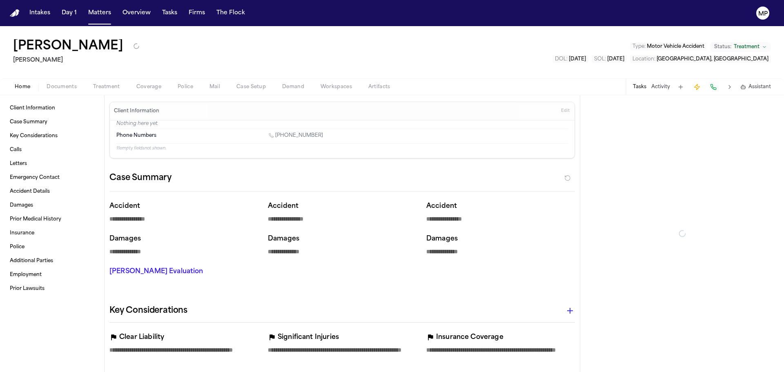
type textarea "*"
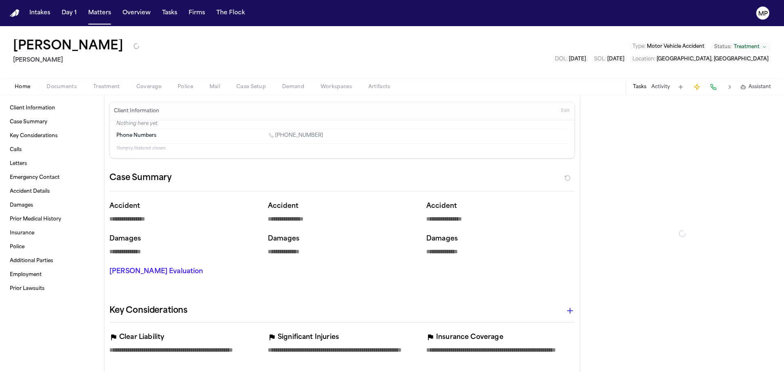
type textarea "*"
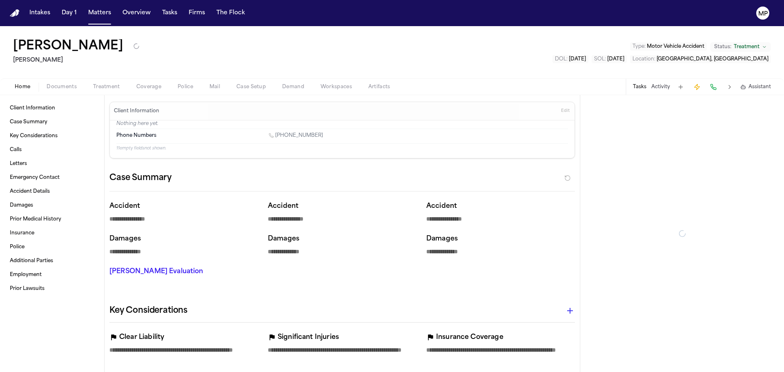
type textarea "*"
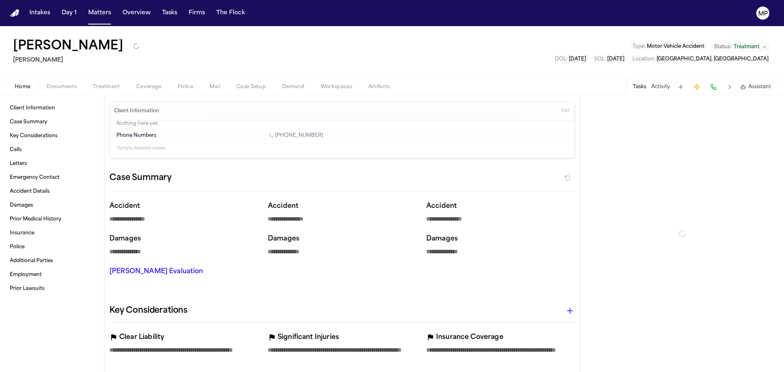
type textarea "*"
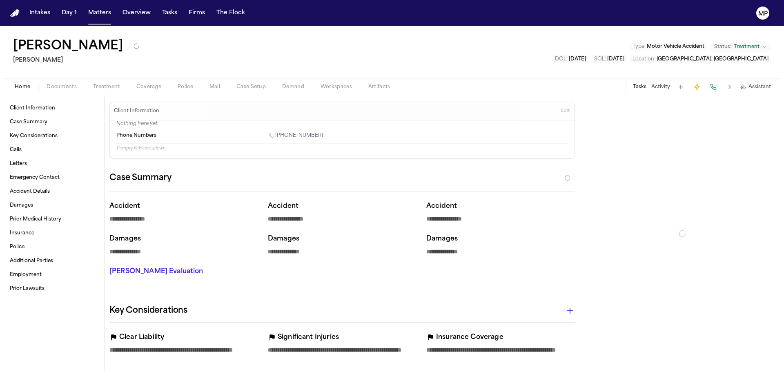
type textarea "*"
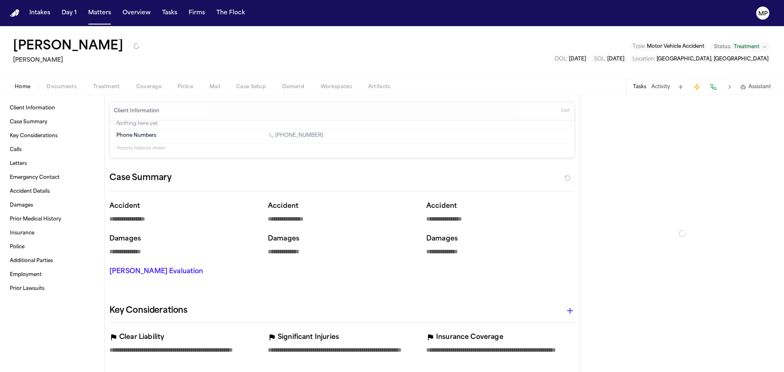
type textarea "*"
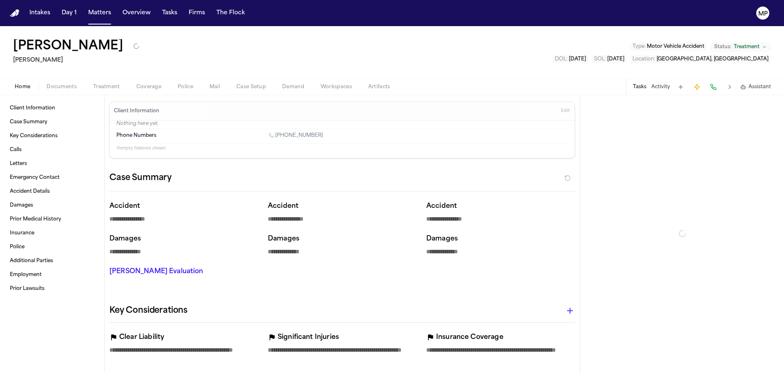
type textarea "*"
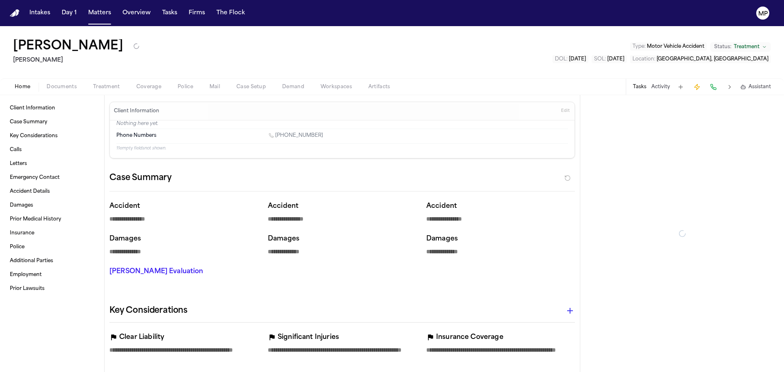
type textarea "*"
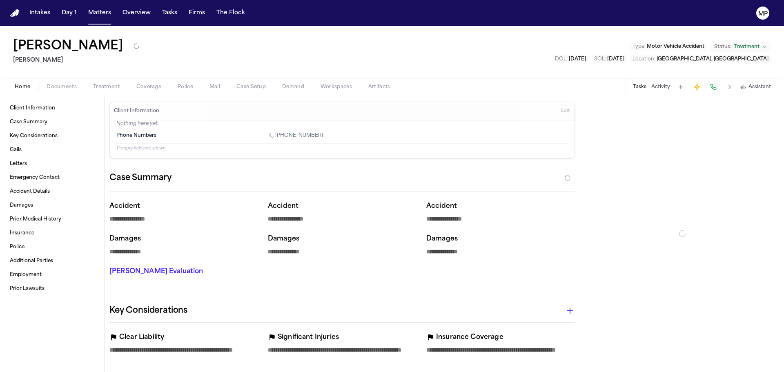
type textarea "*"
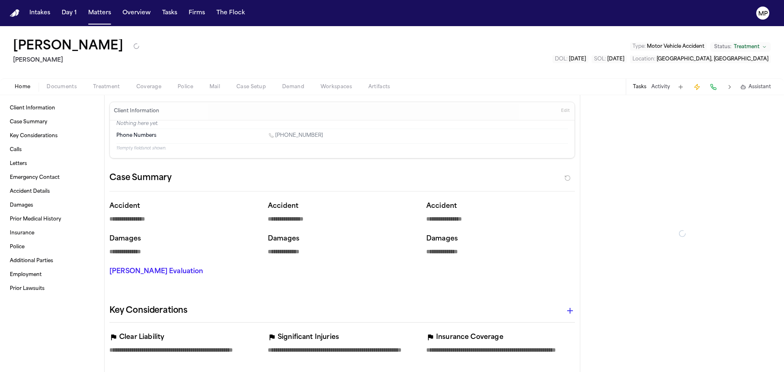
type textarea "*"
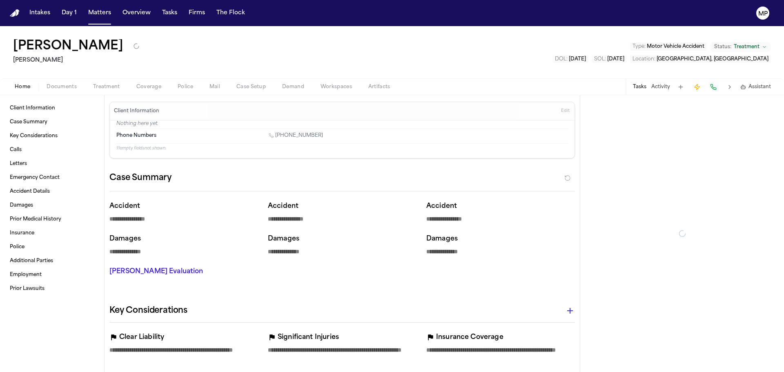
type textarea "*"
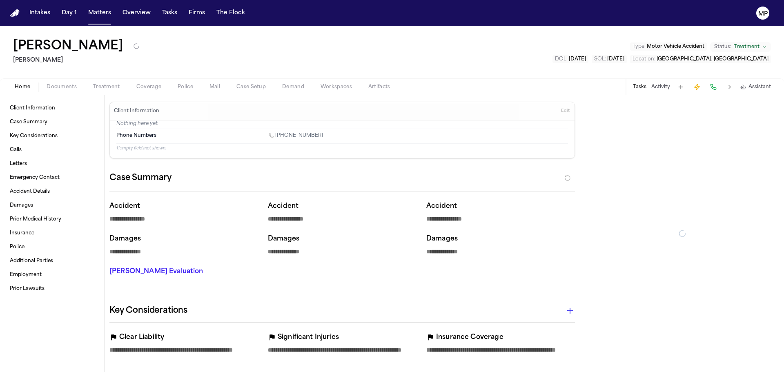
type textarea "*"
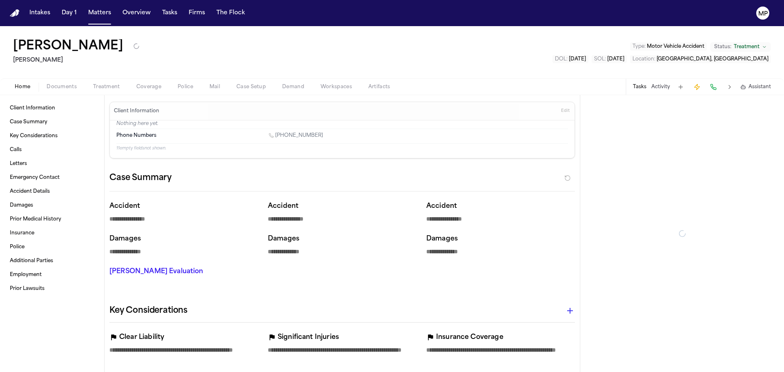
type textarea "*"
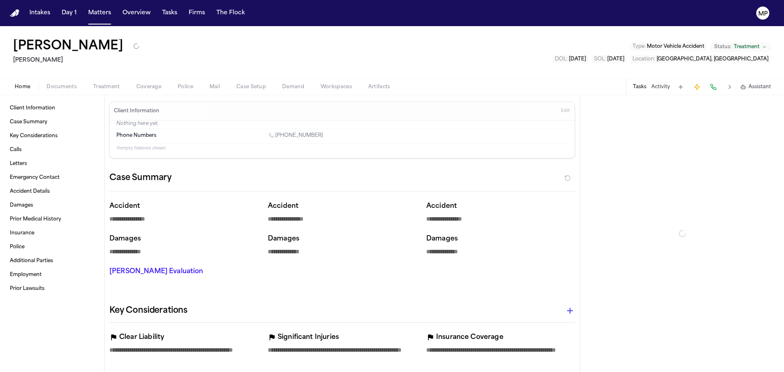
type textarea "*"
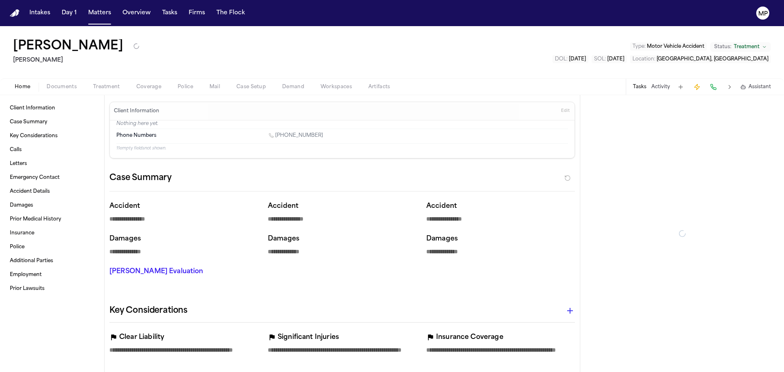
type textarea "*"
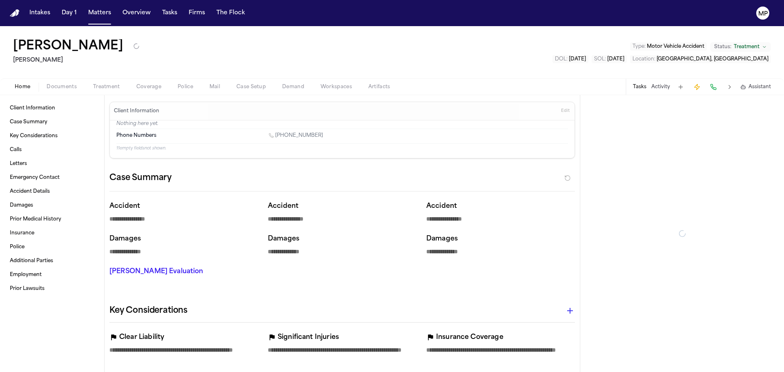
type textarea "*"
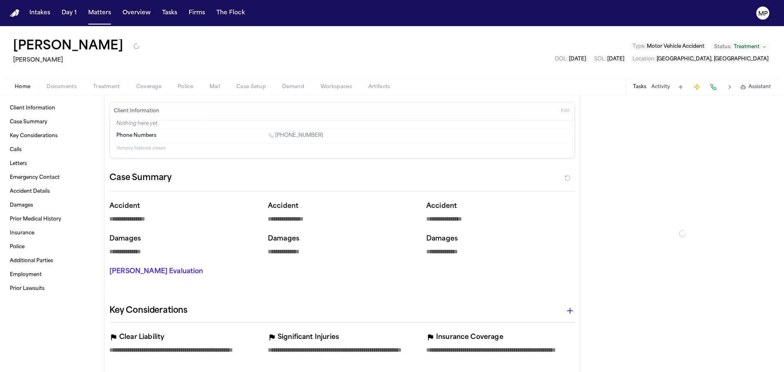
type textarea "*"
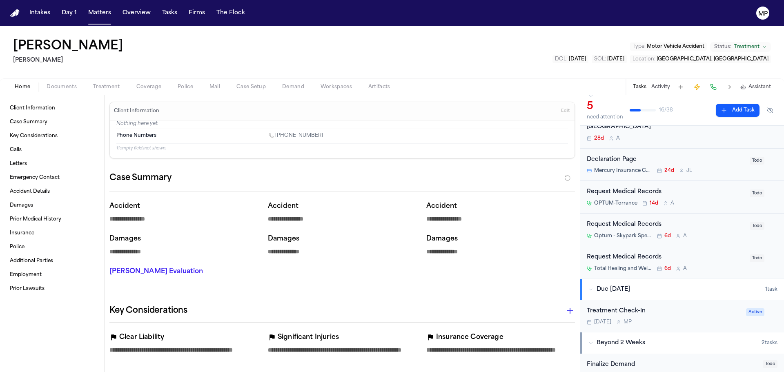
scroll to position [123, 0]
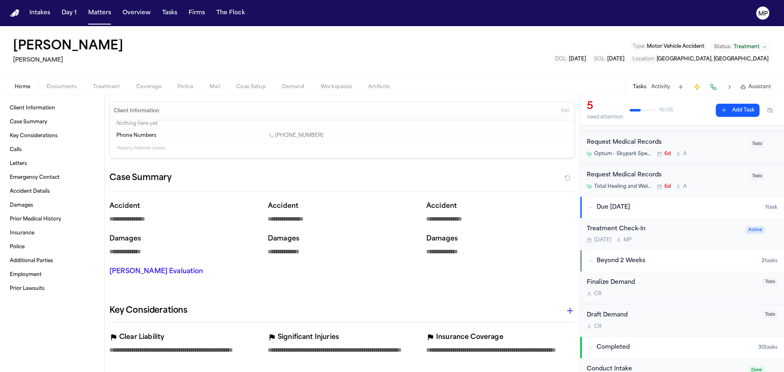
click at [705, 234] on div "Treatment Check-In [DATE] M P" at bounding box center [664, 234] width 154 height 19
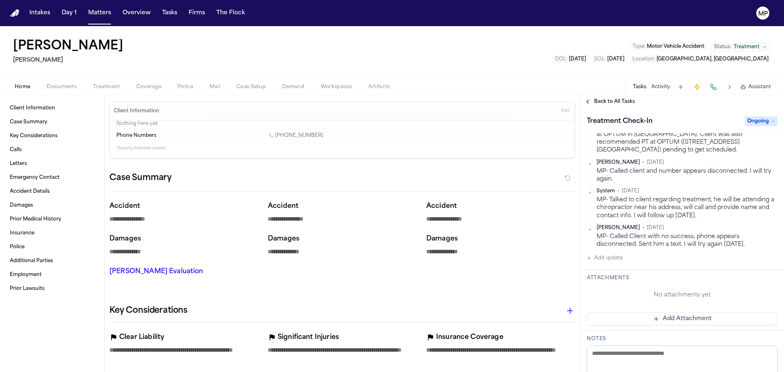
scroll to position [204, 0]
click at [613, 254] on button "Add update" at bounding box center [605, 259] width 36 height 10
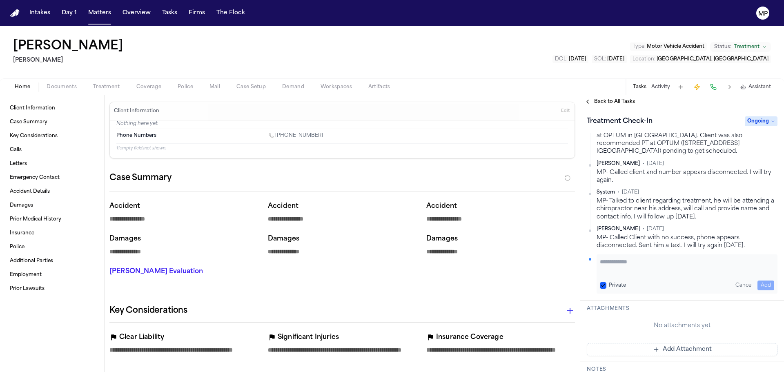
click at [631, 258] on textarea "Add your update" at bounding box center [687, 266] width 174 height 16
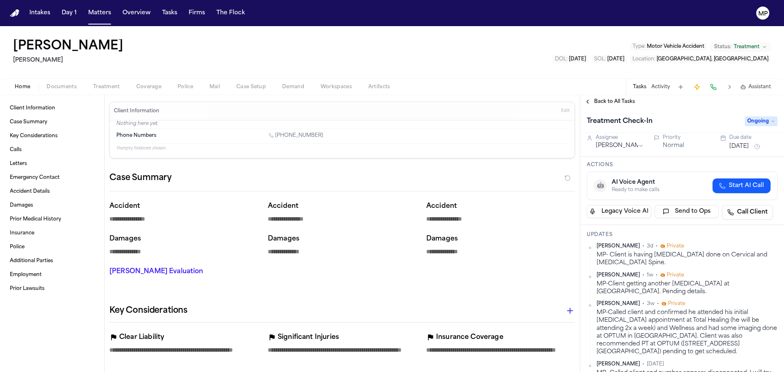
scroll to position [0, 0]
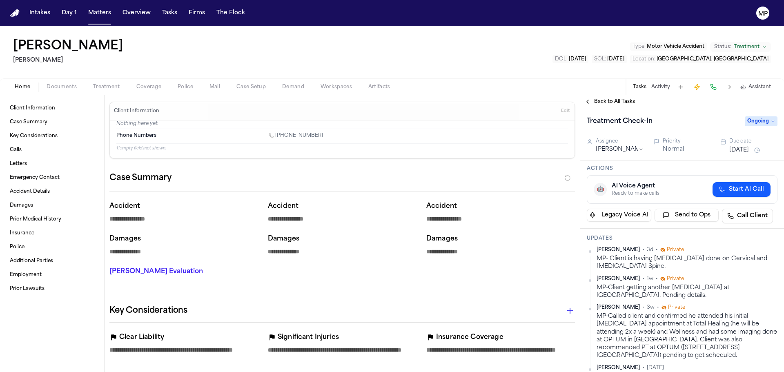
click at [749, 149] on button "[DATE]" at bounding box center [739, 150] width 20 height 8
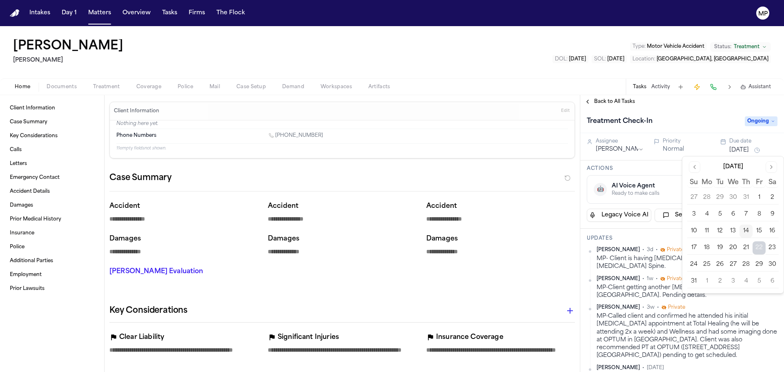
click at [759, 247] on button "22" at bounding box center [759, 247] width 13 height 13
click at [695, 116] on div "Treatment Check-In" at bounding box center [663, 121] width 153 height 13
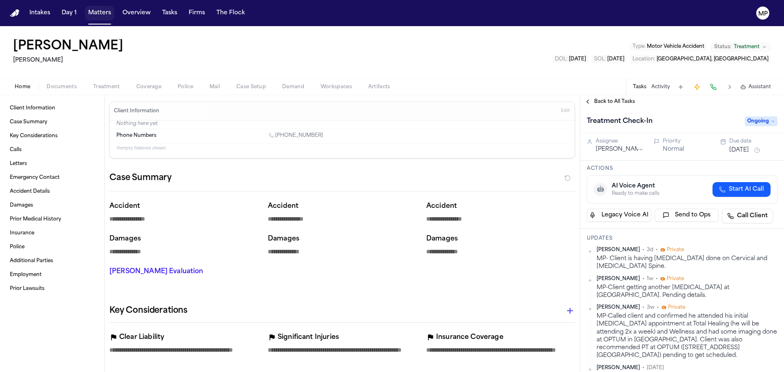
click at [108, 16] on button "Matters" at bounding box center [99, 13] width 29 height 15
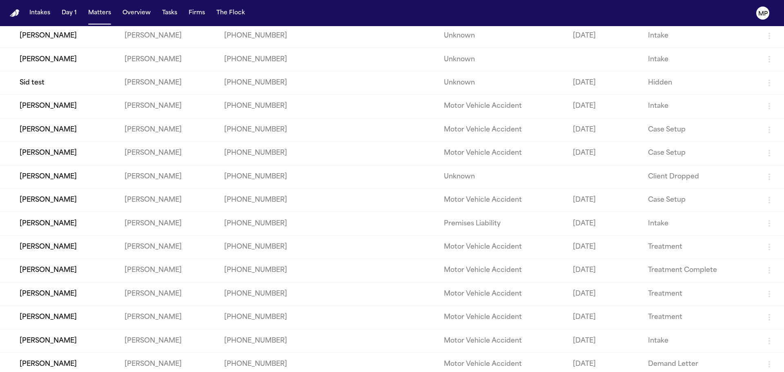
scroll to position [106, 0]
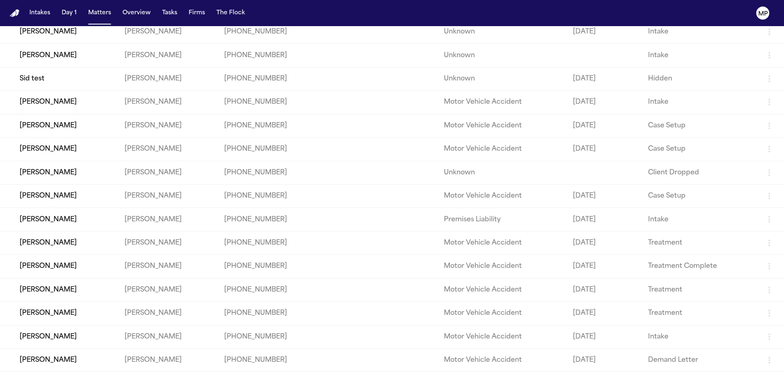
click at [99, 269] on td "[PERSON_NAME]" at bounding box center [59, 266] width 118 height 23
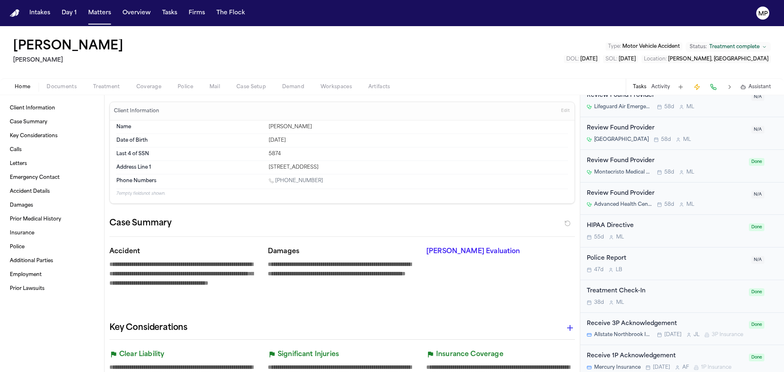
scroll to position [757, 0]
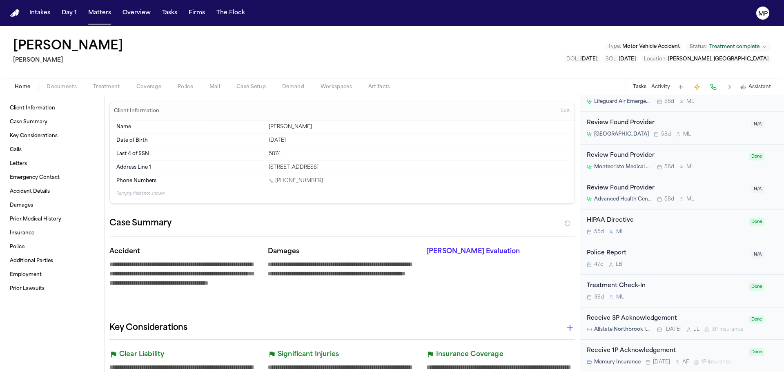
click at [714, 284] on div "Treatment Check-In 38d M L" at bounding box center [665, 290] width 157 height 19
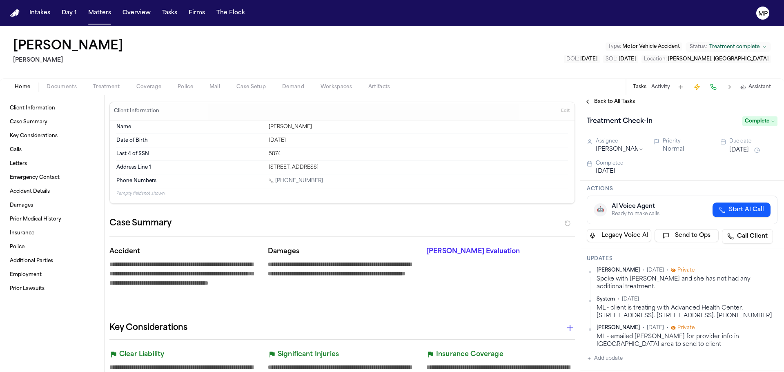
click at [747, 149] on button "[DATE]" at bounding box center [739, 150] width 20 height 8
click at [663, 185] on div "Actions 🤖 AI Voice Agent Ready to make calls Start AI Call Legacy Voice AI Send…" at bounding box center [682, 215] width 204 height 68
click at [594, 103] on button "Back to All Tasks" at bounding box center [609, 101] width 59 height 7
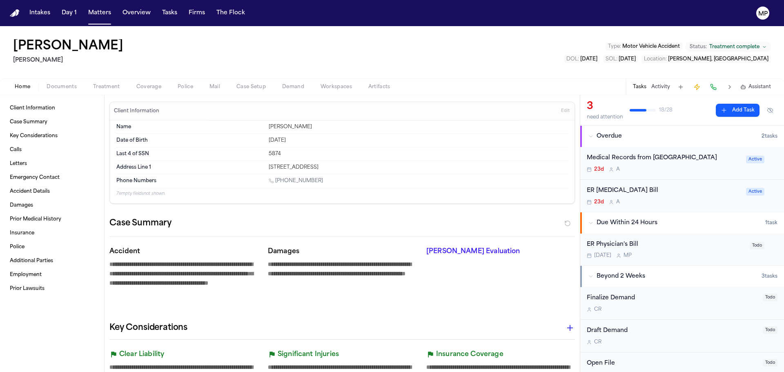
click at [697, 194] on div "ER [MEDICAL_DATA] Bill" at bounding box center [664, 190] width 154 height 9
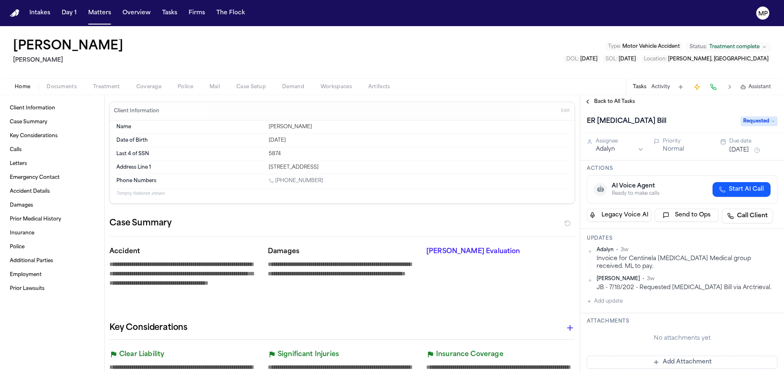
click at [591, 108] on div "Back to All Tasks" at bounding box center [682, 101] width 204 height 13
click at [588, 102] on button "Back to All Tasks" at bounding box center [609, 101] width 59 height 7
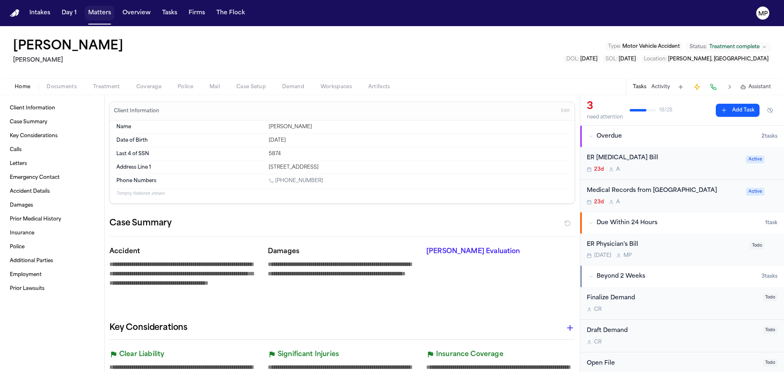
click at [95, 16] on button "Matters" at bounding box center [99, 13] width 29 height 15
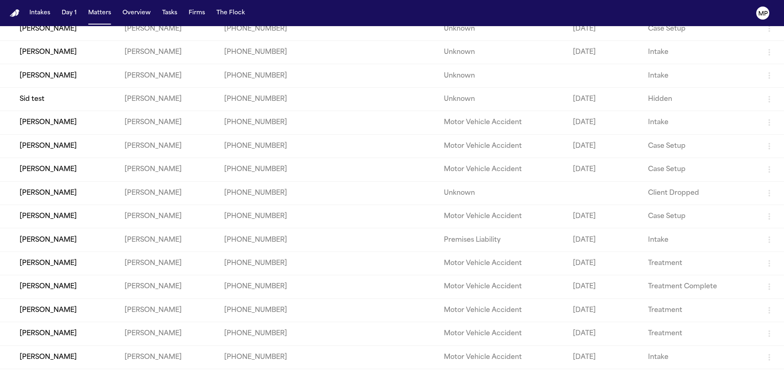
scroll to position [106, 0]
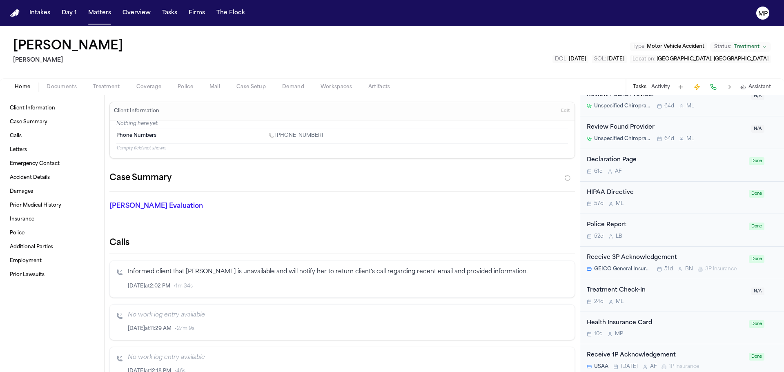
scroll to position [989, 0]
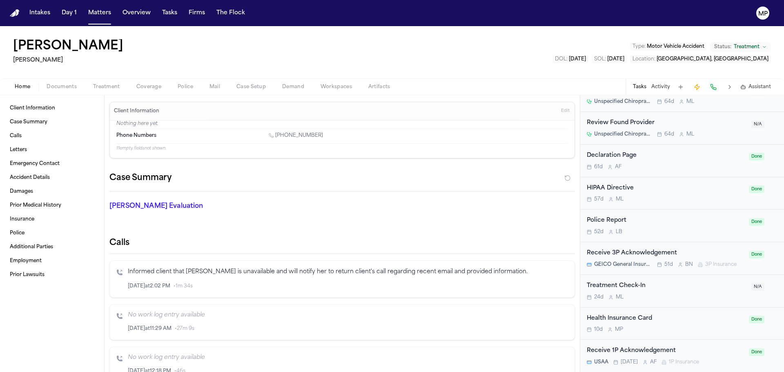
click at [691, 287] on div "Treatment Check-In" at bounding box center [667, 285] width 160 height 9
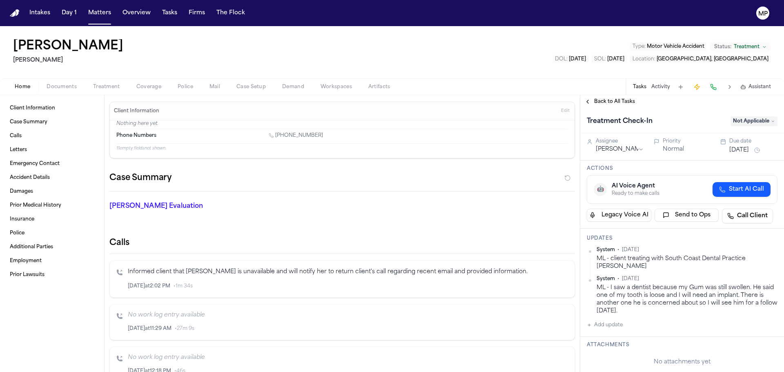
click at [165, 272] on p "Informed client that Michelle is unavailable and will notify her to return clie…" at bounding box center [348, 271] width 440 height 9
click at [541, 286] on icon "button" at bounding box center [544, 286] width 6 height 6
click at [167, 307] on div at bounding box center [327, 307] width 419 height 7
click at [151, 307] on div at bounding box center [327, 307] width 419 height 7
click at [541, 287] on icon "button" at bounding box center [544, 286] width 6 height 6
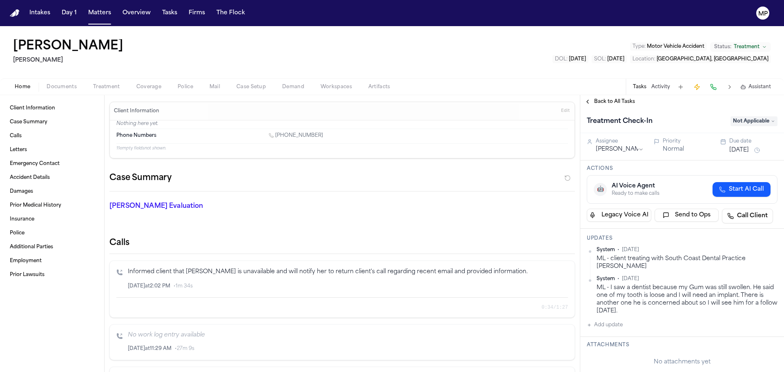
click at [594, 321] on button "Add update" at bounding box center [605, 325] width 36 height 10
click at [635, 328] on textarea "Add your update" at bounding box center [687, 331] width 174 height 16
type textarea "*"
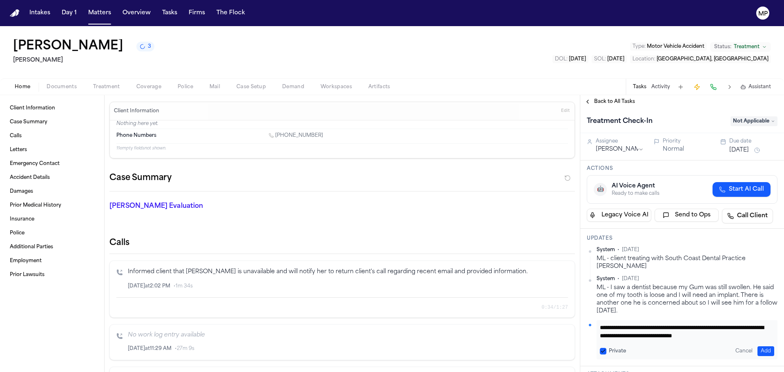
scroll to position [7, 0]
type textarea "**********"
click at [758, 349] on button "Add" at bounding box center [766, 351] width 17 height 10
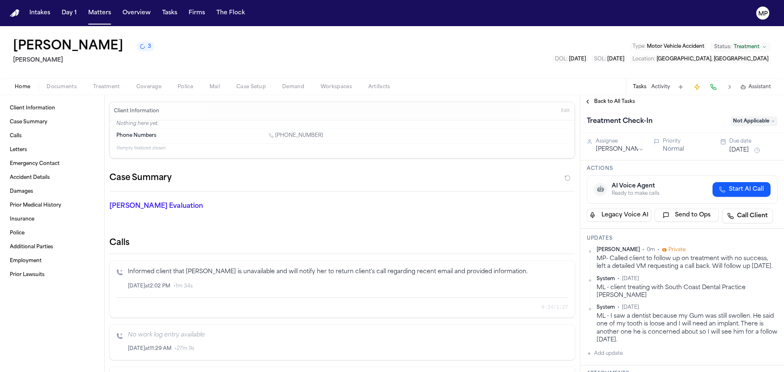
click at [768, 120] on span "Not Applicable" at bounding box center [754, 121] width 47 height 10
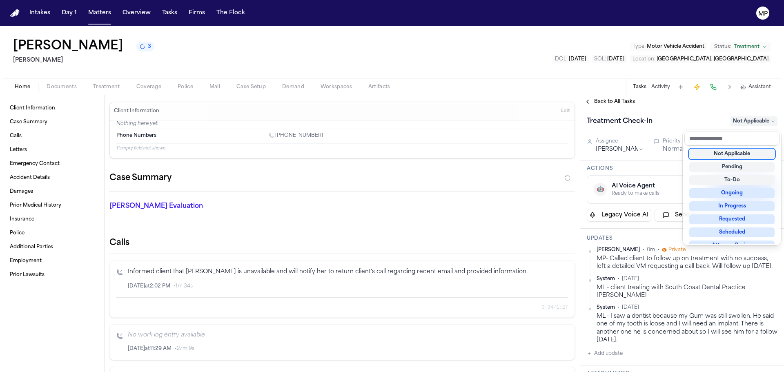
click at [702, 108] on div "Back to All Tasks Treatment Check-In Not Applicable Assignee Michelle Landazaba…" at bounding box center [682, 233] width 204 height 277
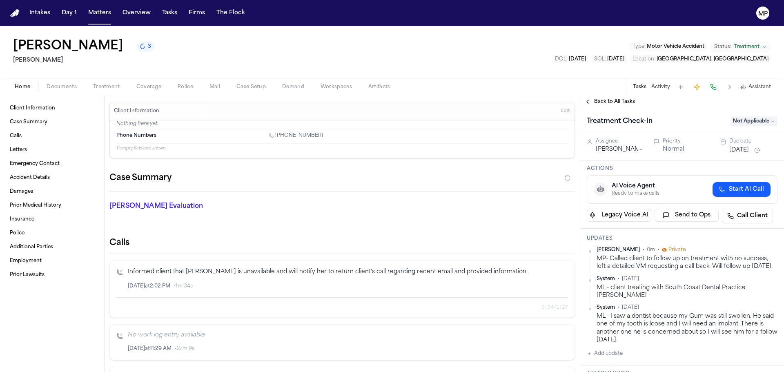
click at [473, 63] on div "Alejandro Rubio 3 Gammill Type : Motor Vehicle Accident Status: Treatment DOL :…" at bounding box center [392, 52] width 784 height 52
click at [105, 17] on button "Matters" at bounding box center [99, 13] width 29 height 15
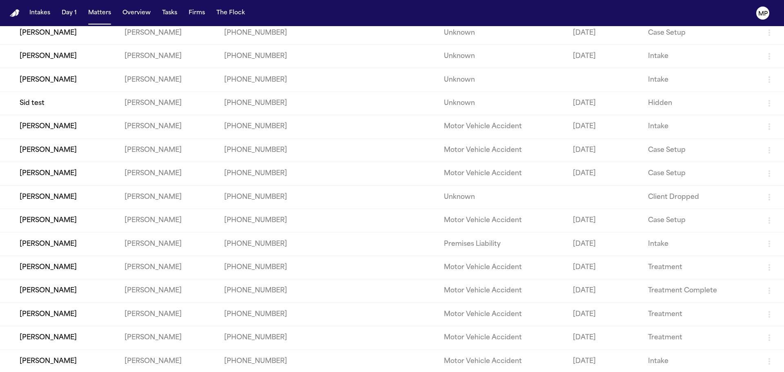
scroll to position [106, 0]
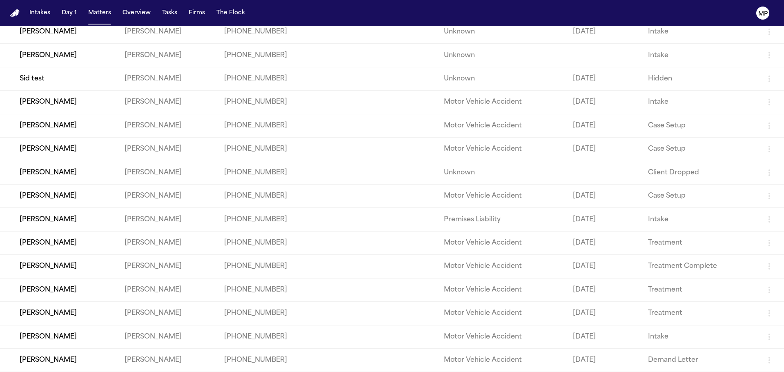
click at [105, 318] on td "[PERSON_NAME]" at bounding box center [59, 313] width 118 height 23
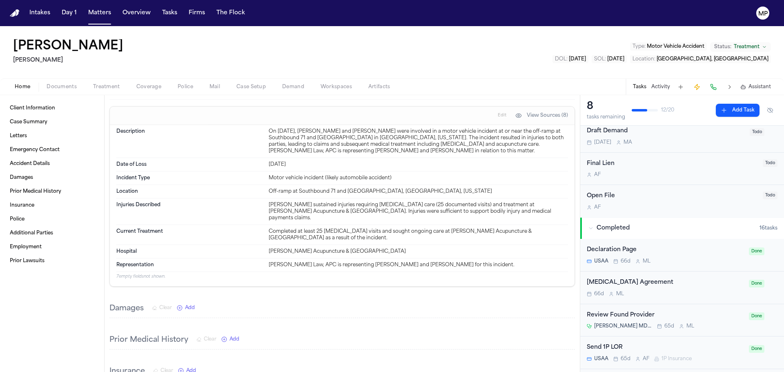
scroll to position [123, 0]
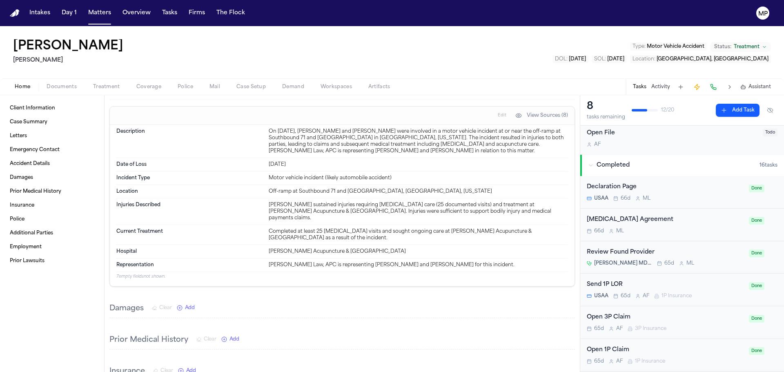
click at [709, 225] on div "Retainer Agreement 66d M L" at bounding box center [665, 224] width 157 height 19
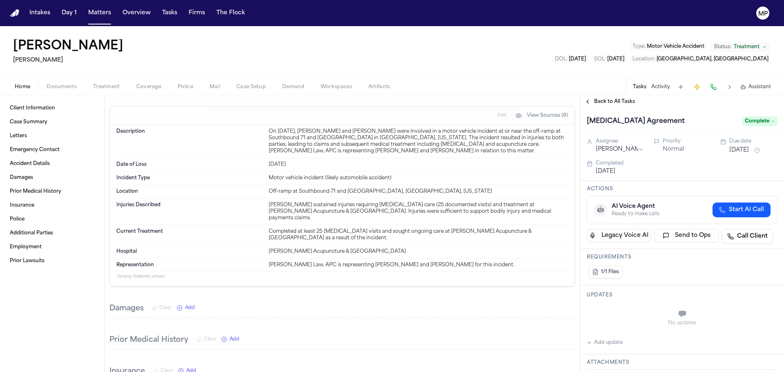
click at [593, 102] on button "Back to All Tasks" at bounding box center [609, 101] width 59 height 7
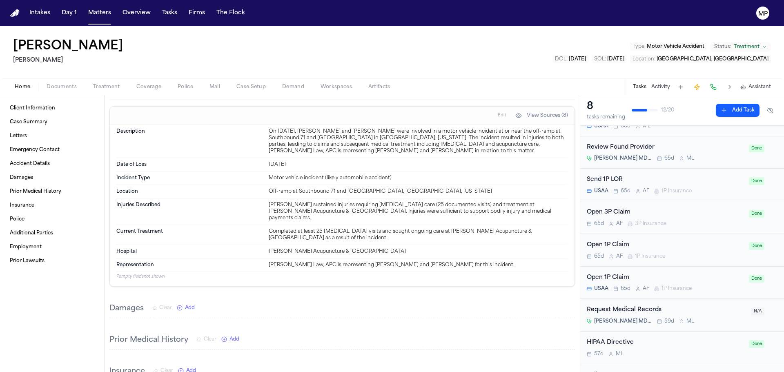
scroll to position [245, 0]
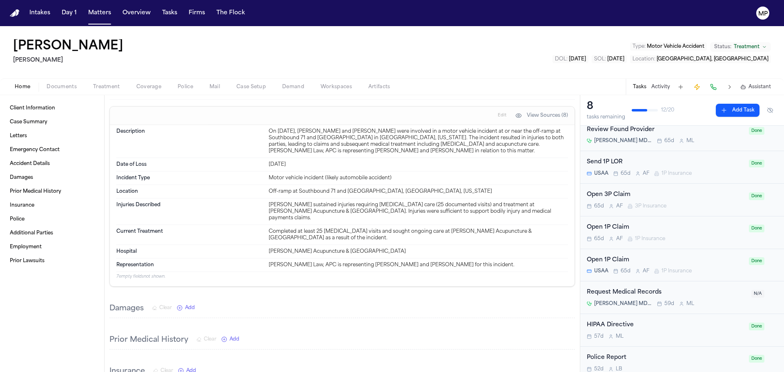
click at [725, 202] on div "Open 3P Claim 65d A F 3P Insurance" at bounding box center [665, 199] width 157 height 19
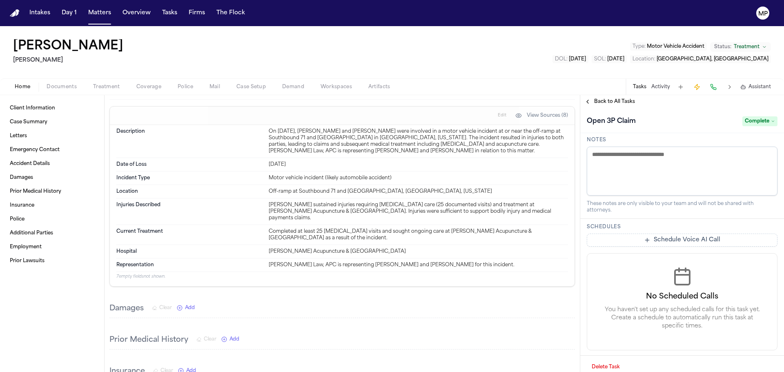
scroll to position [41, 0]
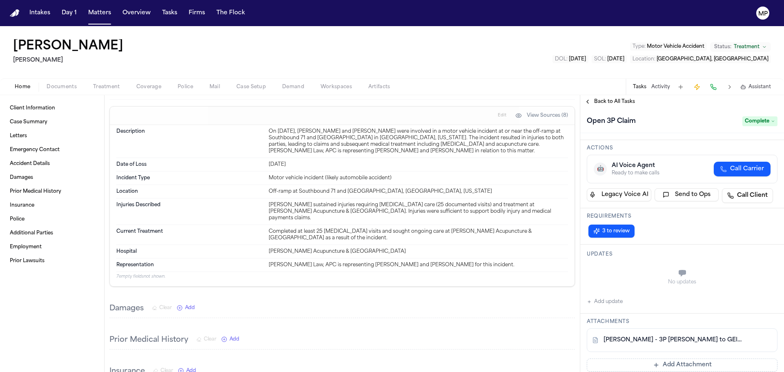
click at [594, 103] on button "Back to All Tasks" at bounding box center [609, 101] width 59 height 7
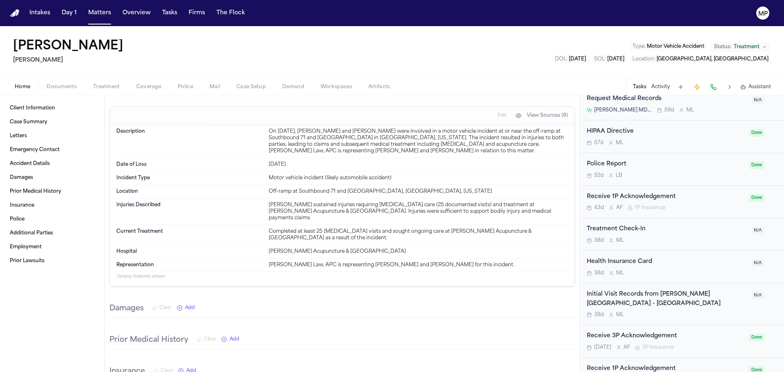
scroll to position [449, 0]
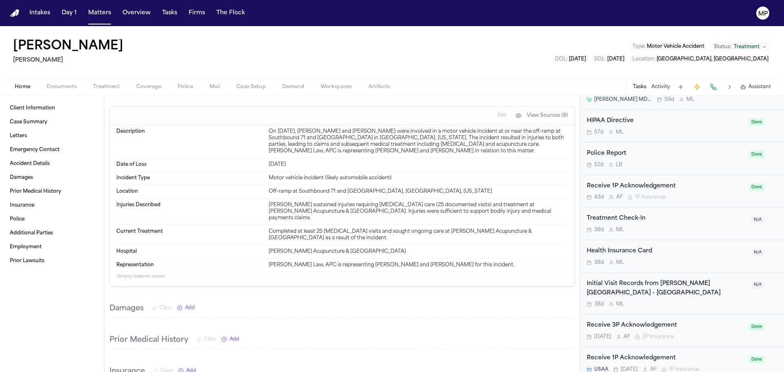
click at [697, 219] on div "Treatment Check-In" at bounding box center [667, 218] width 160 height 9
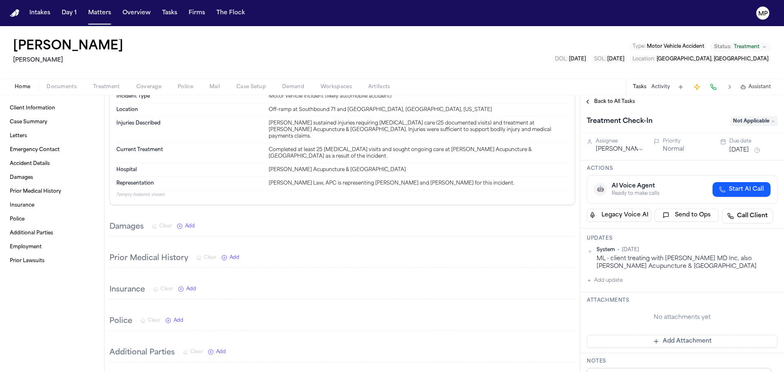
scroll to position [193, 0]
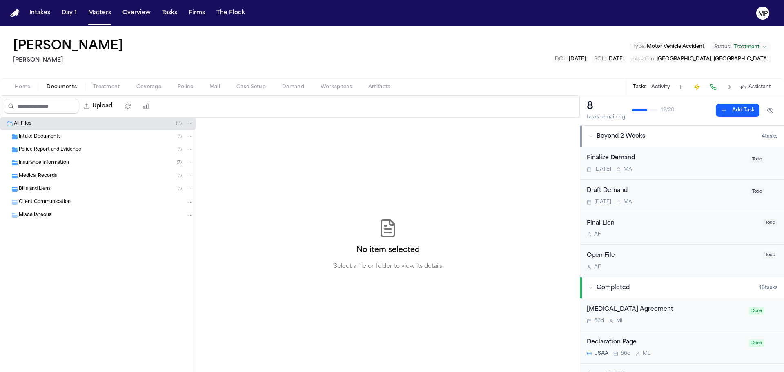
click at [68, 87] on span "Documents" at bounding box center [62, 87] width 30 height 7
click at [24, 88] on span "Home" at bounding box center [23, 87] width 16 height 7
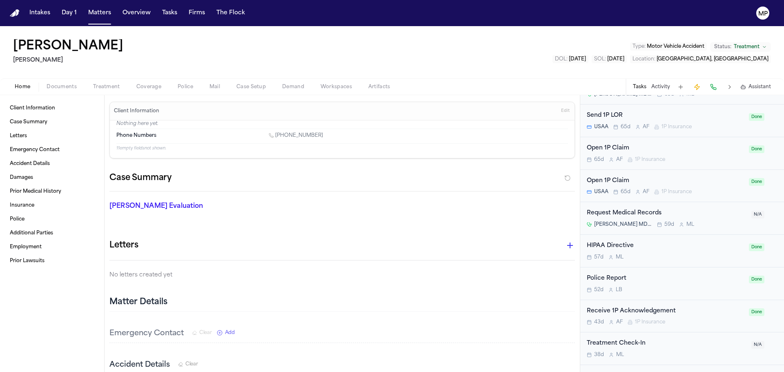
scroll to position [327, 0]
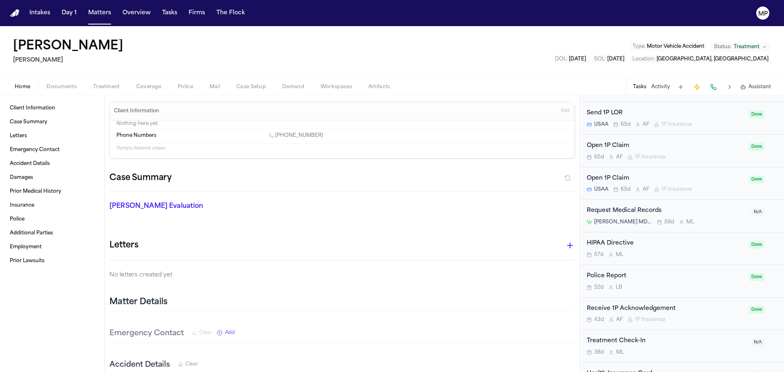
click at [107, 89] on span "Treatment" at bounding box center [106, 87] width 27 height 7
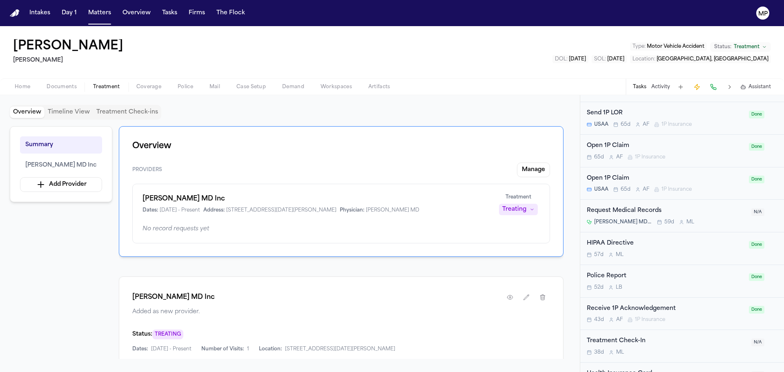
drag, startPoint x: 68, startPoint y: 87, endPoint x: 30, endPoint y: 87, distance: 37.6
click at [67, 87] on span "Documents" at bounding box center [62, 87] width 30 height 7
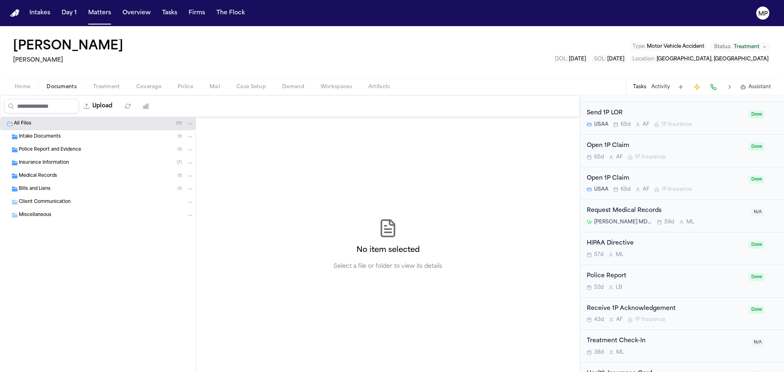
click at [29, 87] on span "Home" at bounding box center [23, 87] width 16 height 7
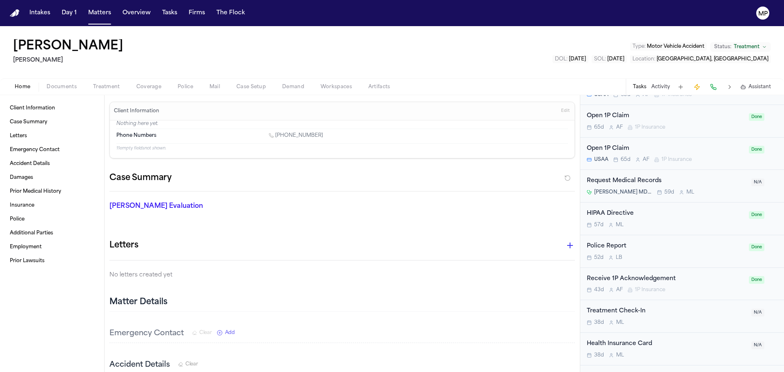
scroll to position [408, 0]
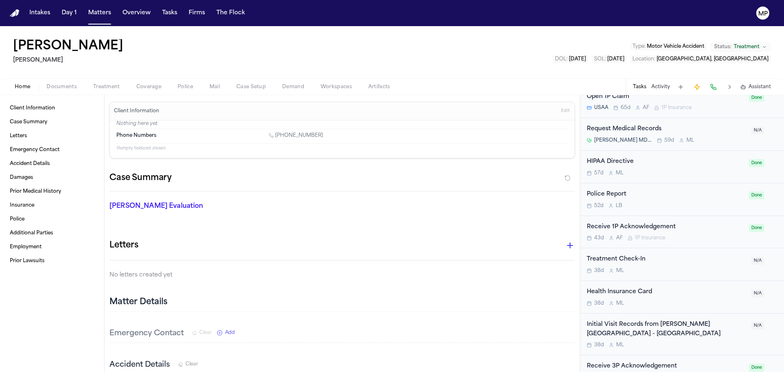
click at [671, 269] on div "38d M L" at bounding box center [667, 270] width 160 height 7
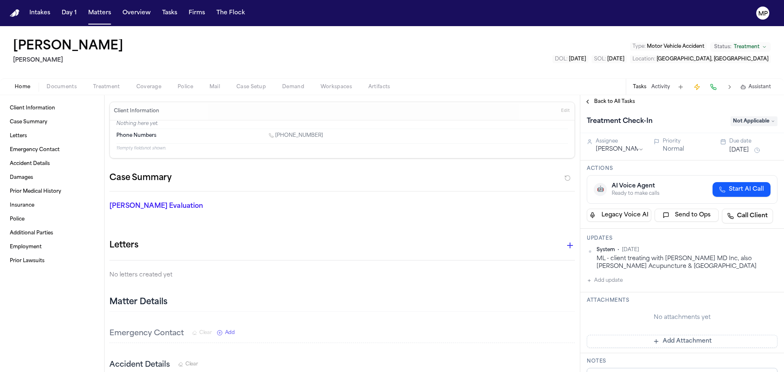
click at [617, 279] on button "Add update" at bounding box center [605, 281] width 36 height 10
drag, startPoint x: 624, startPoint y: 283, endPoint x: 631, endPoint y: 285, distance: 8.0
click at [624, 283] on textarea "Add your update" at bounding box center [687, 287] width 174 height 16
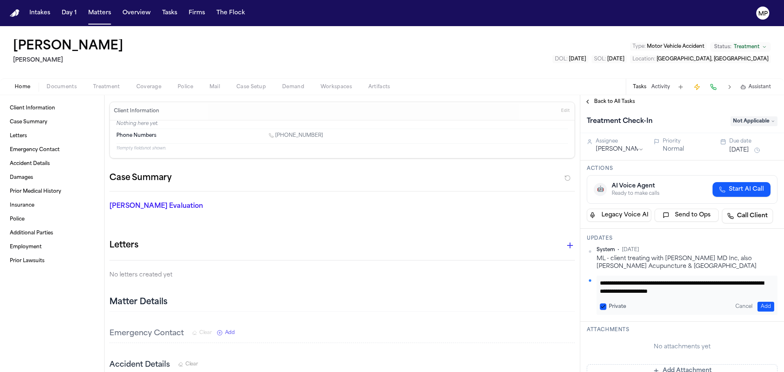
scroll to position [7, 0]
drag, startPoint x: 751, startPoint y: 115, endPoint x: 752, endPoint y: 123, distance: 8.2
click at [751, 119] on div "Treatment Check-In Not Applicable" at bounding box center [682, 121] width 191 height 13
click at [753, 121] on span "Not Applicable" at bounding box center [754, 121] width 47 height 10
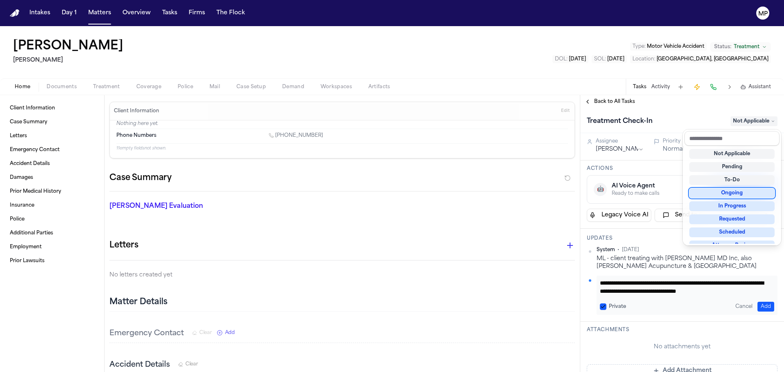
click at [730, 197] on div "Ongoing" at bounding box center [731, 193] width 85 height 10
click at [677, 296] on div "**********" at bounding box center [682, 240] width 204 height 264
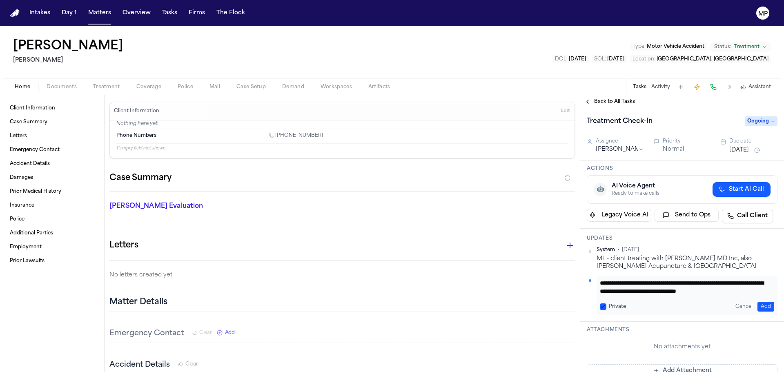
click at [667, 293] on textarea "**********" at bounding box center [684, 287] width 168 height 16
click at [731, 285] on textarea "**********" at bounding box center [684, 287] width 168 height 16
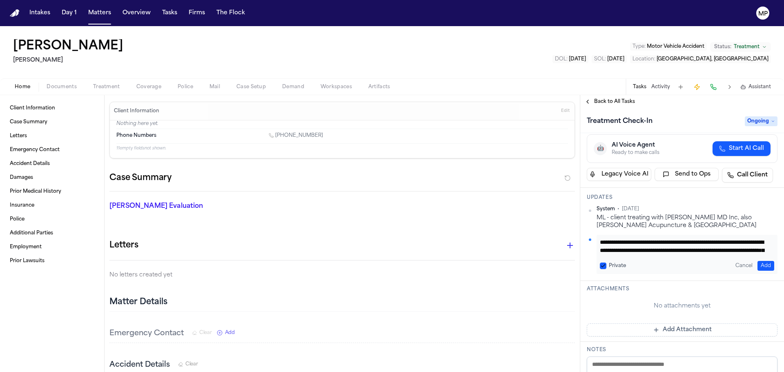
scroll to position [33, 0]
type textarea "**********"
click at [760, 265] on button "Add" at bounding box center [766, 266] width 17 height 10
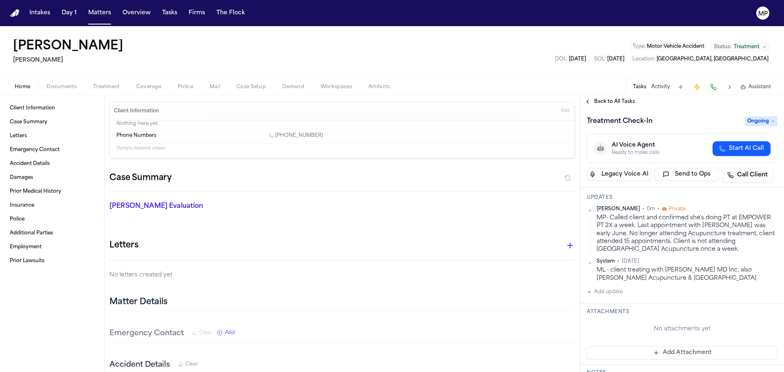
scroll to position [0, 0]
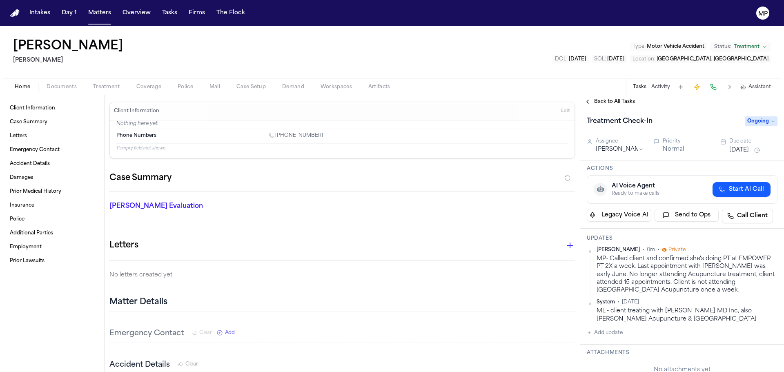
click at [743, 152] on button "[DATE]" at bounding box center [739, 150] width 20 height 8
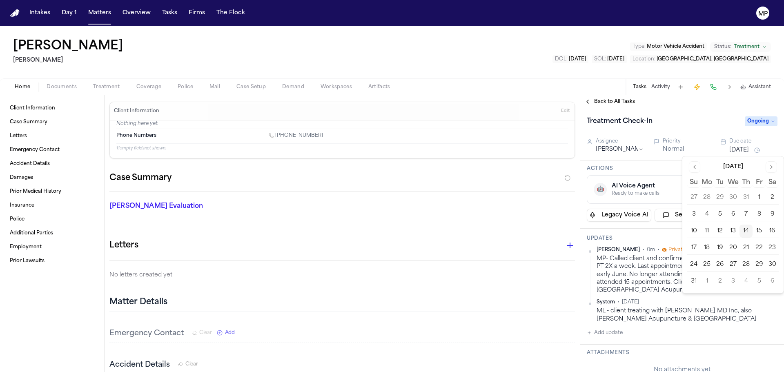
click at [710, 263] on button "25" at bounding box center [706, 264] width 13 height 13
click at [650, 231] on div "Updates Michelle Pimienta • 0m • Private MP- Called client and confirmed she's …" at bounding box center [682, 287] width 204 height 116
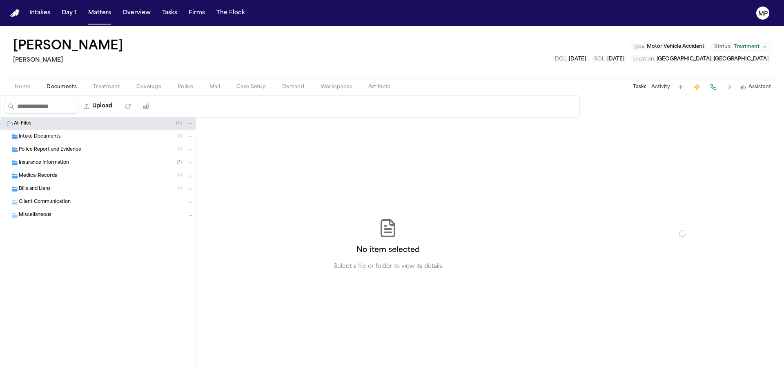
click at [58, 84] on span "Documents" at bounding box center [62, 87] width 30 height 7
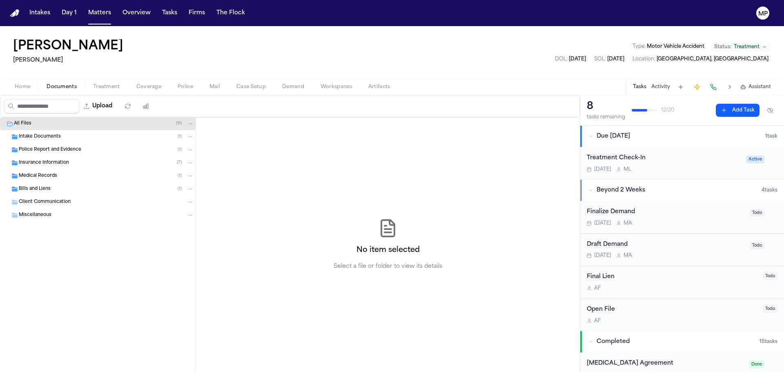
click at [64, 162] on span "Insurance Information" at bounding box center [44, 163] width 50 height 7
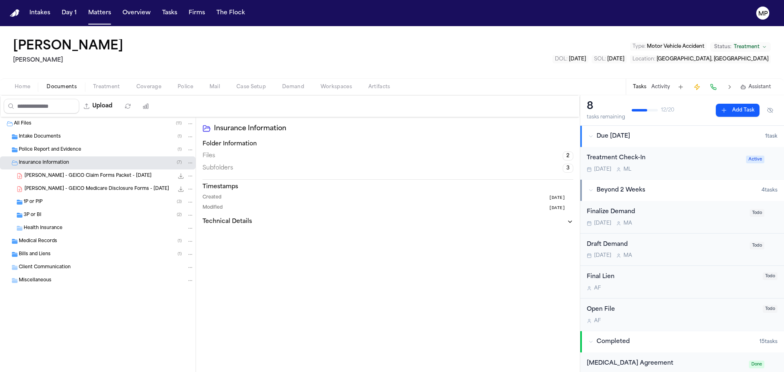
click at [58, 213] on div "3P or BI ( 2 )" at bounding box center [109, 215] width 170 height 7
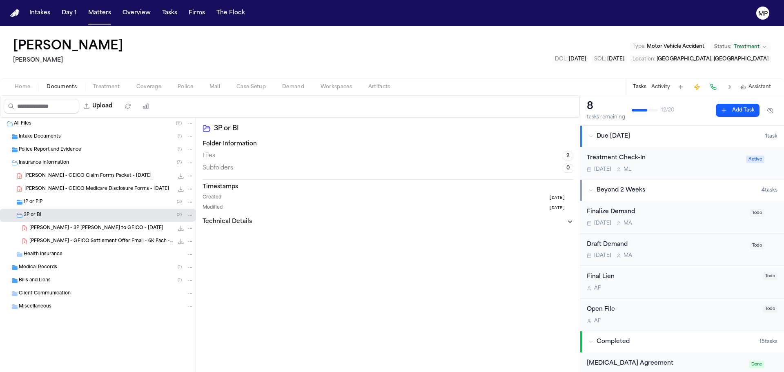
click at [62, 201] on div "1P or PIP ( 3 )" at bounding box center [109, 201] width 170 height 7
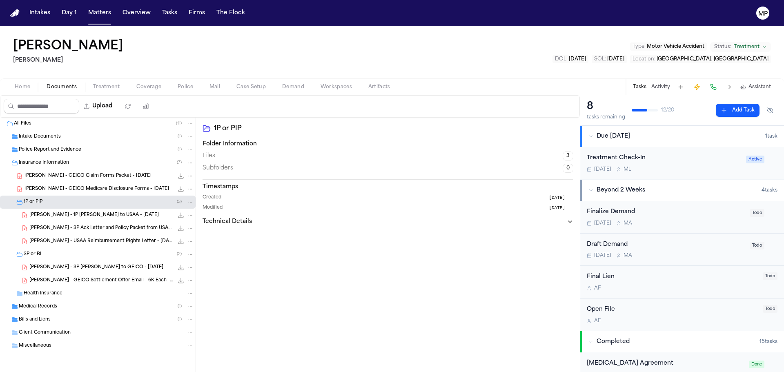
click at [716, 160] on div "Treatment Check-In" at bounding box center [664, 158] width 154 height 9
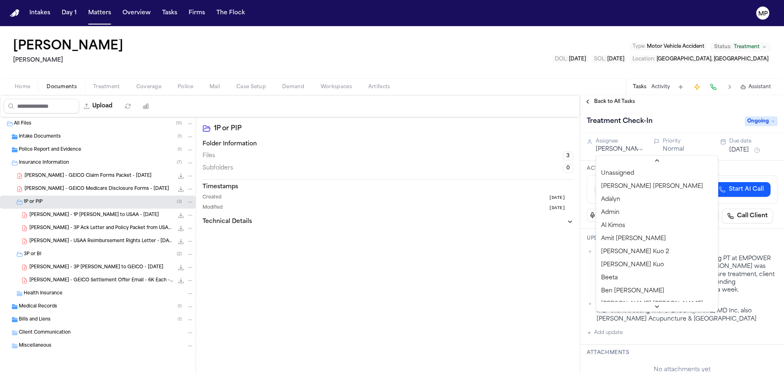
click at [620, 149] on html "Intakes Day 1 Matters Overview Tasks Firms The Flock MP Alma Rubio Gammill Type…" at bounding box center [392, 186] width 784 height 372
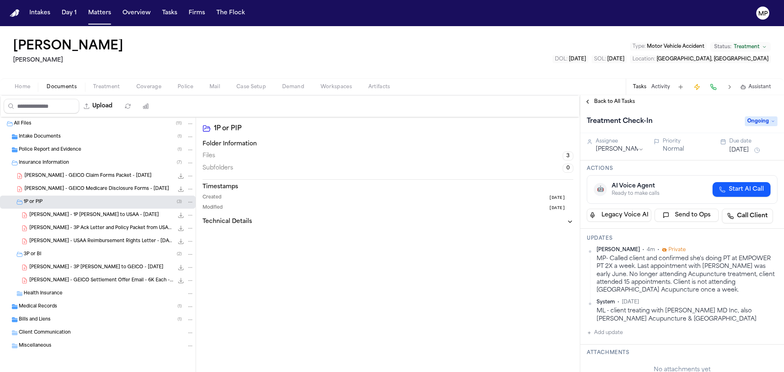
click at [657, 169] on h3 "Actions" at bounding box center [682, 168] width 191 height 7
click at [105, 13] on button "Matters" at bounding box center [99, 13] width 29 height 15
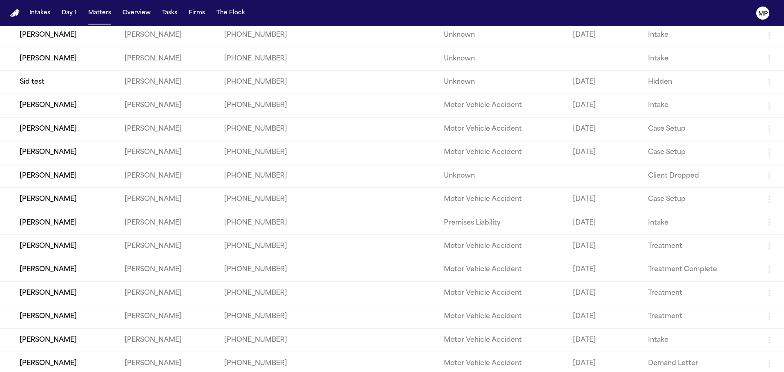
scroll to position [106, 0]
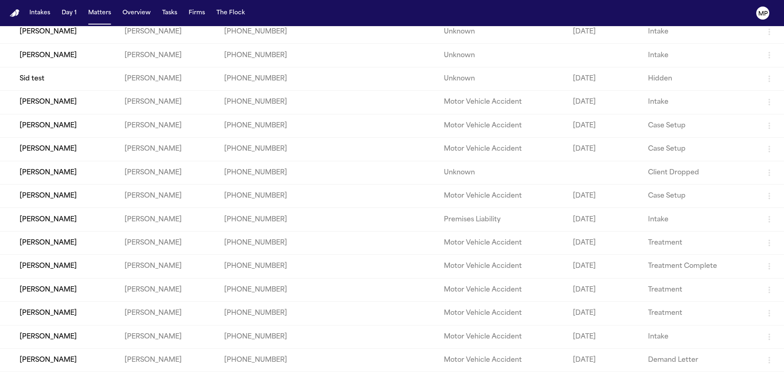
click at [71, 298] on td "[PERSON_NAME]" at bounding box center [59, 289] width 118 height 23
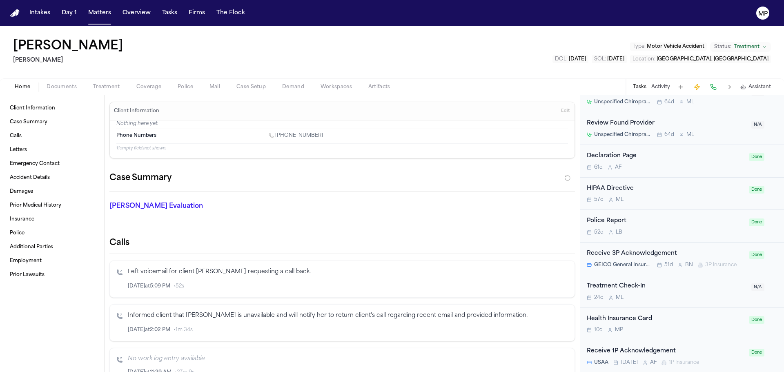
scroll to position [989, 0]
click at [698, 287] on div "Treatment Check-In" at bounding box center [667, 285] width 160 height 9
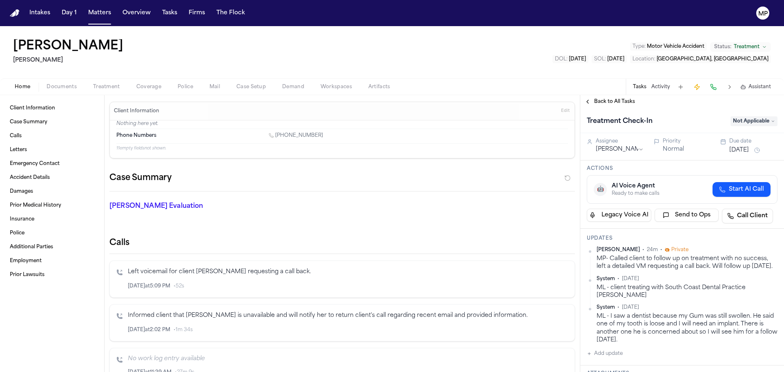
click at [749, 120] on span "Not Applicable" at bounding box center [754, 121] width 47 height 10
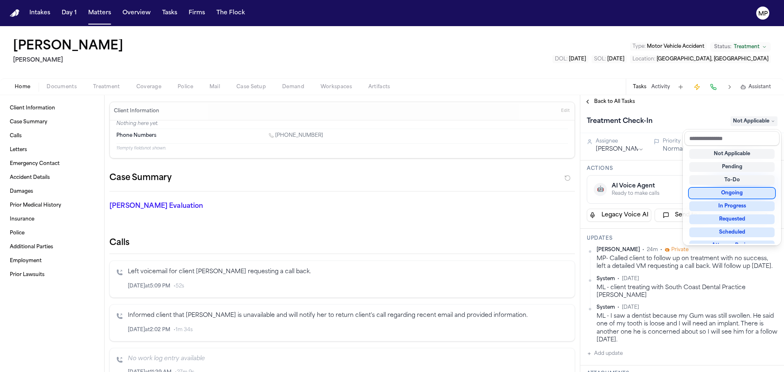
click at [739, 193] on div "Ongoing" at bounding box center [731, 193] width 85 height 10
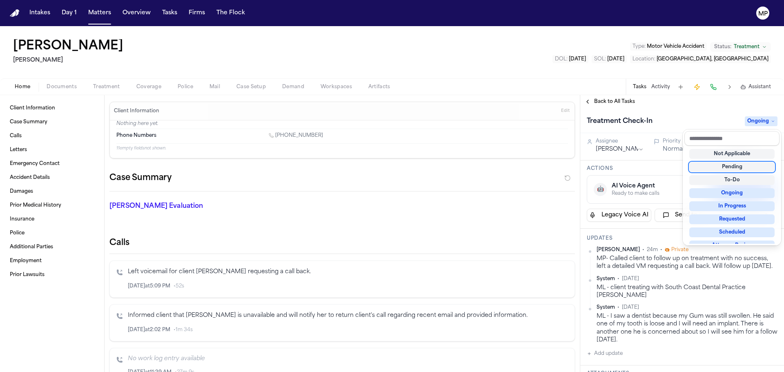
click at [710, 112] on div "Treatment Check-In Ongoing" at bounding box center [682, 120] width 204 height 25
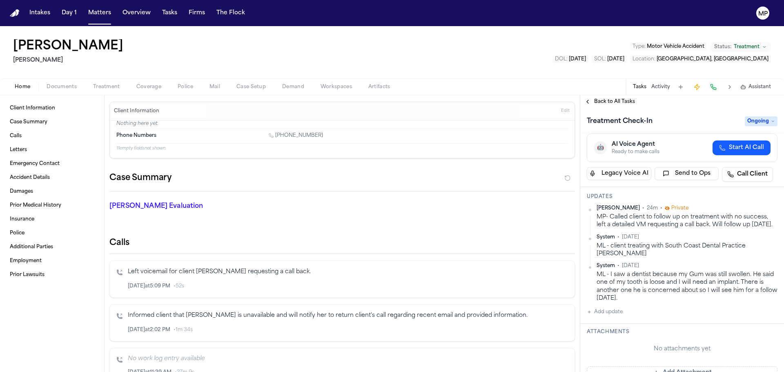
scroll to position [82, 0]
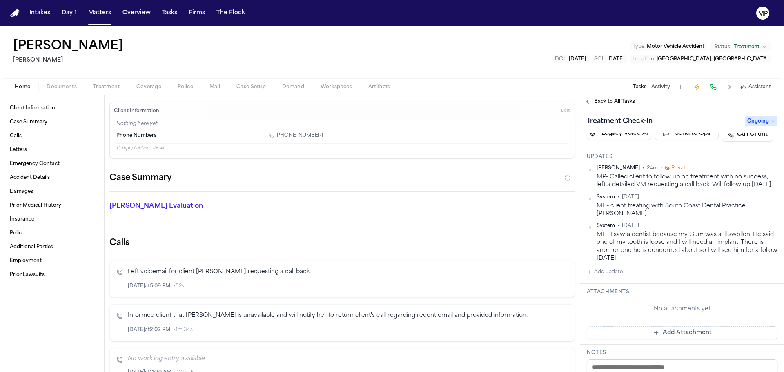
click at [605, 274] on div "Michelle Pimienta • 24m • Private MP- Called client to follow up on treatment w…" at bounding box center [682, 221] width 191 height 112
click at [602, 277] on button "Add update" at bounding box center [605, 272] width 36 height 10
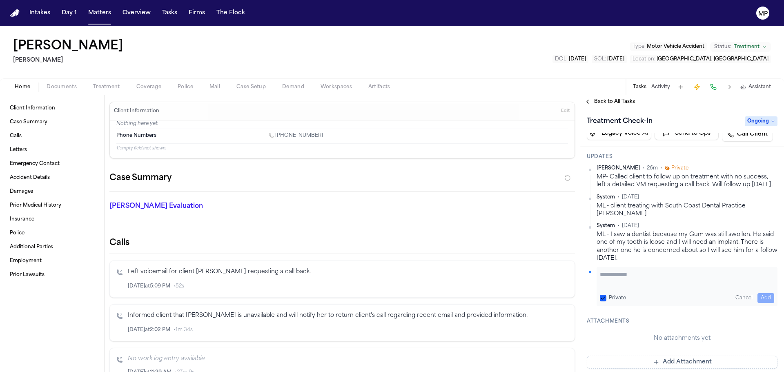
drag, startPoint x: 634, startPoint y: 279, endPoint x: 784, endPoint y: 313, distance: 153.7
click at [634, 280] on textarea "Add your update" at bounding box center [687, 278] width 174 height 16
type textarea "**********"
click at [760, 303] on button "Add" at bounding box center [766, 298] width 17 height 10
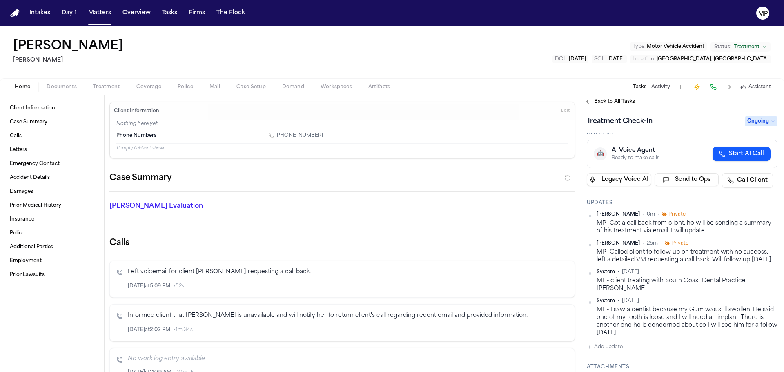
scroll to position [0, 0]
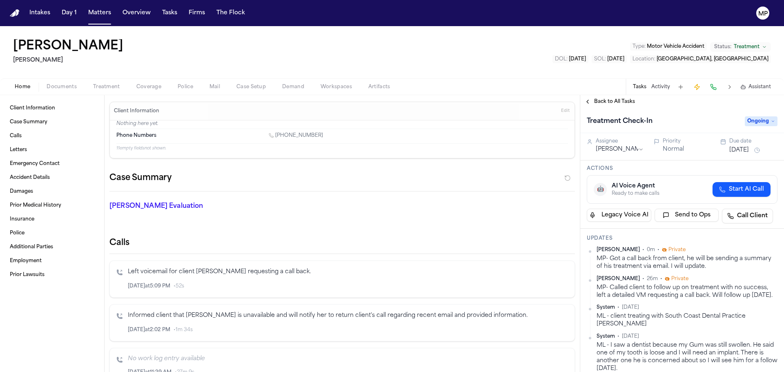
click at [749, 151] on button "Jul 21, 2025" at bounding box center [739, 150] width 20 height 8
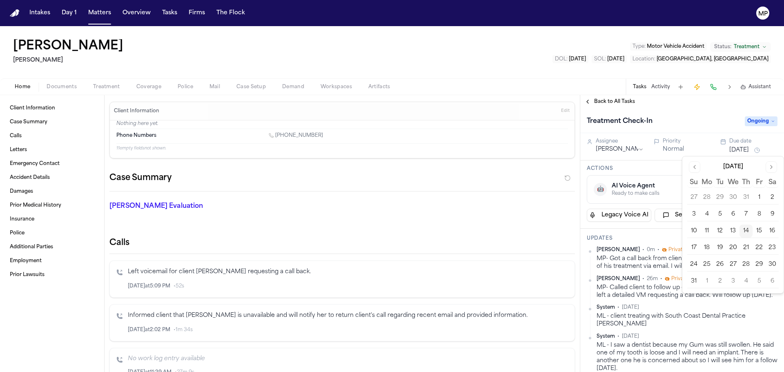
click at [762, 230] on button "15" at bounding box center [759, 231] width 13 height 13
click at [759, 249] on button "22" at bounding box center [759, 247] width 13 height 13
click at [698, 116] on div "Treatment Check-In" at bounding box center [663, 121] width 153 height 13
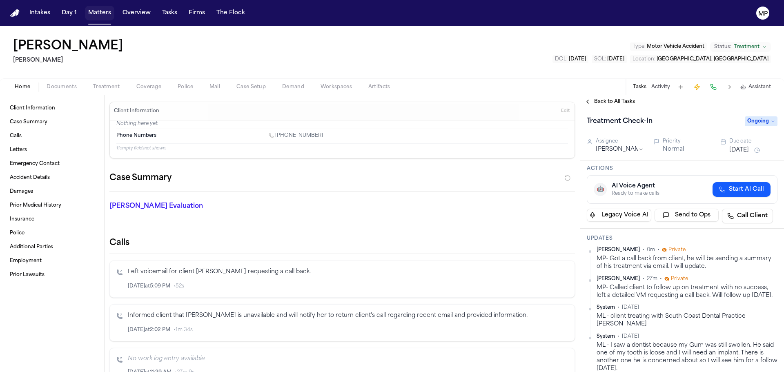
click at [93, 13] on button "Matters" at bounding box center [99, 13] width 29 height 15
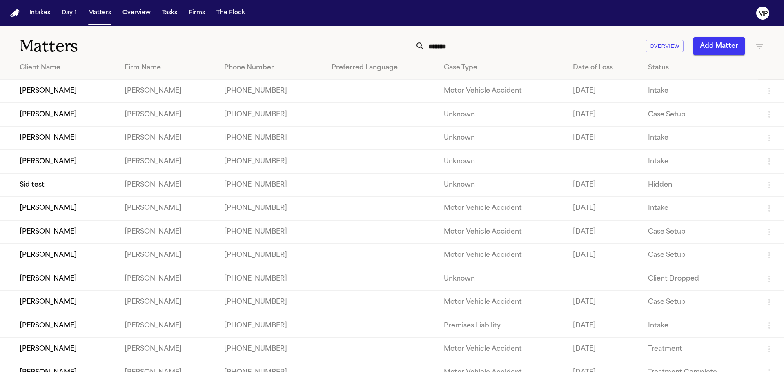
scroll to position [106, 0]
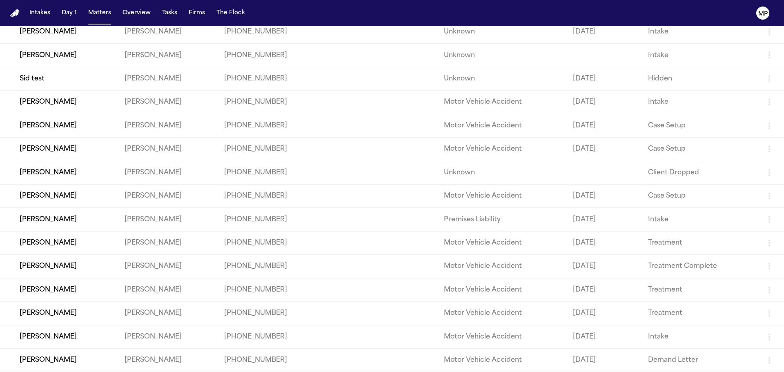
click at [89, 352] on td "[PERSON_NAME]" at bounding box center [59, 360] width 118 height 23
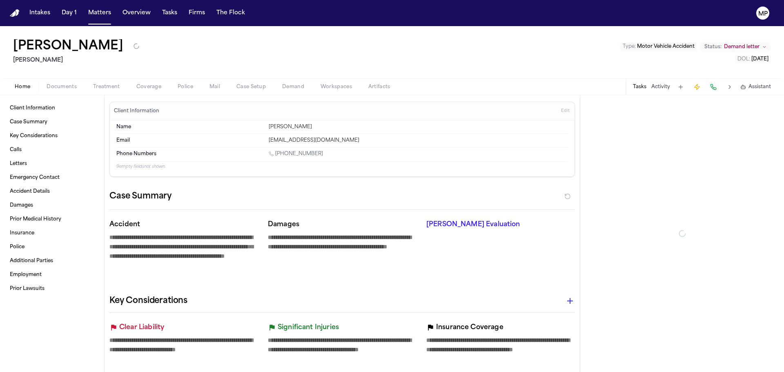
type textarea "*"
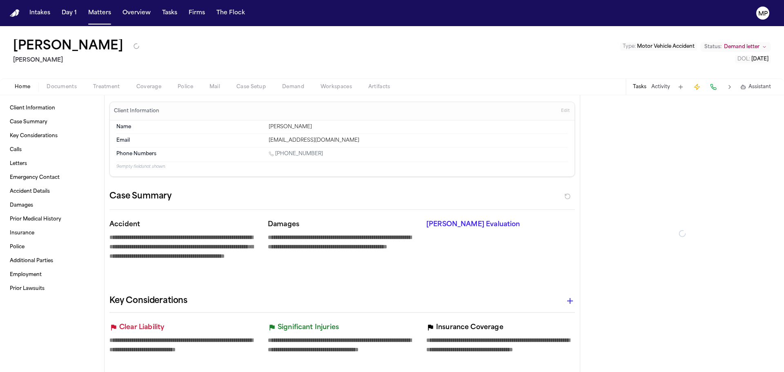
type textarea "*"
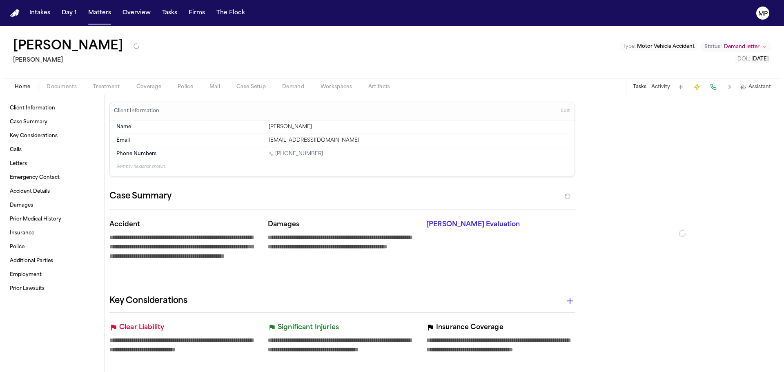
type textarea "*"
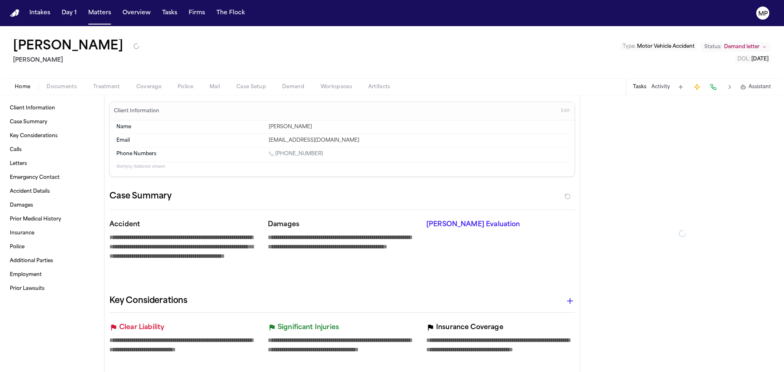
type textarea "*"
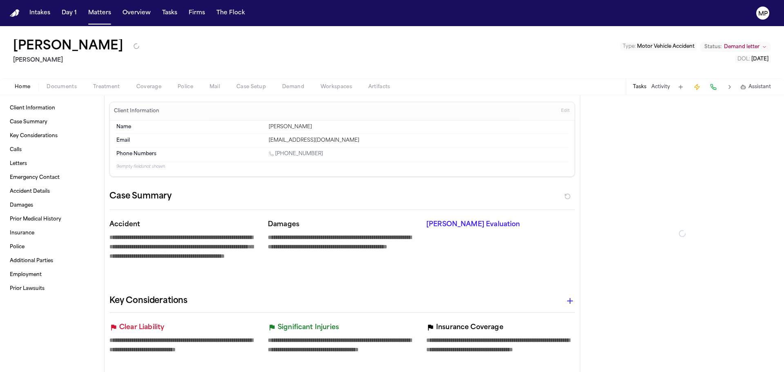
type textarea "*"
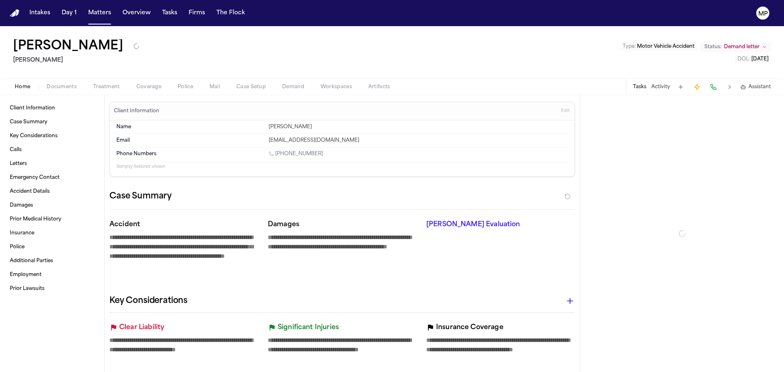
type textarea "*"
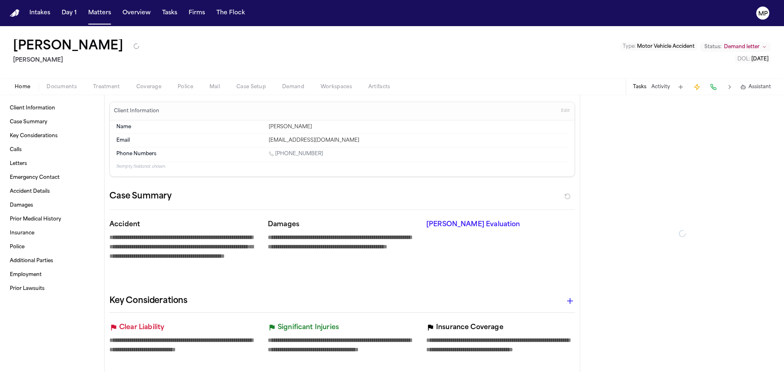
type textarea "*"
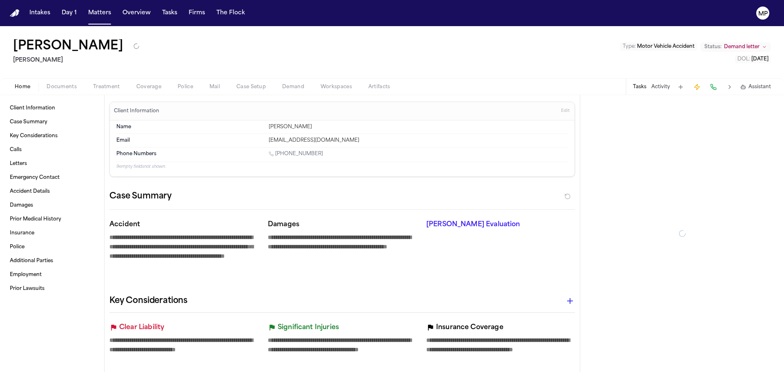
type textarea "*"
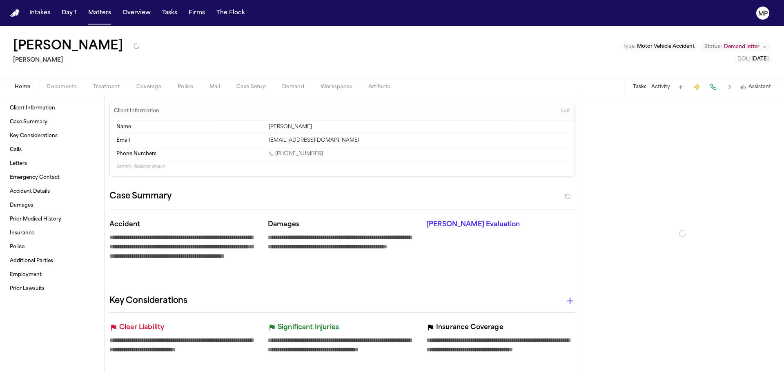
type textarea "*"
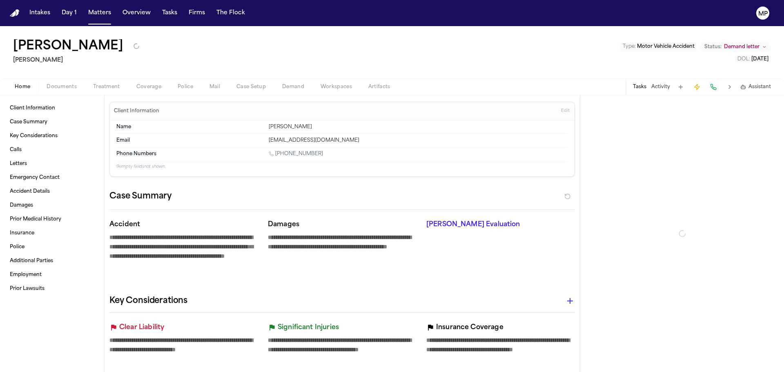
type textarea "*"
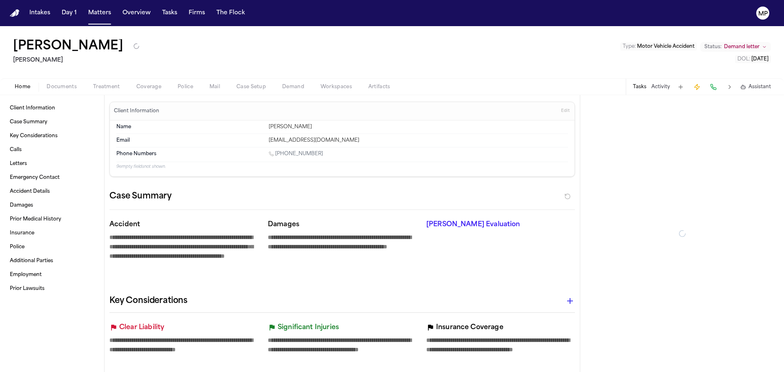
type textarea "*"
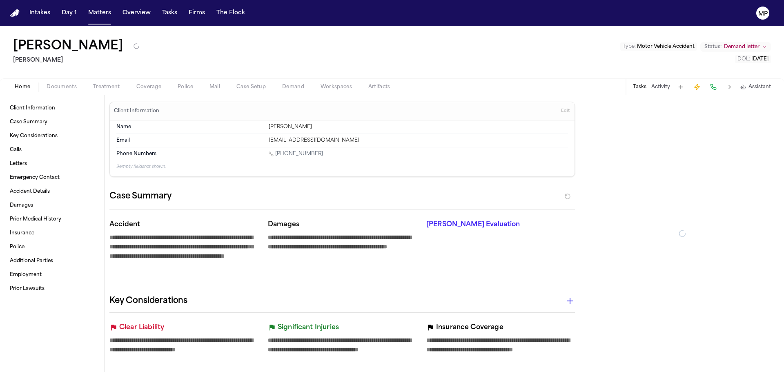
type textarea "*"
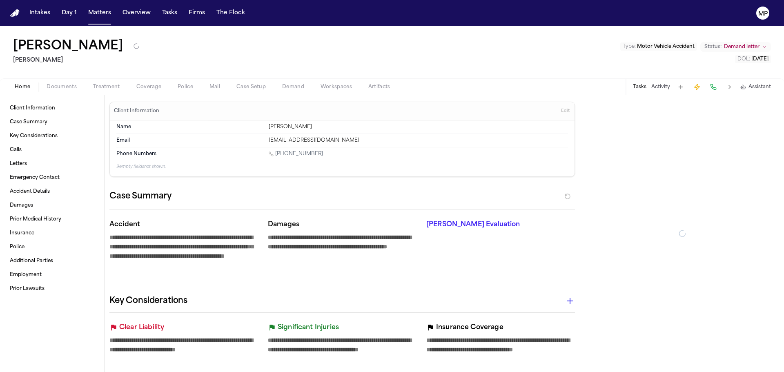
type textarea "*"
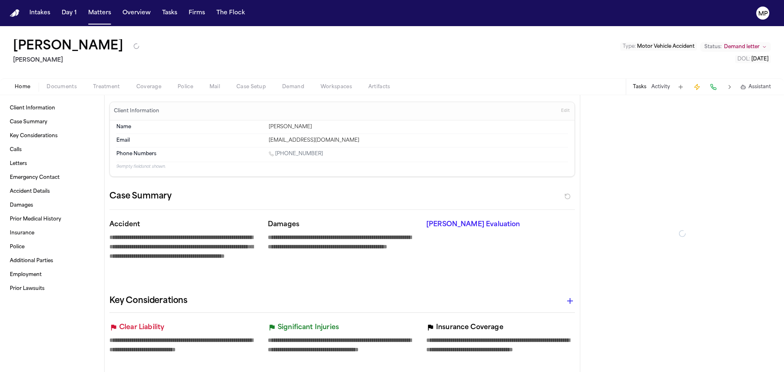
type textarea "*"
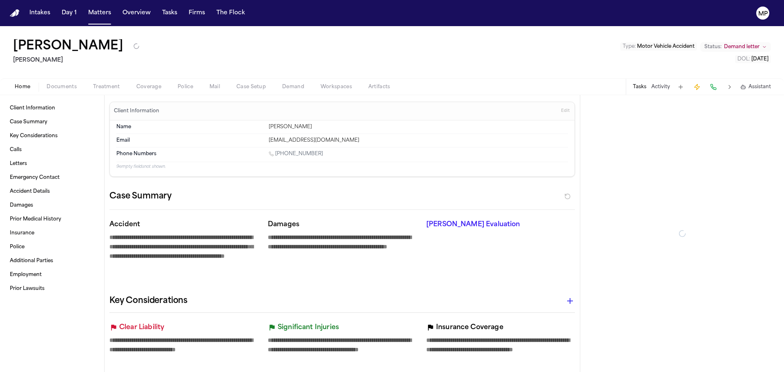
type textarea "*"
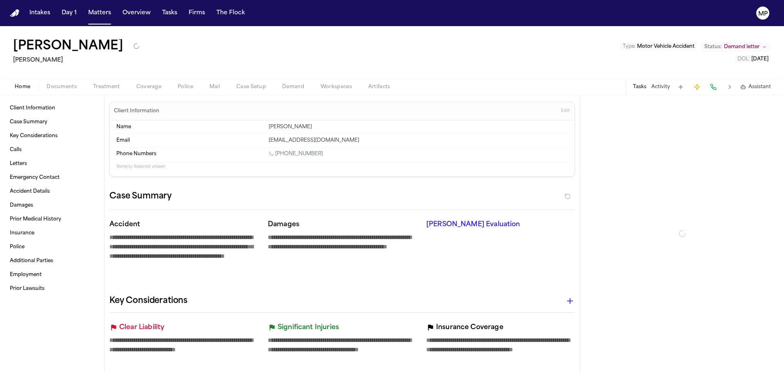
type textarea "*"
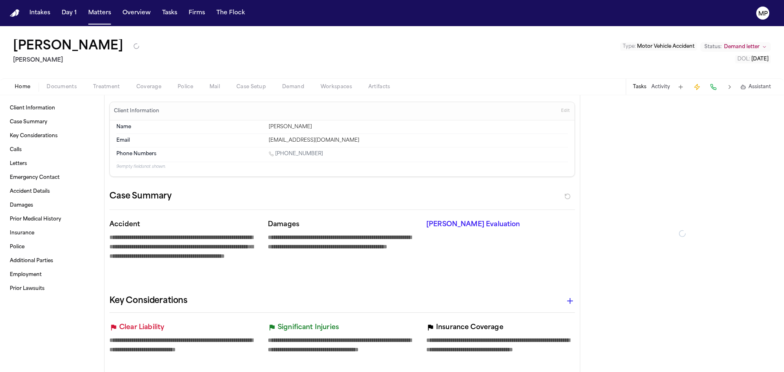
type textarea "*"
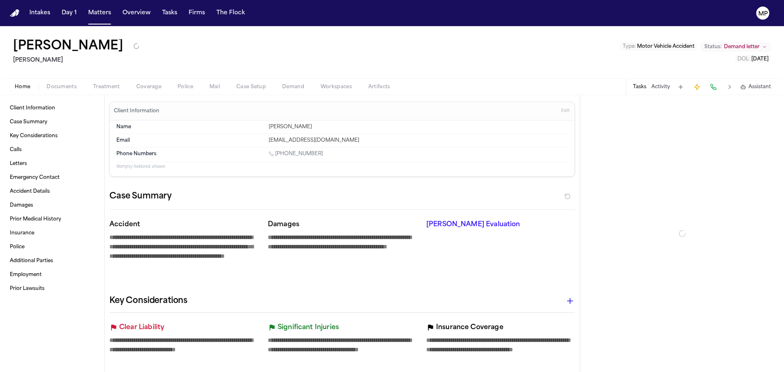
type textarea "*"
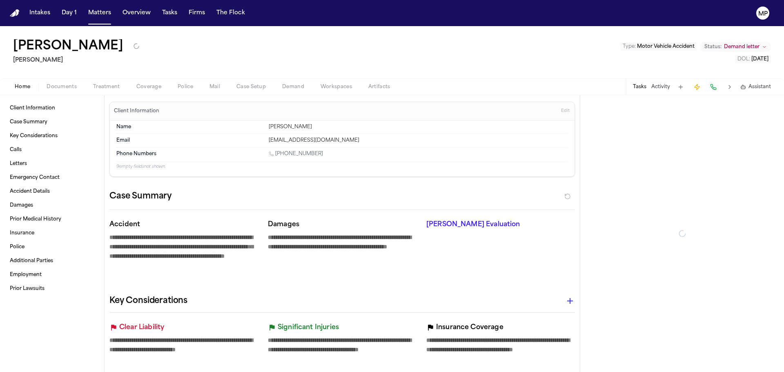
type textarea "*"
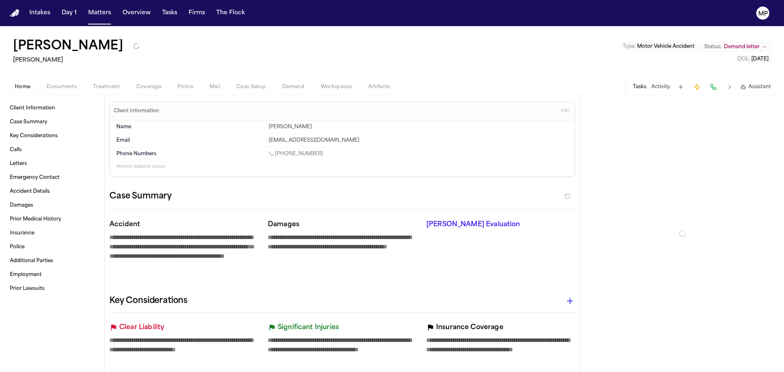
type textarea "*"
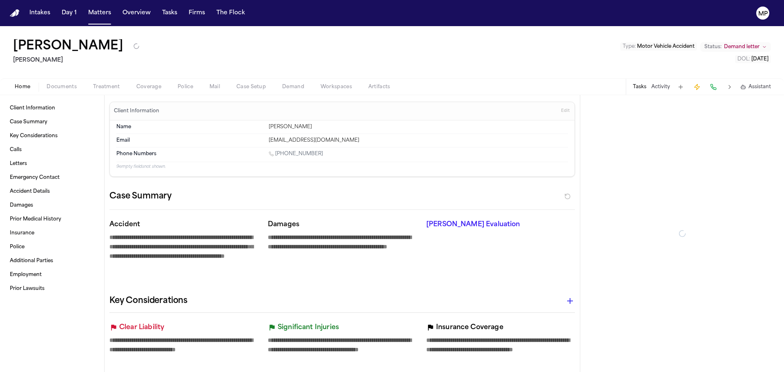
type textarea "*"
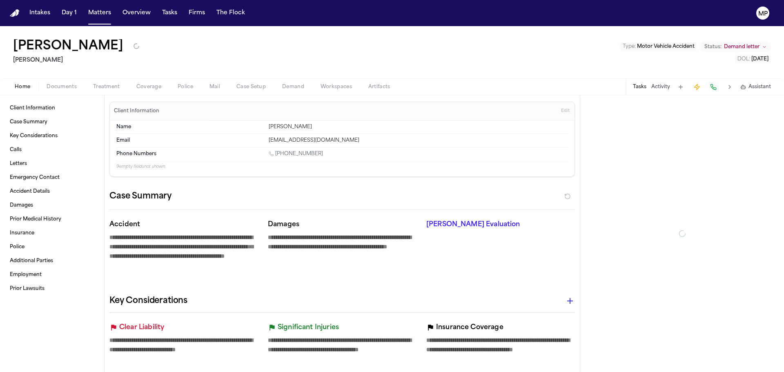
type textarea "*"
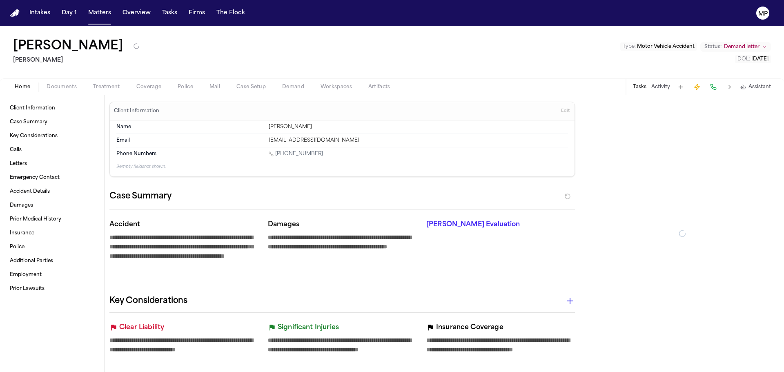
type textarea "*"
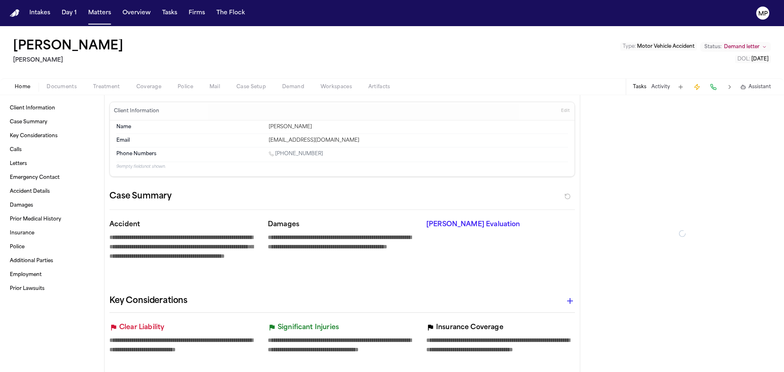
type textarea "*"
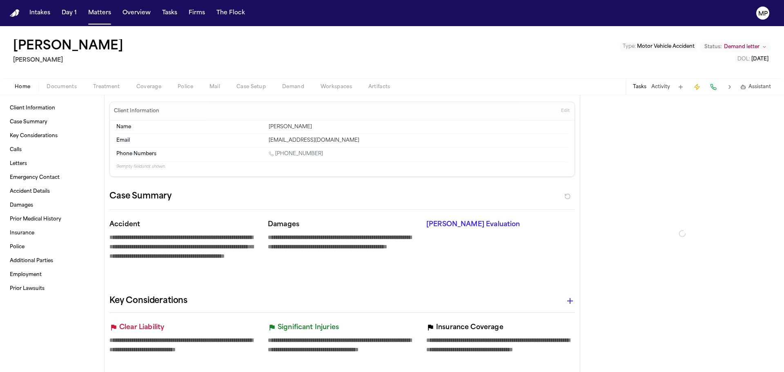
type textarea "*"
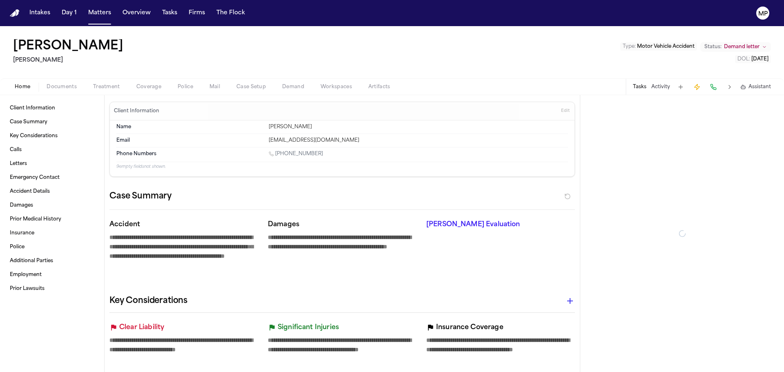
type textarea "*"
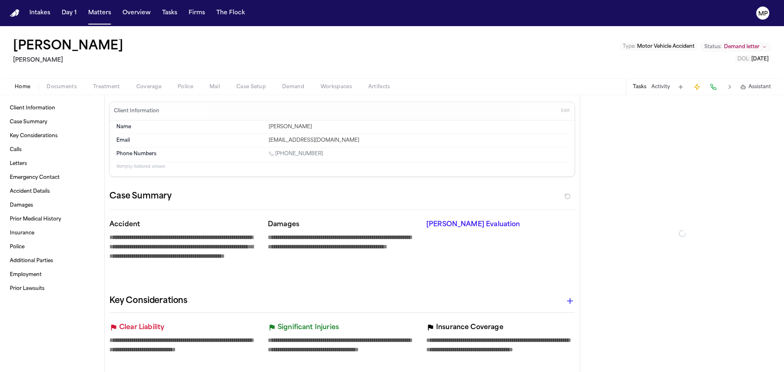
type textarea "*"
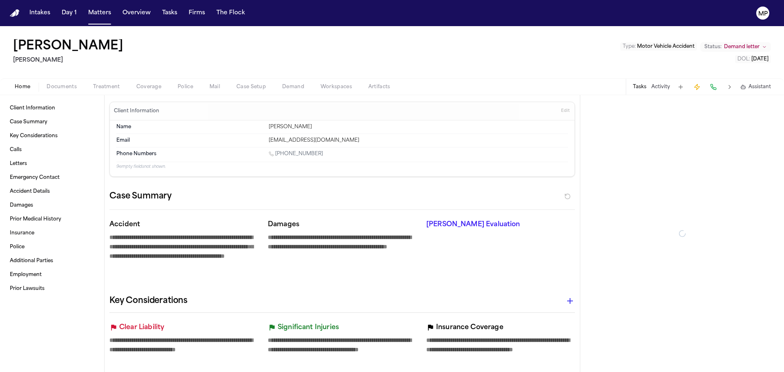
type textarea "*"
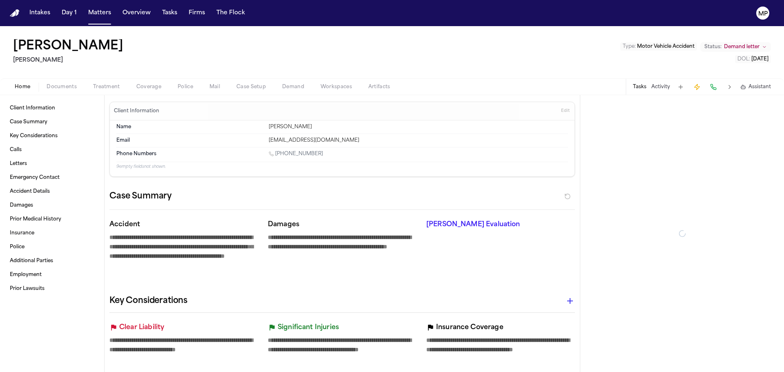
type textarea "*"
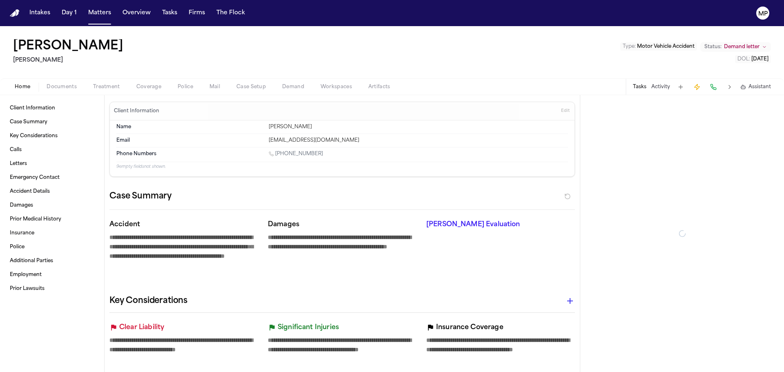
type textarea "*"
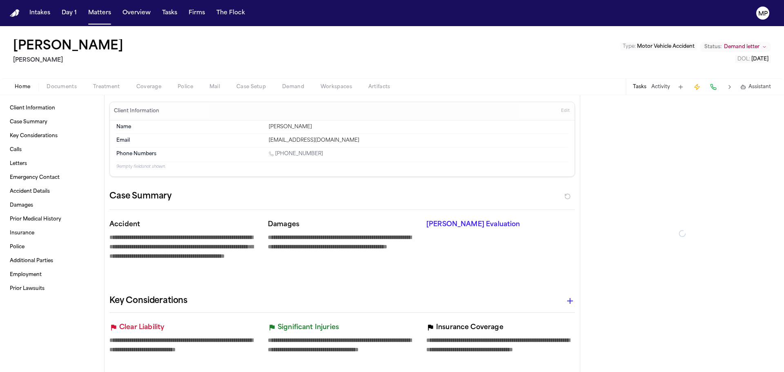
type textarea "*"
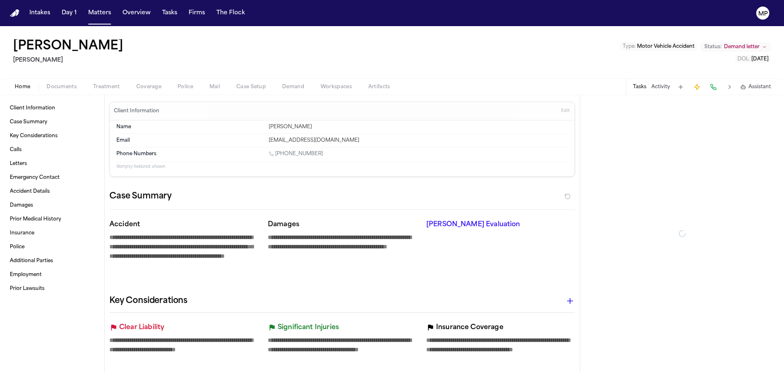
type textarea "*"
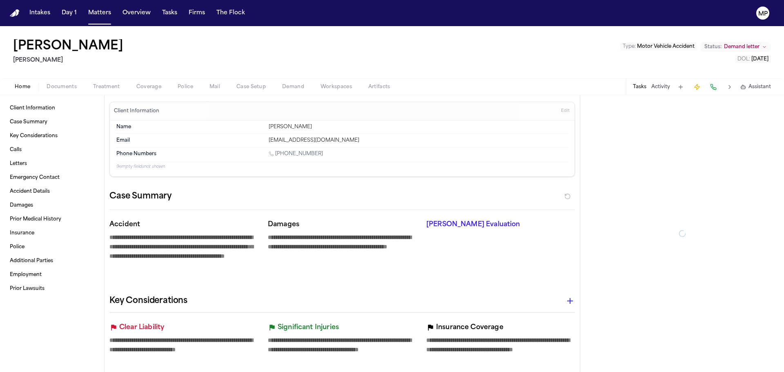
type textarea "*"
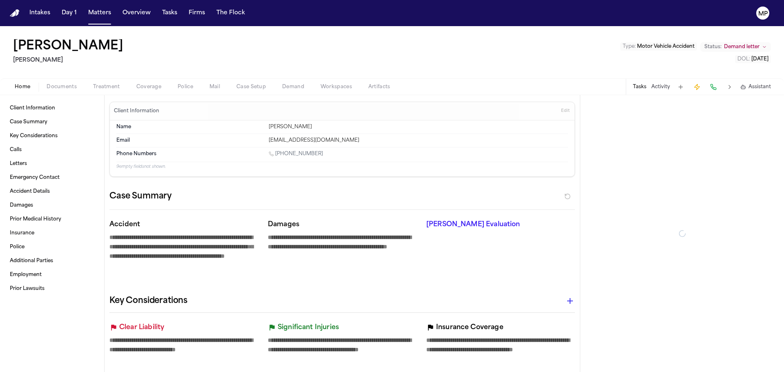
type textarea "*"
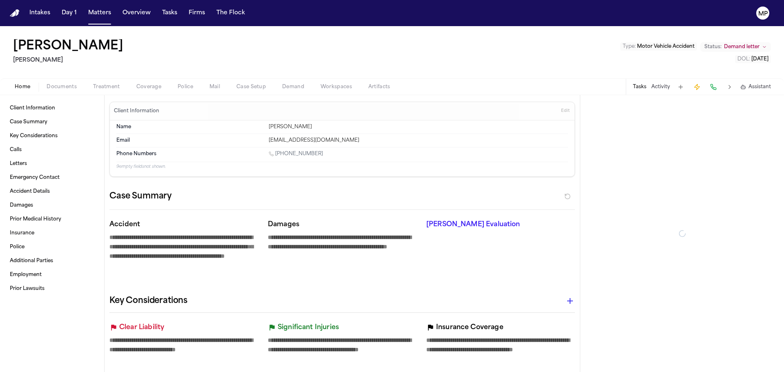
type textarea "*"
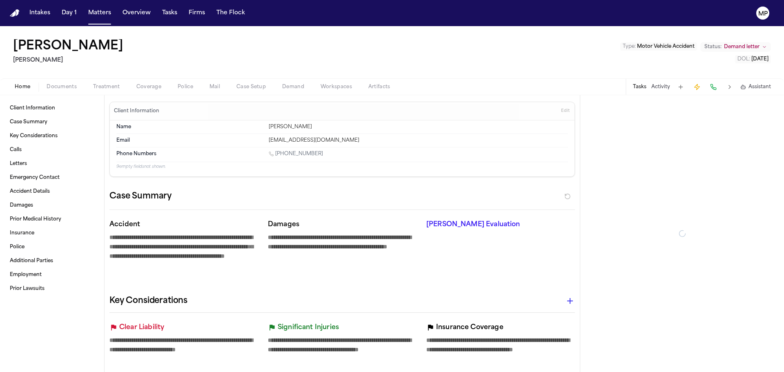
type textarea "*"
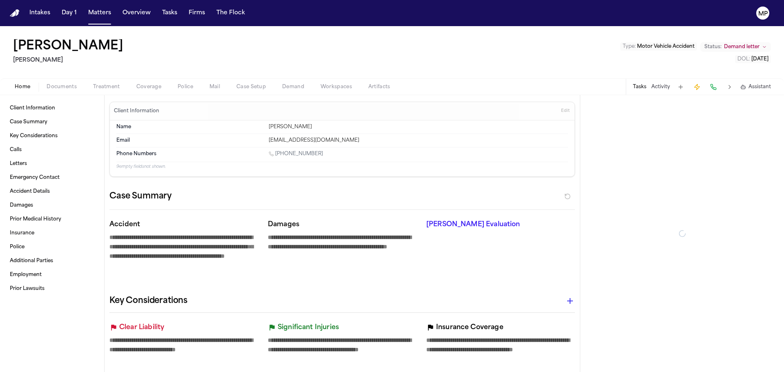
type textarea "*"
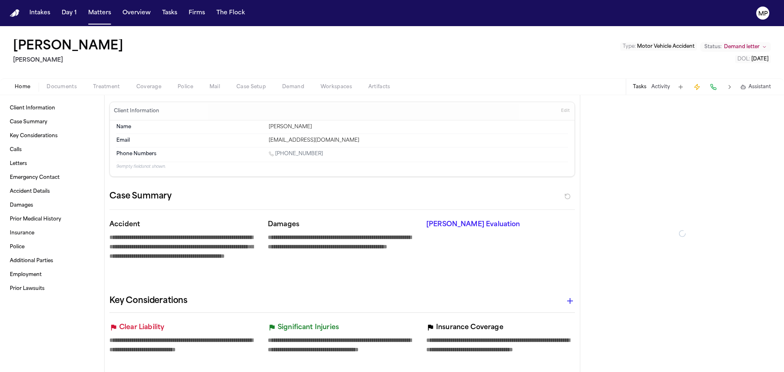
type textarea "*"
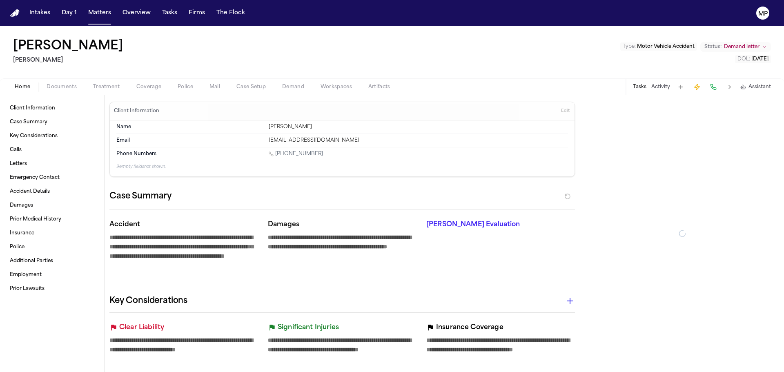
type textarea "*"
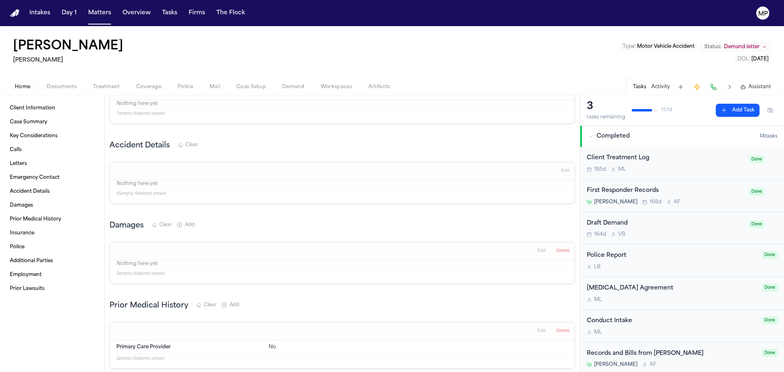
scroll to position [286, 0]
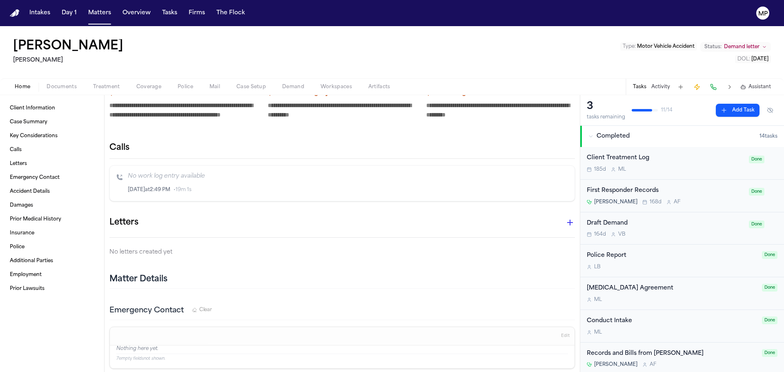
click at [87, 10] on button "Matters" at bounding box center [99, 13] width 29 height 15
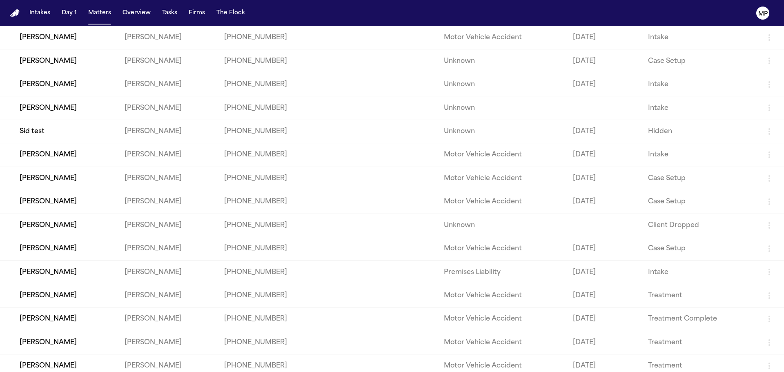
scroll to position [106, 0]
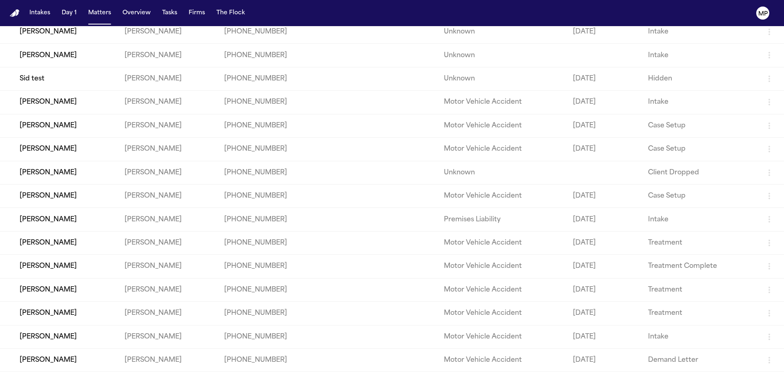
click at [94, 295] on td "[PERSON_NAME]" at bounding box center [59, 289] width 118 height 23
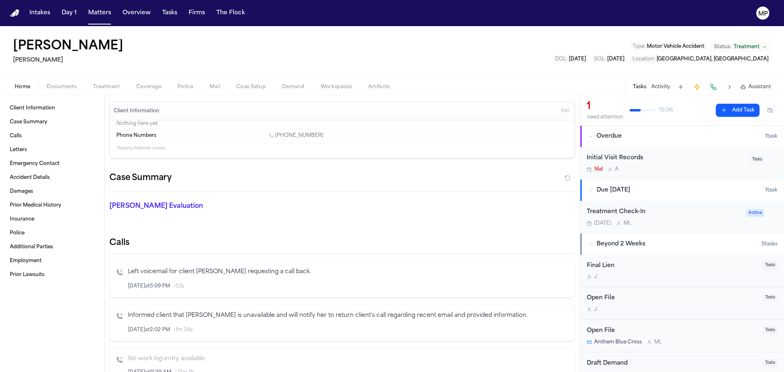
click at [73, 81] on div "Home Documents Treatment Coverage Police Mail Case Setup Demand Workspaces Arti…" at bounding box center [392, 86] width 784 height 16
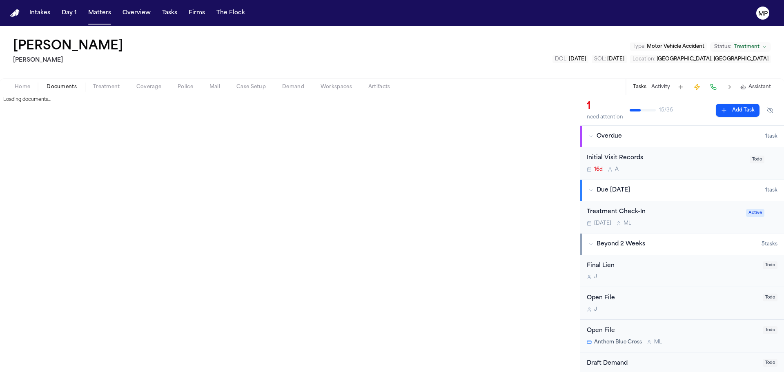
click at [67, 89] on span "Documents" at bounding box center [62, 87] width 30 height 7
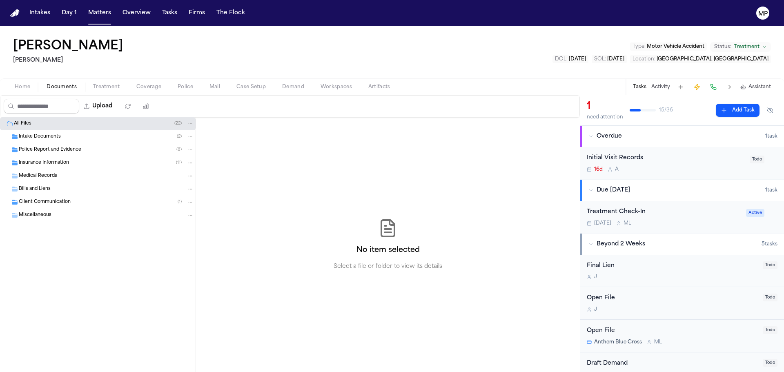
click at [54, 151] on span "Police Report and Evidence" at bounding box center [50, 150] width 62 height 7
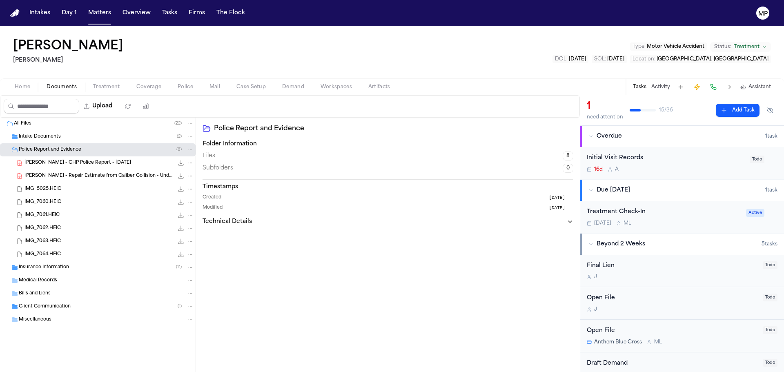
click at [54, 151] on span "Police Report and Evidence" at bounding box center [50, 150] width 62 height 7
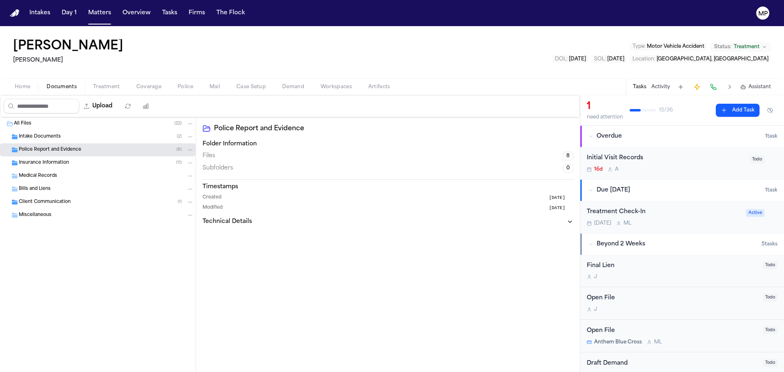
click at [58, 167] on div "Insurance Information ( 11 )" at bounding box center [98, 162] width 196 height 13
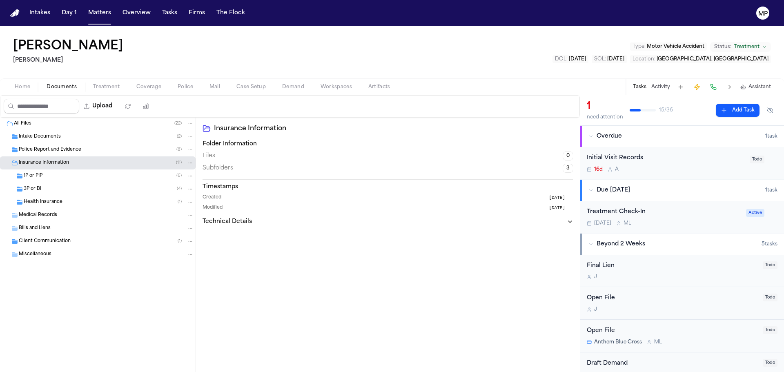
click at [98, 163] on div "Insurance Information ( 11 )" at bounding box center [106, 162] width 175 height 7
click at [715, 215] on div "Treatment Check-In" at bounding box center [664, 211] width 154 height 9
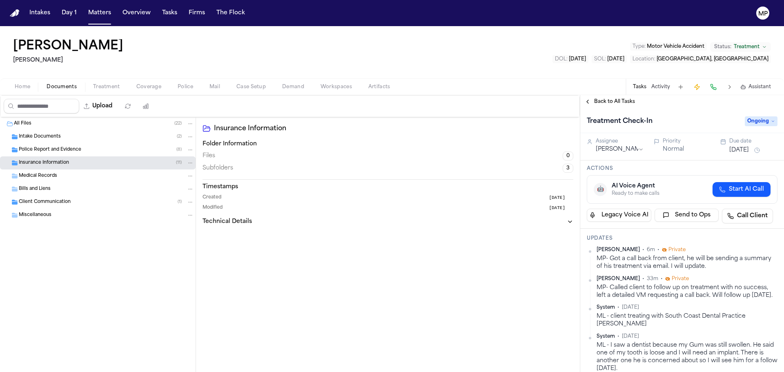
click at [627, 150] on html "Intakes Day 1 Matters Overview Tasks Firms The Flock MP Alejandro Rubio Gammill…" at bounding box center [392, 186] width 784 height 372
click at [682, 173] on div "Actions 🤖 AI Voice Agent Ready to make calls Start AI Call Legacy Voice AI Send…" at bounding box center [682, 194] width 204 height 68
click at [735, 153] on button "[DATE]" at bounding box center [739, 150] width 20 height 8
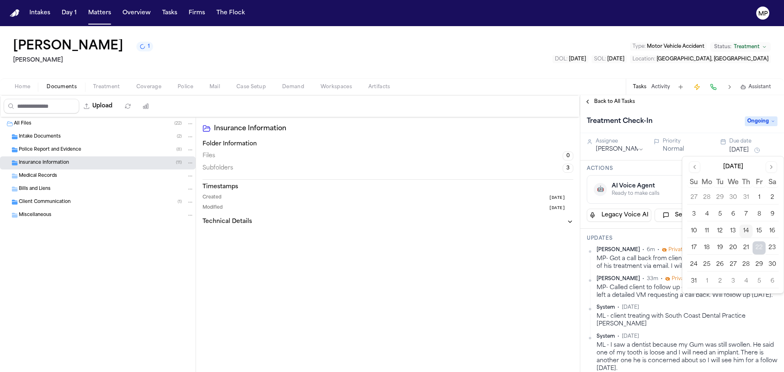
click at [745, 244] on button "21" at bounding box center [746, 247] width 13 height 13
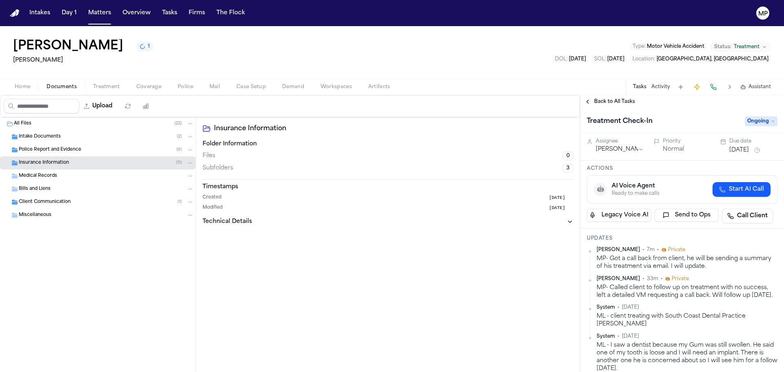
click at [651, 239] on h3 "Updates" at bounding box center [682, 238] width 191 height 7
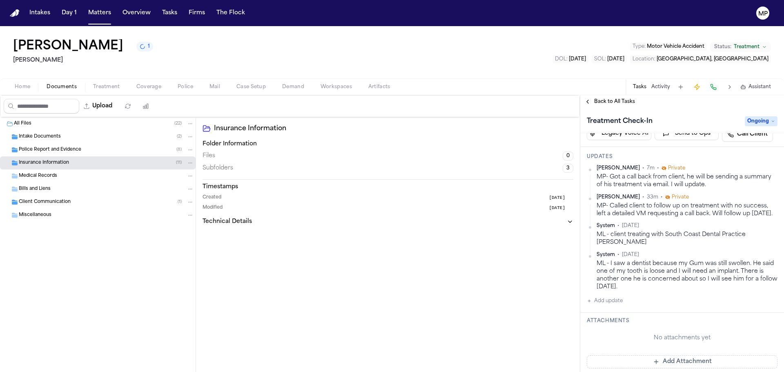
scroll to position [123, 0]
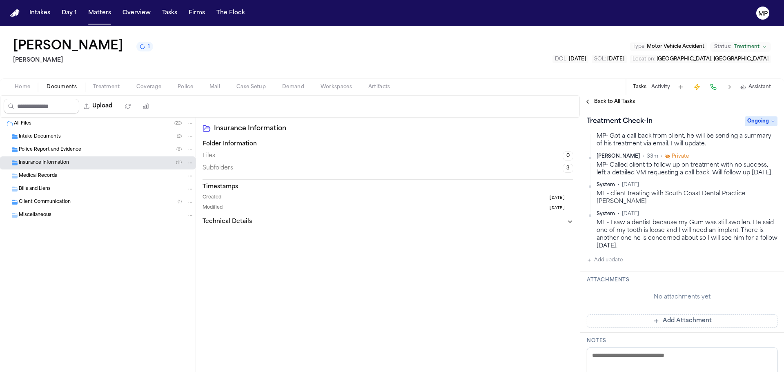
click at [613, 265] on button "Add update" at bounding box center [605, 260] width 36 height 10
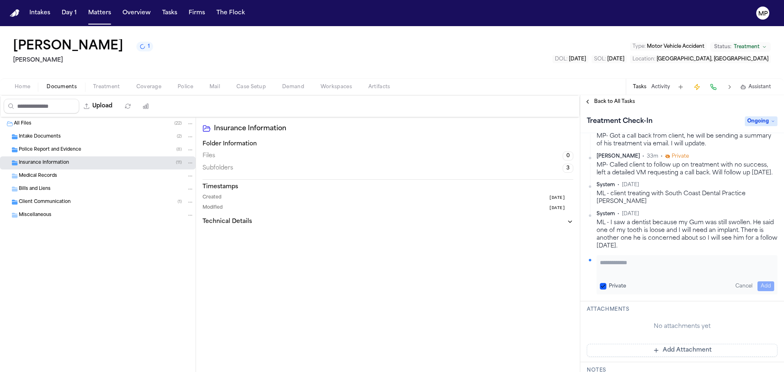
click at [614, 275] on textarea "Add your update" at bounding box center [687, 266] width 174 height 16
click at [564, 60] on div "Alejandro Rubio 1 Gammill Type : Motor Vehicle Accident Status: Treatment DOL :…" at bounding box center [392, 52] width 784 height 52
